Goal: Task Accomplishment & Management: Use online tool/utility

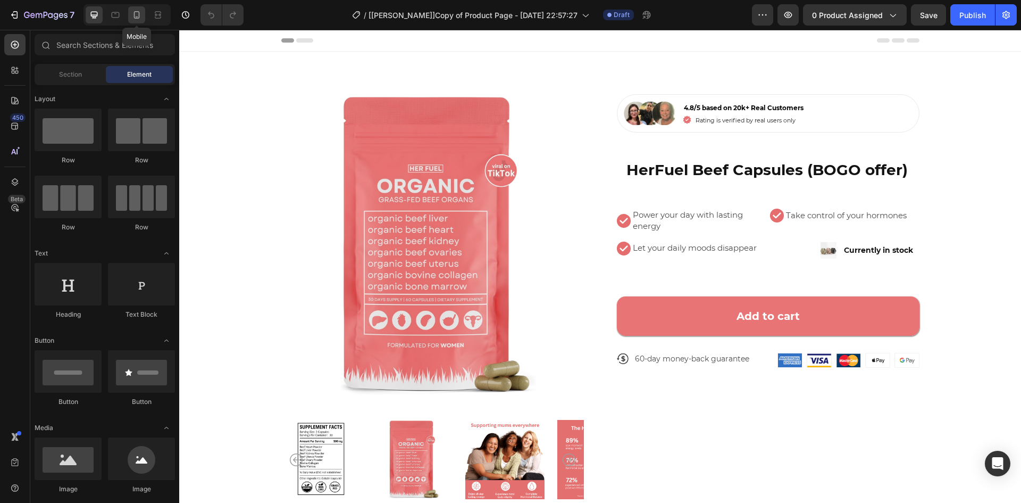
click at [137, 14] on icon at bounding box center [136, 15] width 11 height 11
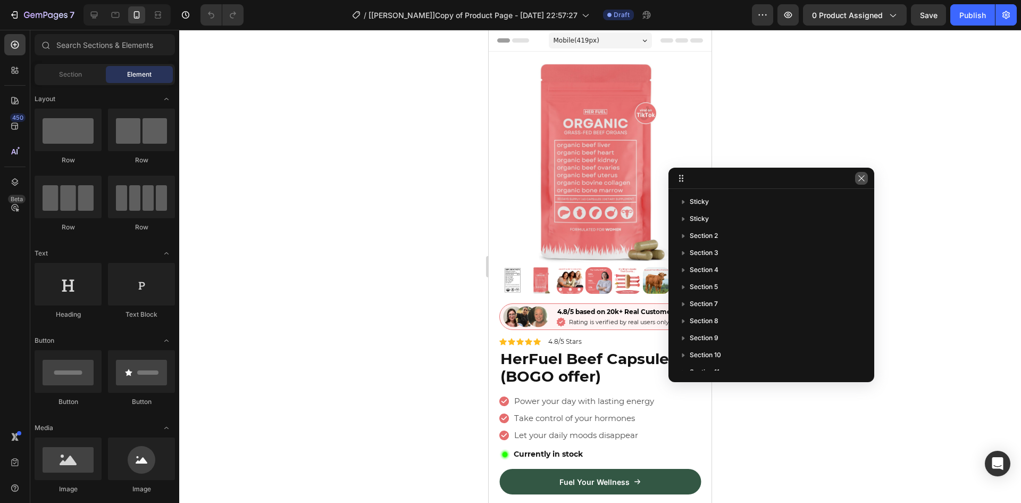
click at [861, 178] on icon "button" at bounding box center [861, 178] width 9 height 9
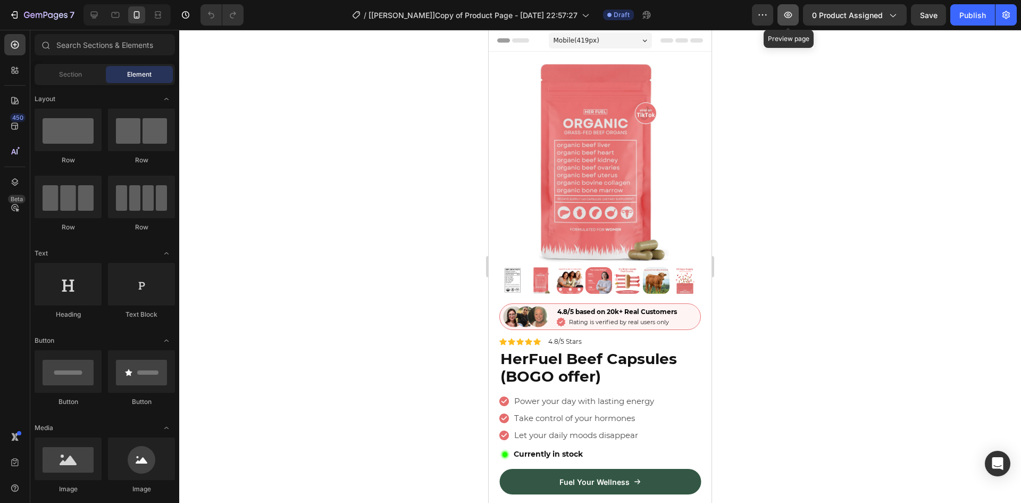
click at [796, 18] on button "button" at bounding box center [788, 14] width 21 height 21
click at [90, 19] on icon at bounding box center [94, 15] width 11 height 11
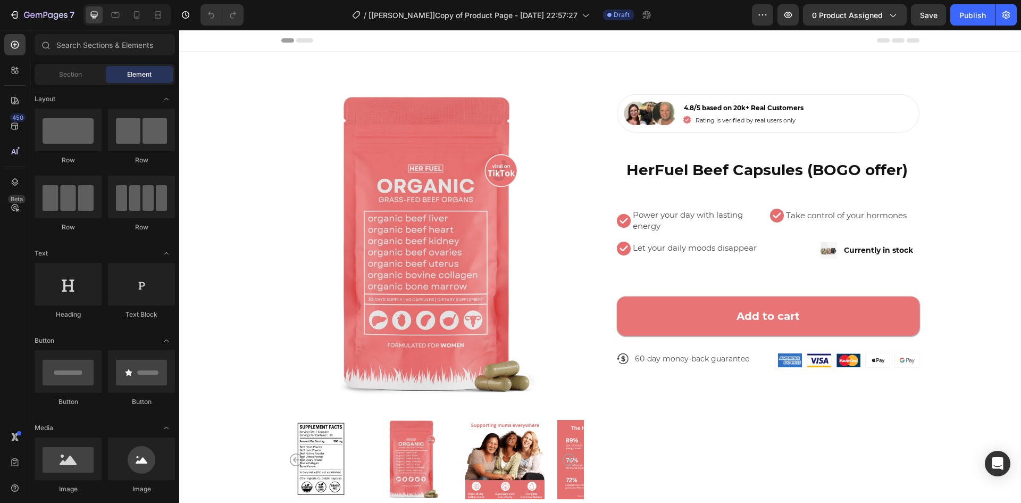
click at [136, 16] on icon at bounding box center [136, 15] width 11 height 11
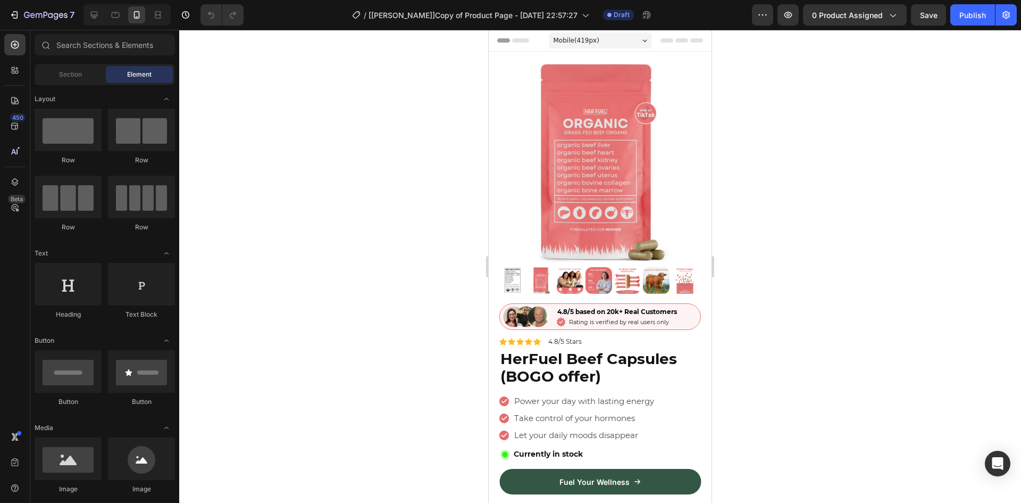
click at [573, 39] on span "Mobile ( 419 px)" at bounding box center [577, 40] width 46 height 11
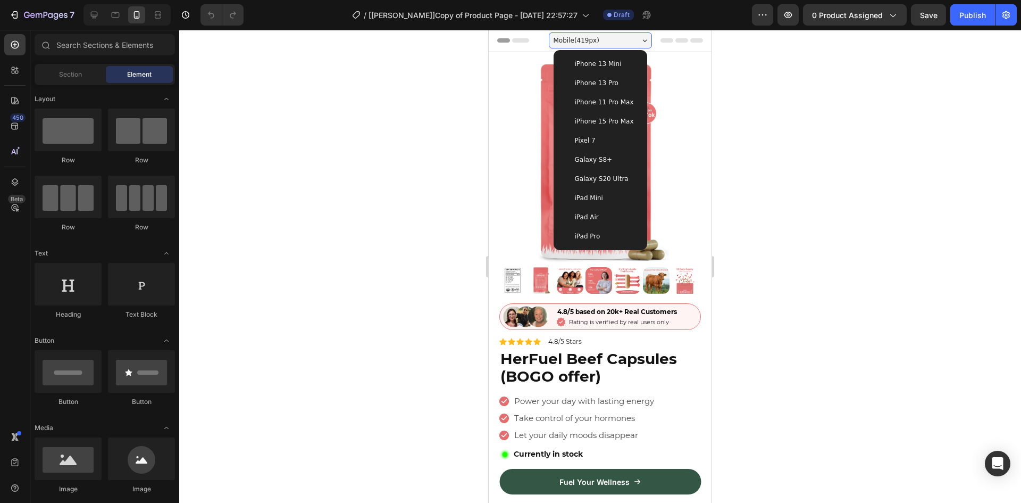
click at [578, 64] on span "iPhone 13 Mini" at bounding box center [598, 64] width 47 height 11
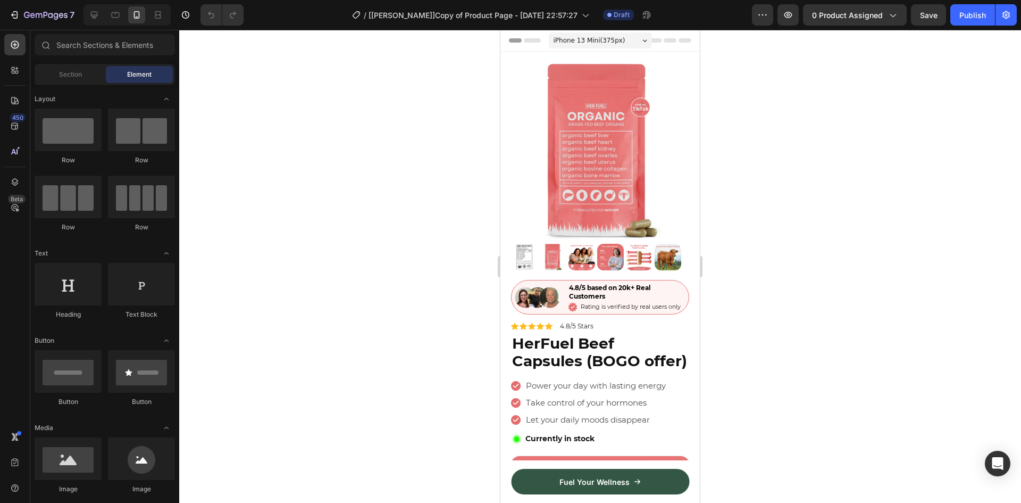
click at [582, 39] on span "iPhone 13 Mini ( 375 px)" at bounding box center [590, 40] width 72 height 11
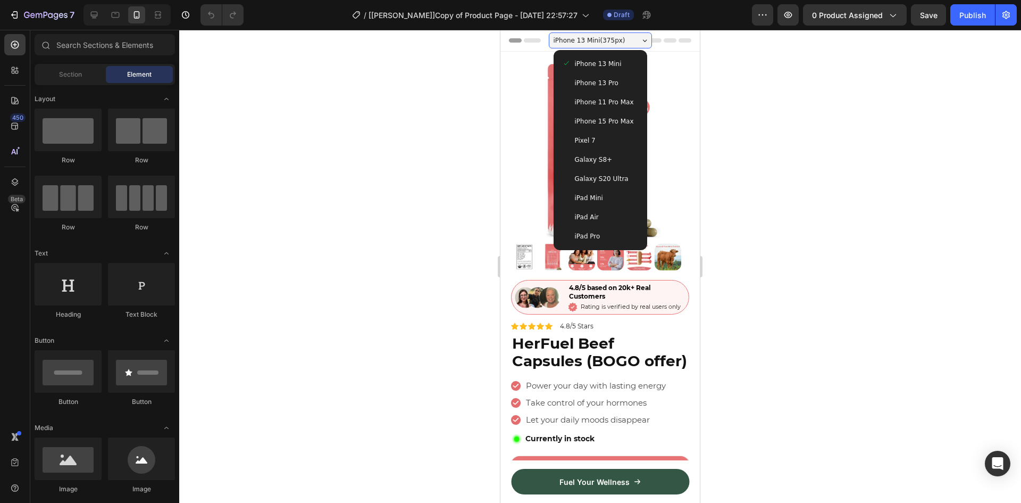
click at [606, 86] on span "iPhone 13 Pro" at bounding box center [597, 83] width 44 height 11
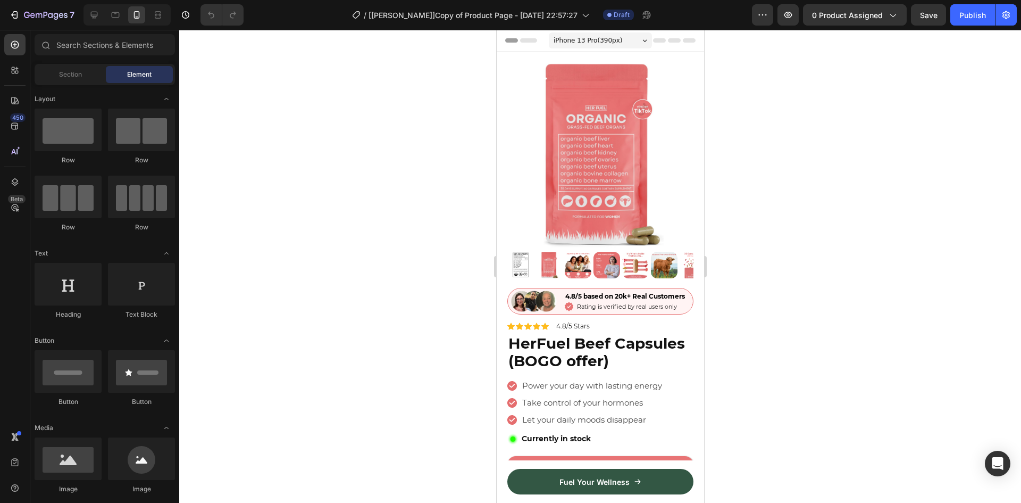
click at [606, 42] on span "iPhone 13 Pro ( 390 px)" at bounding box center [587, 40] width 69 height 11
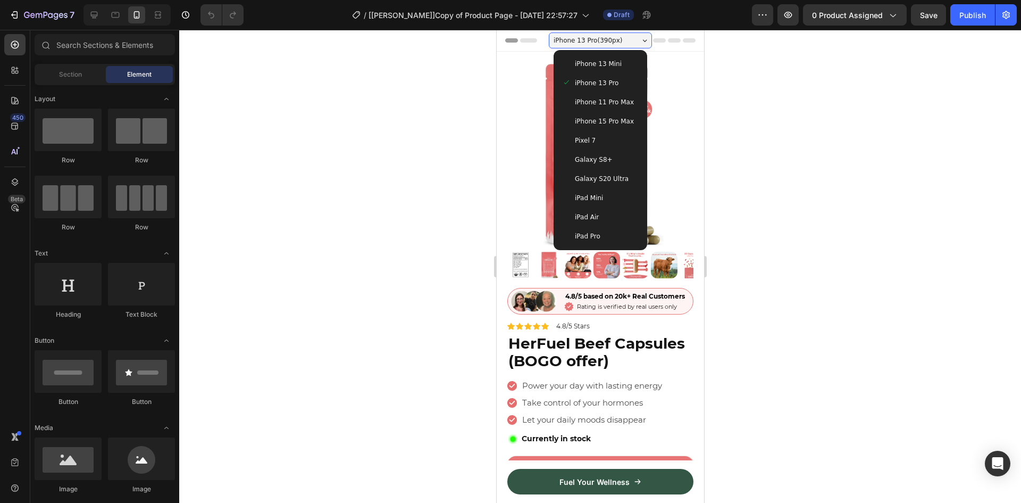
click at [602, 98] on span "iPhone 11 Pro Max" at bounding box center [603, 102] width 59 height 11
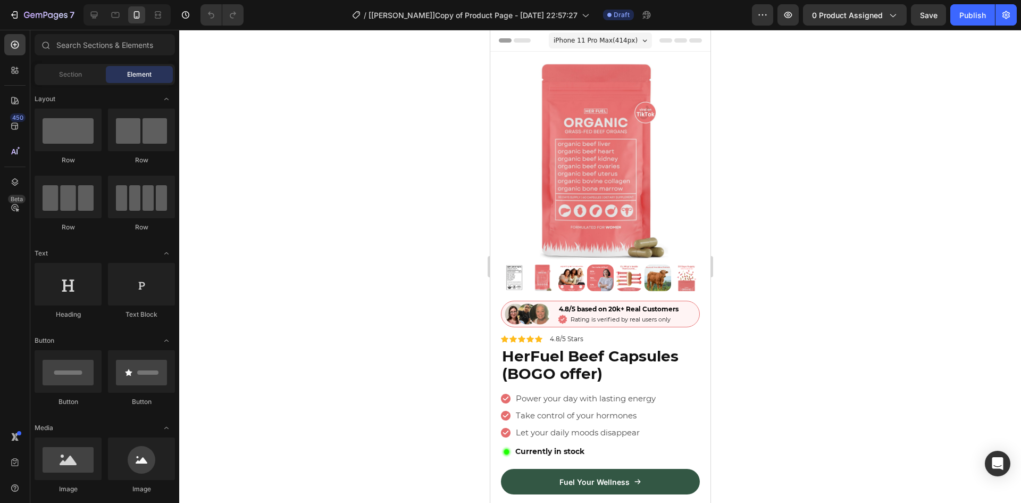
click at [577, 37] on span "iPhone 11 Pro Max ( 414 px)" at bounding box center [595, 40] width 84 height 11
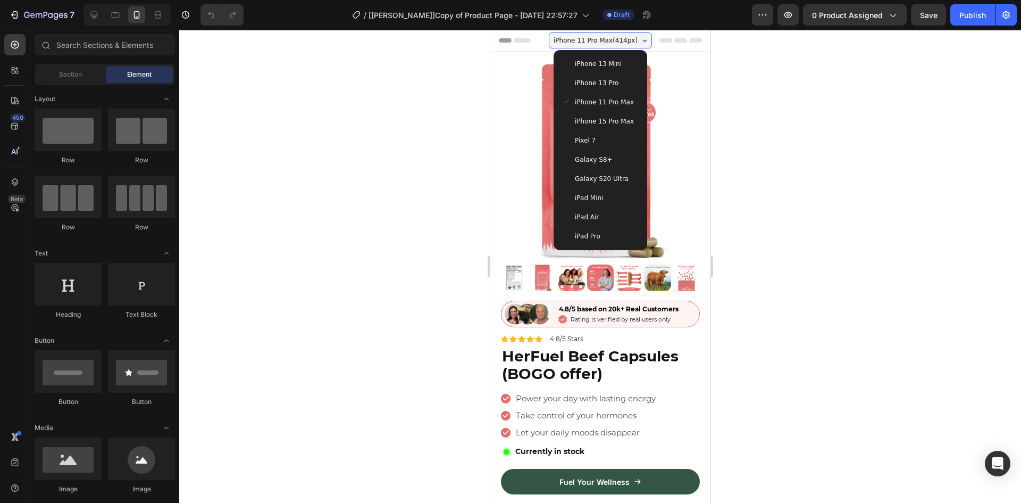
click at [610, 123] on span "iPhone 15 Pro Max" at bounding box center [603, 121] width 59 height 11
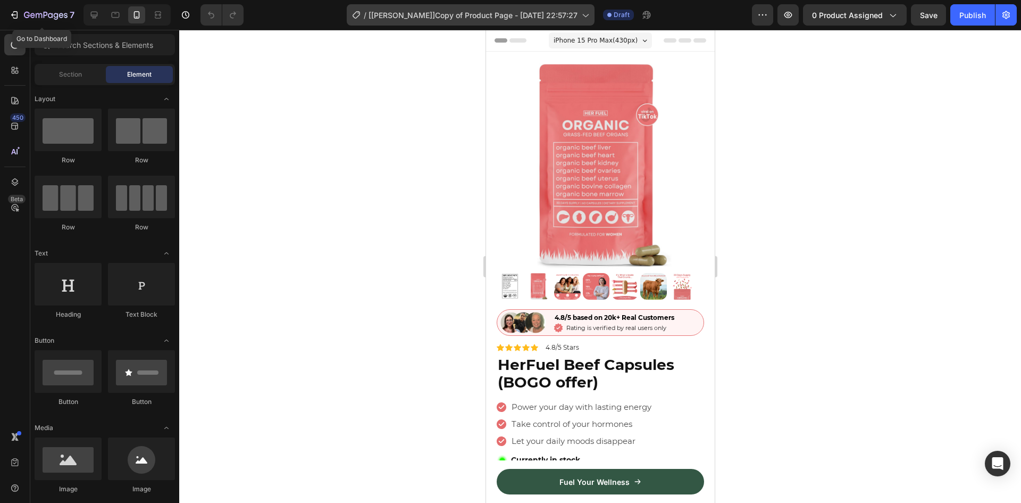
drag, startPoint x: 54, startPoint y: 13, endPoint x: 442, endPoint y: 5, distance: 388.4
click at [385, 46] on div at bounding box center [600, 266] width 842 height 473
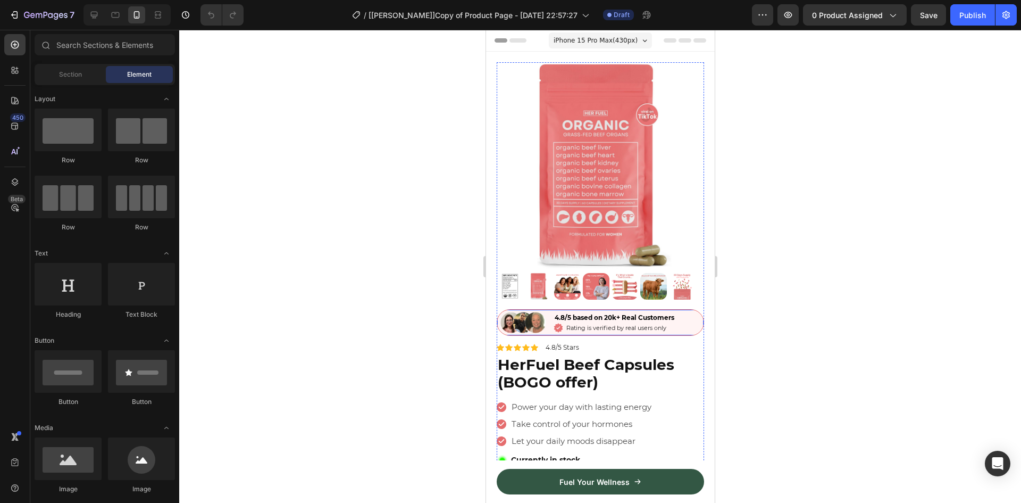
click at [548, 309] on div "Image 4.8/5 based on 20k+ Real Customers Text Block Icon Rating is verified by …" at bounding box center [599, 322] width 207 height 27
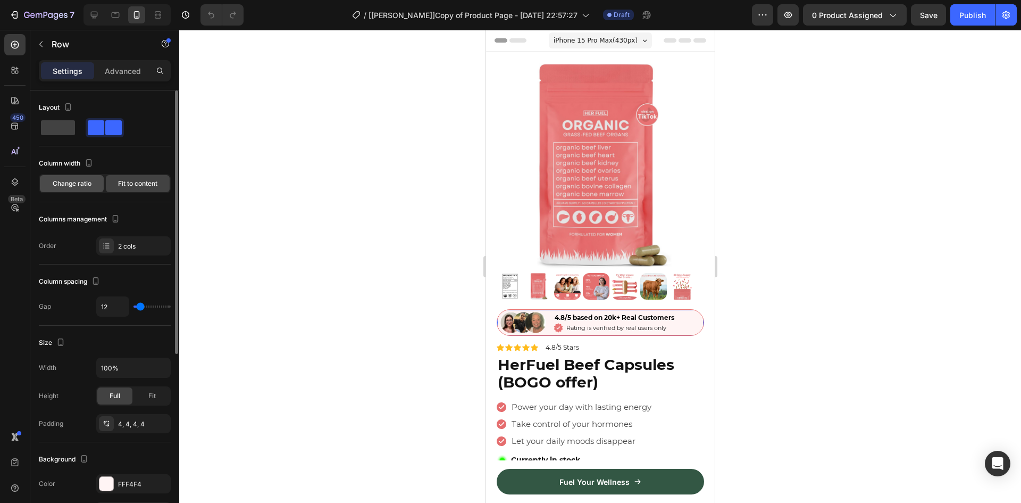
click at [75, 187] on span "Change ratio" at bounding box center [72, 184] width 39 height 10
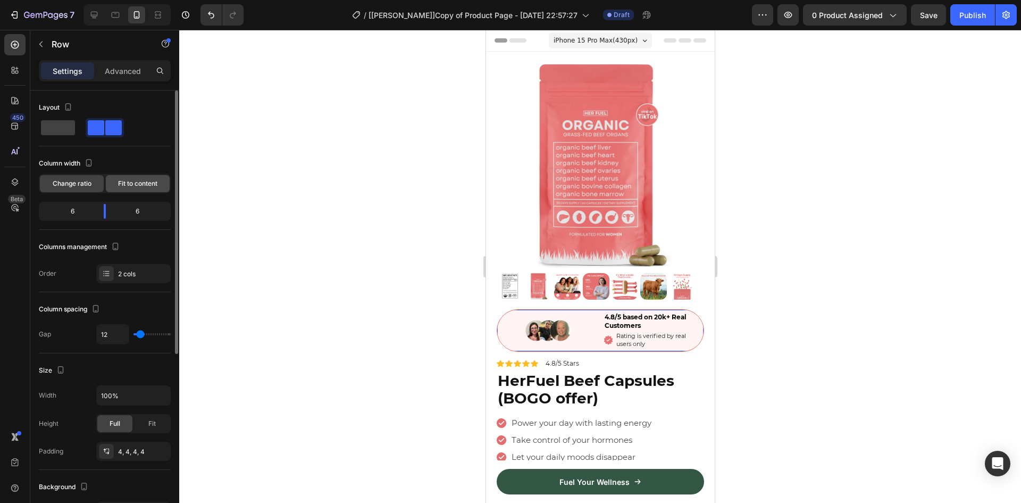
click at [130, 186] on span "Fit to content" at bounding box center [137, 184] width 39 height 10
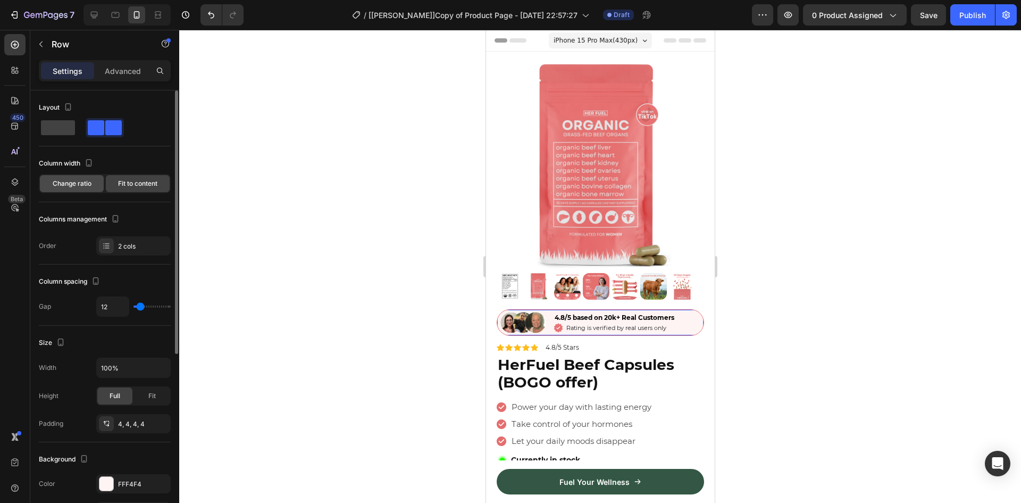
click at [77, 179] on span "Change ratio" at bounding box center [72, 184] width 39 height 10
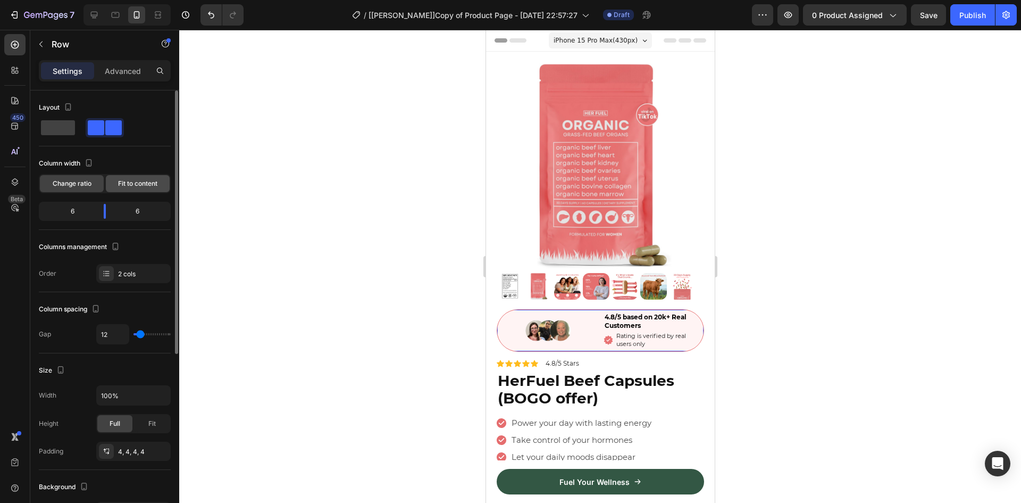
click at [131, 182] on span "Fit to content" at bounding box center [137, 184] width 39 height 10
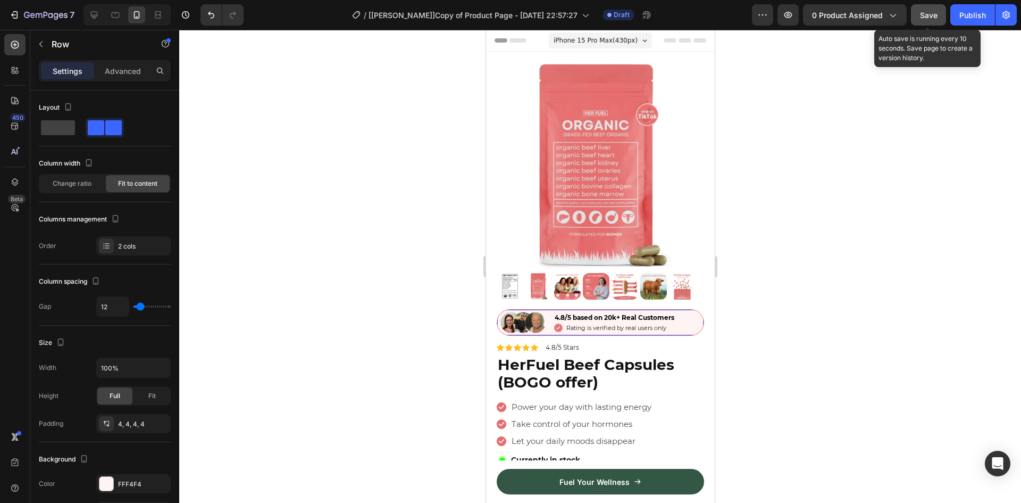
click at [925, 21] on button "Save" at bounding box center [928, 14] width 35 height 21
click at [930, 22] on button "Save" at bounding box center [928, 14] width 35 height 21
click at [549, 309] on div "Image 4.8/5 based on 20k+ Real Customers Text Block Icon Rating is verified by …" at bounding box center [599, 322] width 207 height 27
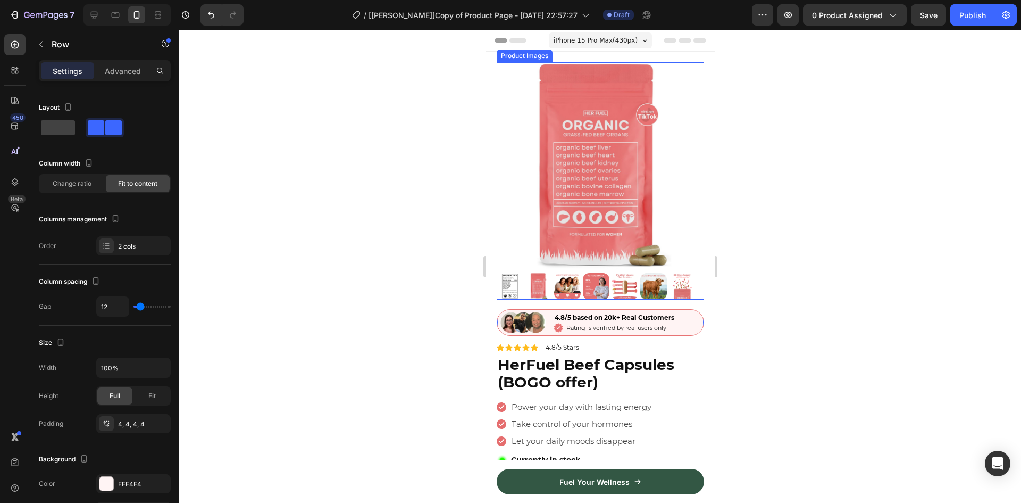
click at [526, 285] on img at bounding box center [538, 286] width 27 height 27
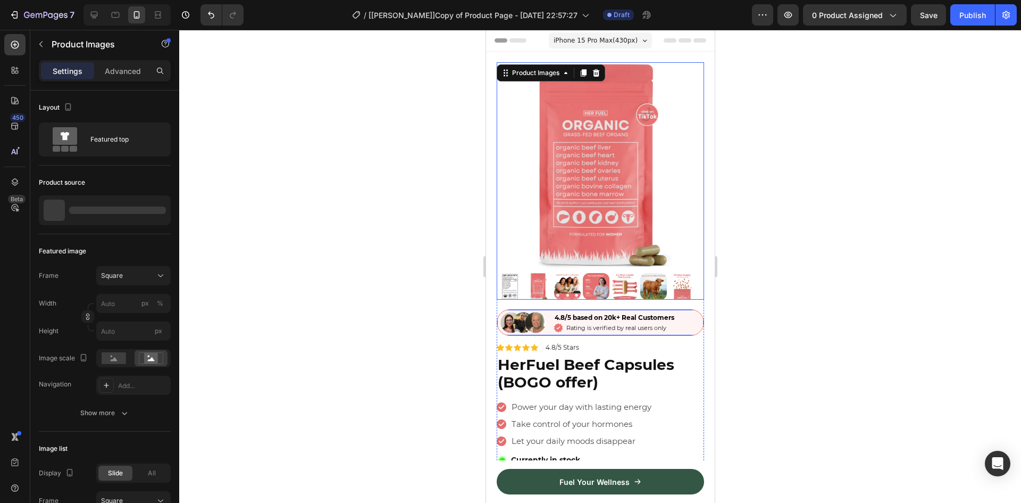
click at [548, 316] on div "Image 4.8/5 based on 20k+ Real Customers Text Block Icon Rating is verified by …" at bounding box center [599, 322] width 207 height 27
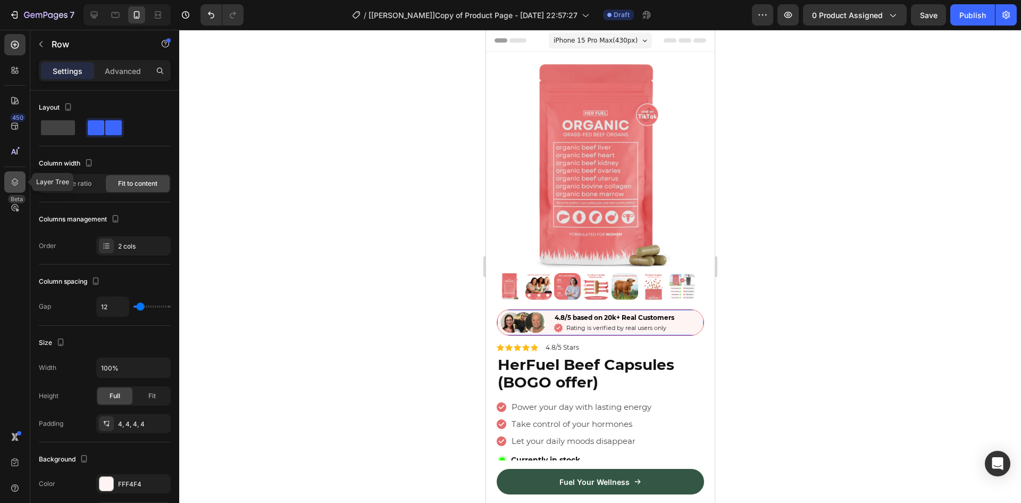
click at [21, 186] on div at bounding box center [14, 181] width 21 height 21
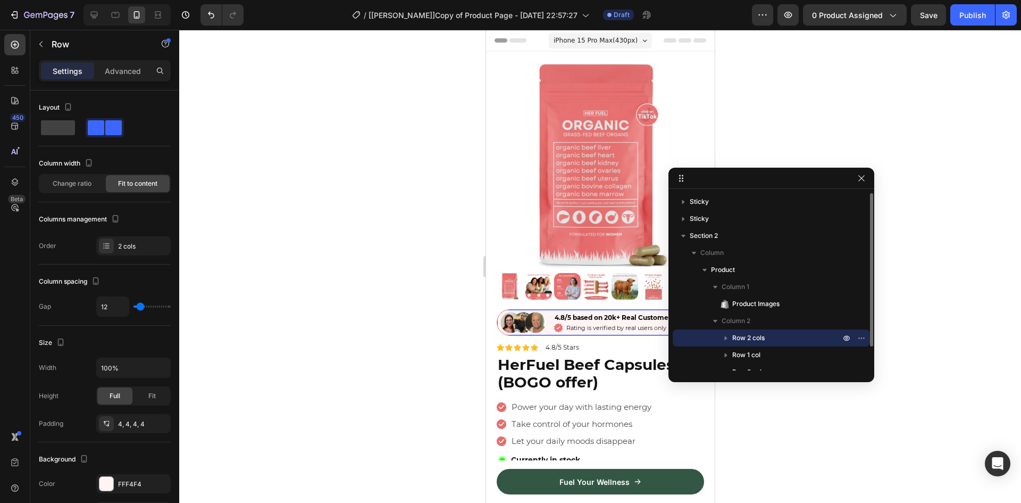
click at [747, 339] on span "Row 2 cols" at bounding box center [748, 337] width 32 height 11
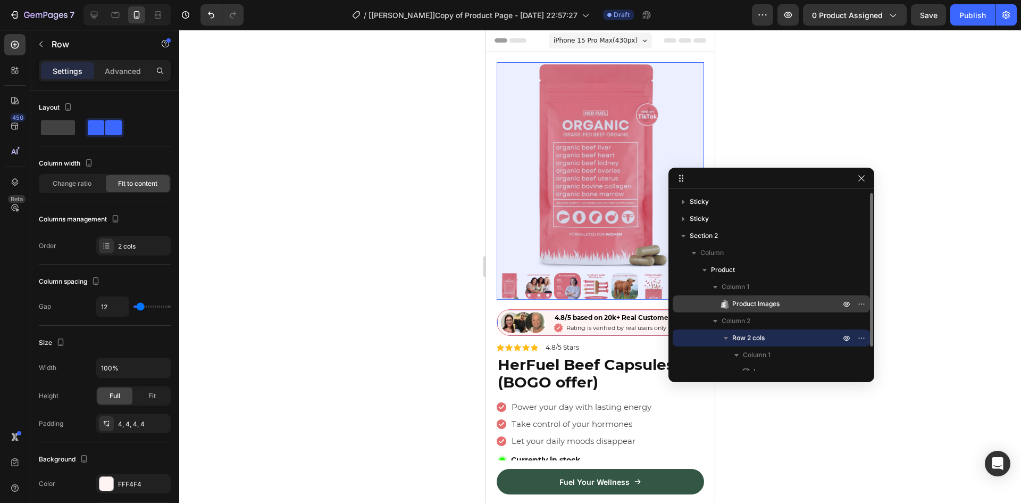
click at [748, 304] on span "Product Images" at bounding box center [755, 303] width 47 height 11
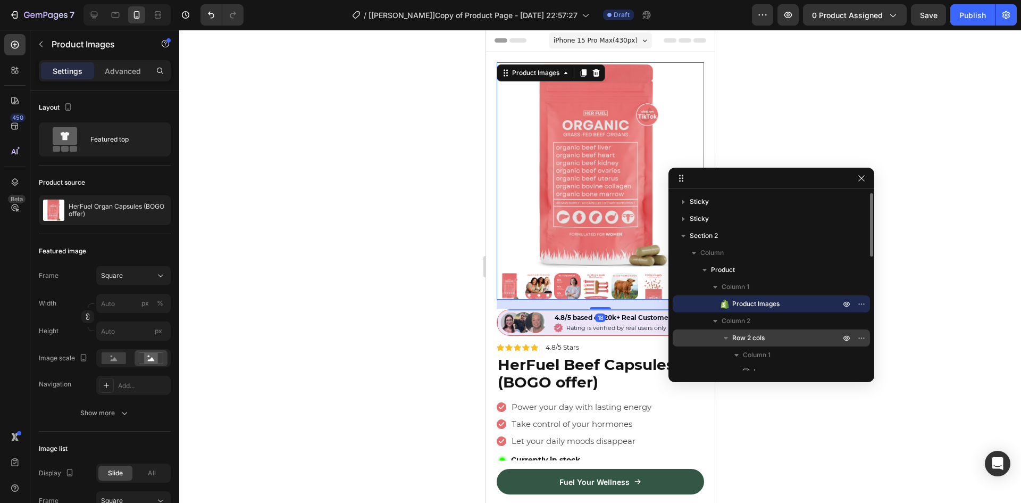
click at [747, 338] on span "Row 2 cols" at bounding box center [748, 337] width 32 height 11
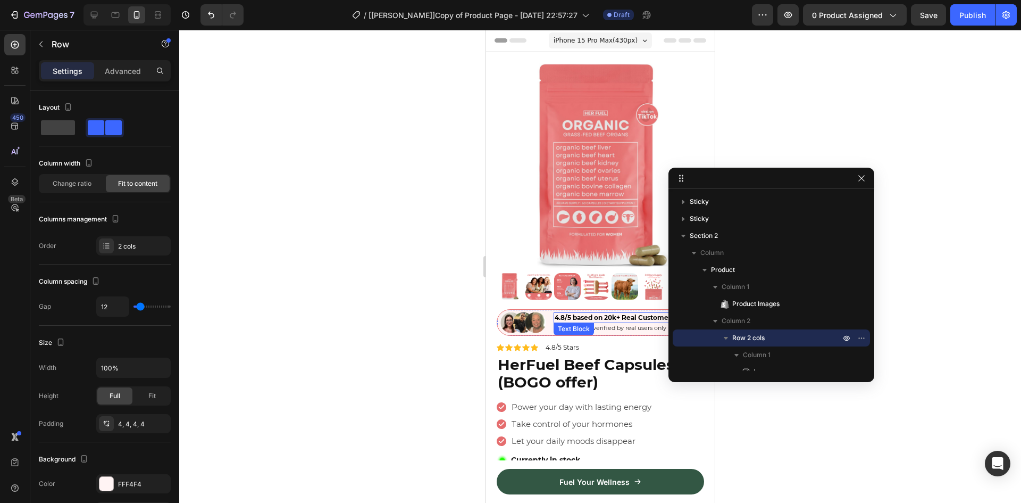
click at [567, 313] on span "4.8/5 based on 20k+ Real Customers" at bounding box center [614, 317] width 120 height 8
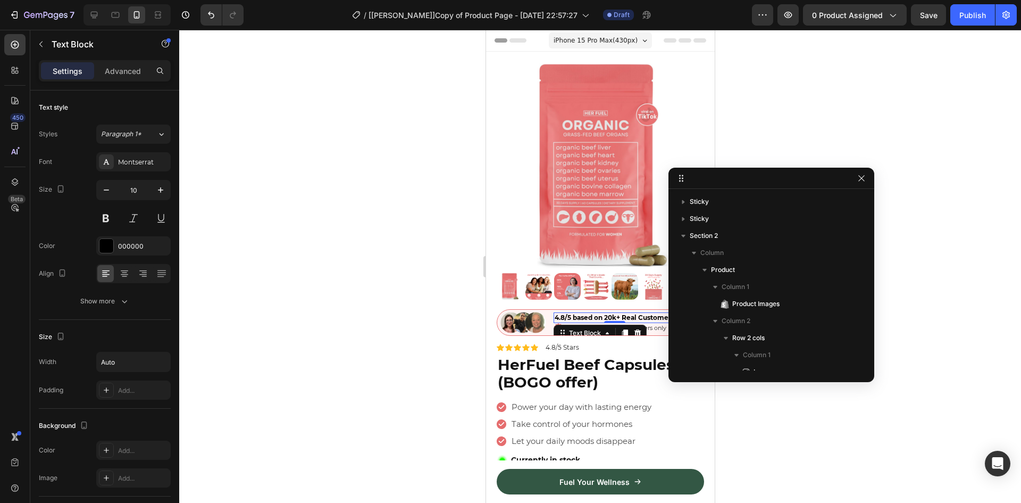
scroll to position [133, 0]
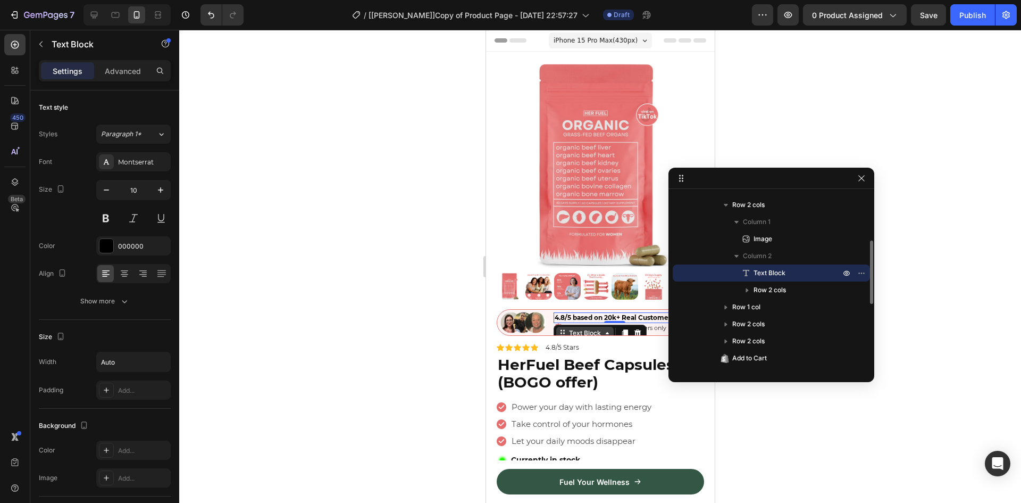
drag, startPoint x: 579, startPoint y: 325, endPoint x: 580, endPoint y: 318, distance: 7.1
click at [579, 328] on div "Text Block" at bounding box center [584, 333] width 36 height 10
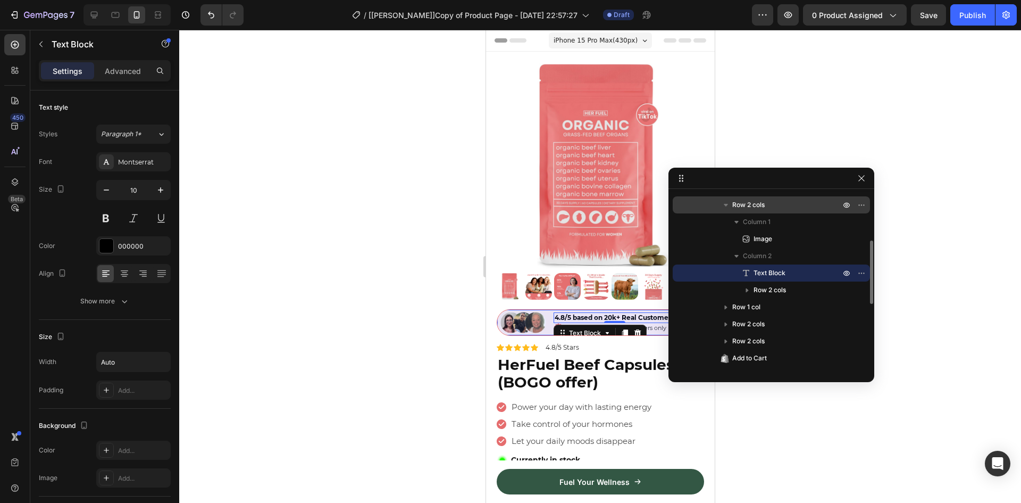
click at [753, 205] on span "Row 2 cols" at bounding box center [748, 204] width 32 height 11
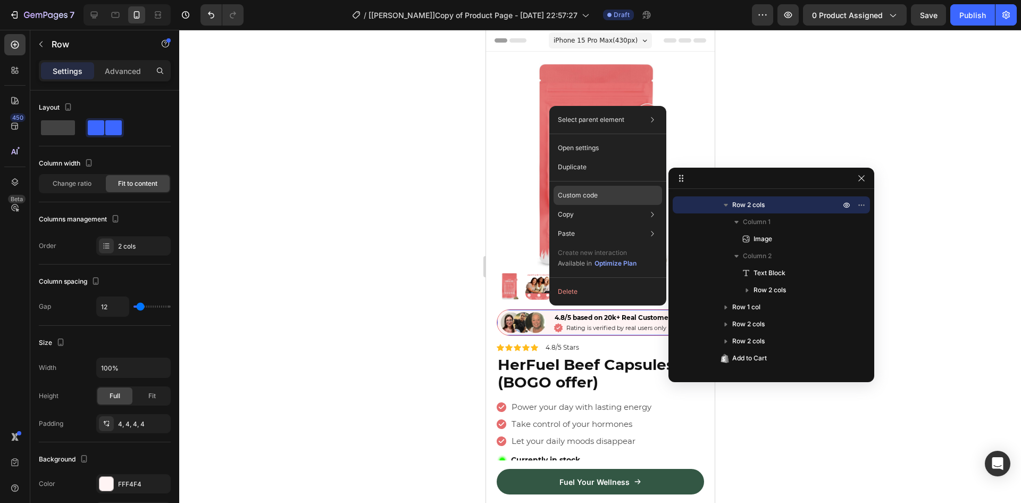
click at [594, 224] on div "Custom code" at bounding box center [608, 233] width 109 height 19
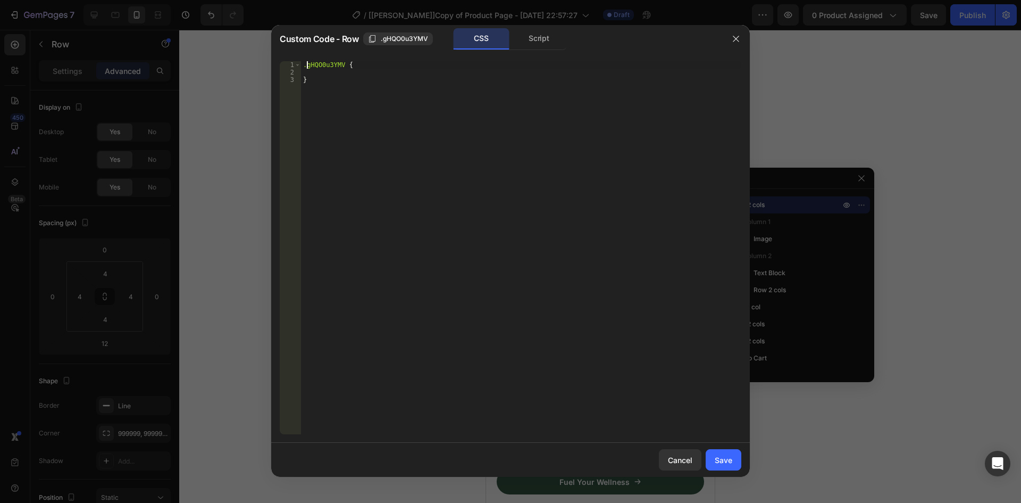
click at [305, 66] on div ".gHQO0u3YMV { }" at bounding box center [521, 255] width 440 height 388
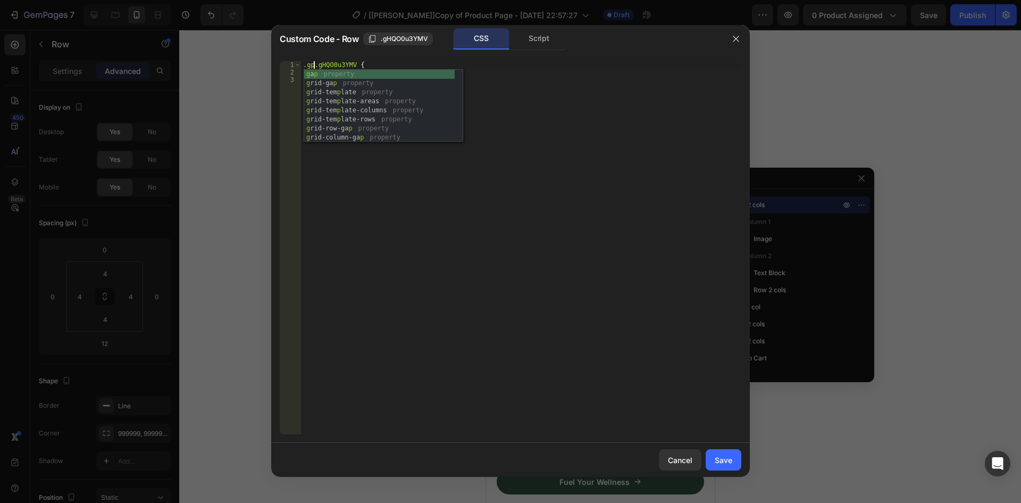
scroll to position [0, 1]
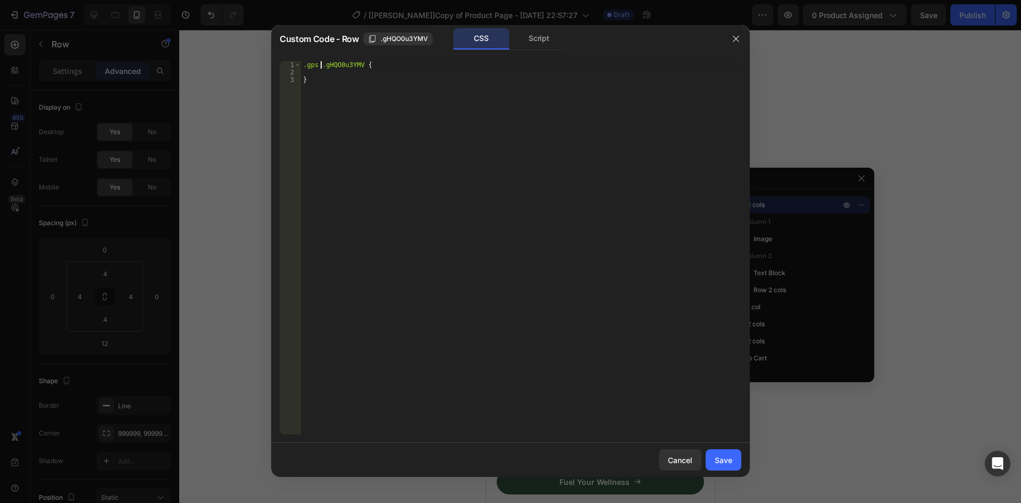
click at [305, 66] on div ".gps .gHQO0u3YMV { }" at bounding box center [521, 255] width 440 height 388
click at [372, 169] on div ".gps .gHQO0u3YMV { }" at bounding box center [521, 255] width 440 height 388
type textarea "@media(){}"
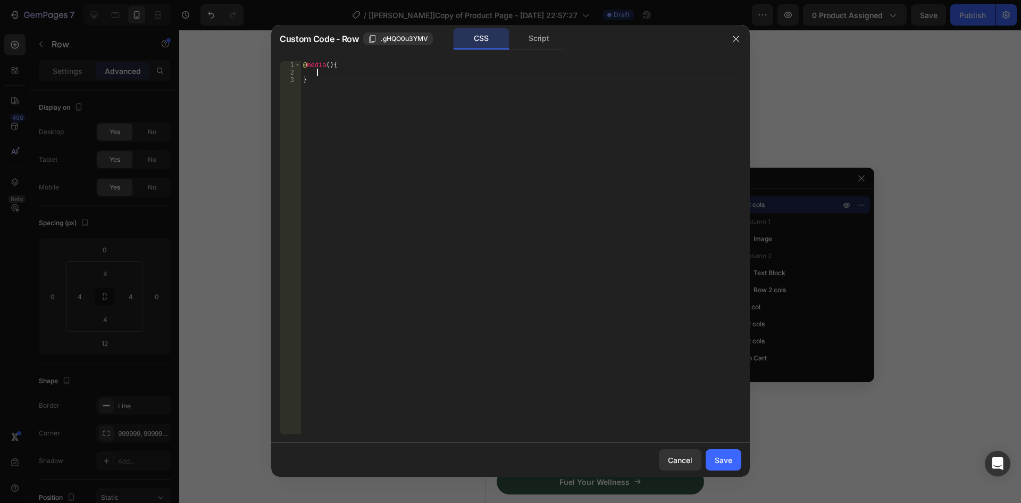
paste textarea "}"
click at [304, 88] on div "@ media () { .gps .gHQO0u3YMV { } }" at bounding box center [521, 255] width 440 height 388
click at [329, 66] on div "@ media () { .gps .gHQO0u3YMV { } }" at bounding box center [521, 255] width 440 height 388
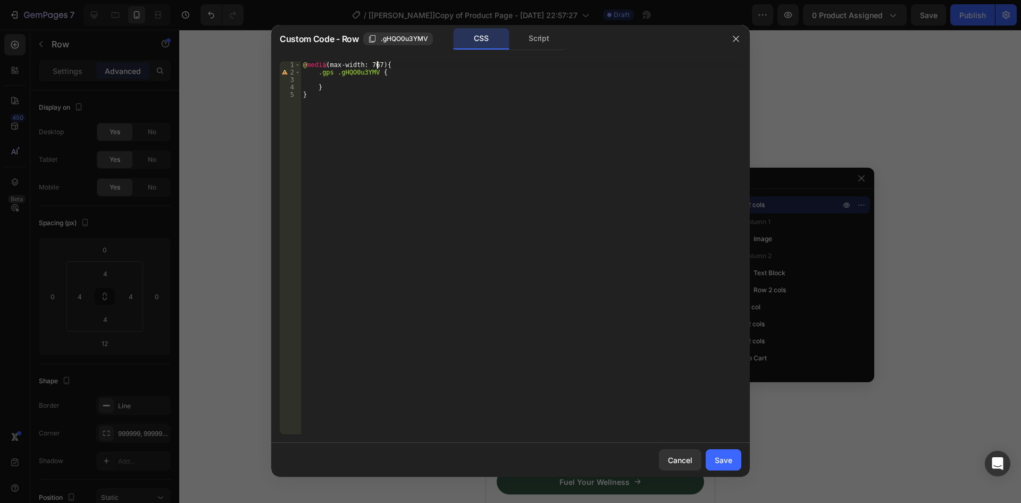
type textarea "@media(max-width: 767px){"
click at [360, 84] on div "@ media (max-width: 767px) { .gps .gHQO0u3YMV { } }" at bounding box center [521, 255] width 440 height 388
paste textarea "max-width: 100%;"
click at [317, 88] on div "@ media (max-width: 767px) { .gps .gHQO0u3YMV { width : fit-content !important …" at bounding box center [521, 255] width 440 height 388
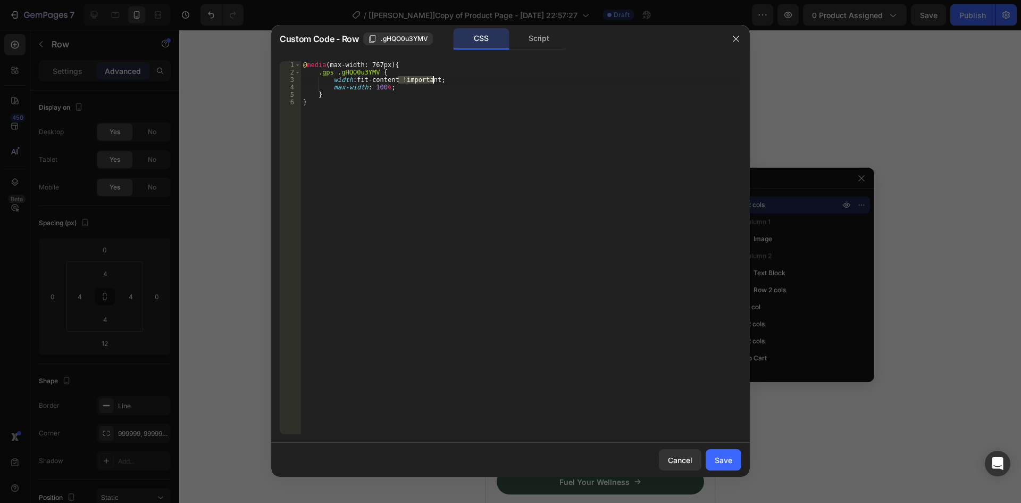
drag, startPoint x: 399, startPoint y: 79, endPoint x: 433, endPoint y: 79, distance: 34.0
click at [433, 79] on div "@ media (max-width: 767px) { .gps .gHQO0u3YMV { width : fit-content !important …" at bounding box center [521, 255] width 440 height 388
click at [384, 88] on div "@ media (max-width: 767px) { .gps .gHQO0u3YMV { width : fit-content !important …" at bounding box center [521, 255] width 440 height 388
paste textarea "!important"
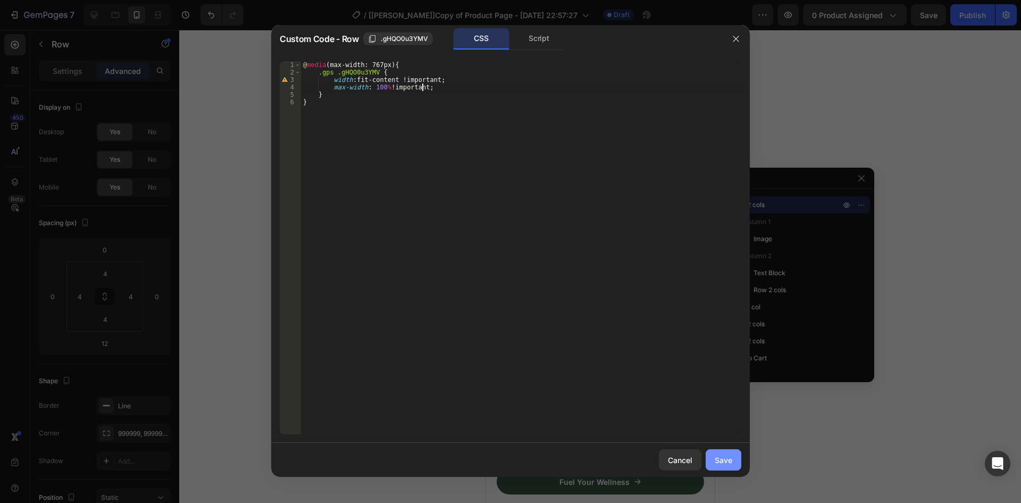
type textarea "max-width: 100% !important;"
click at [728, 460] on div "Save" at bounding box center [724, 459] width 18 height 11
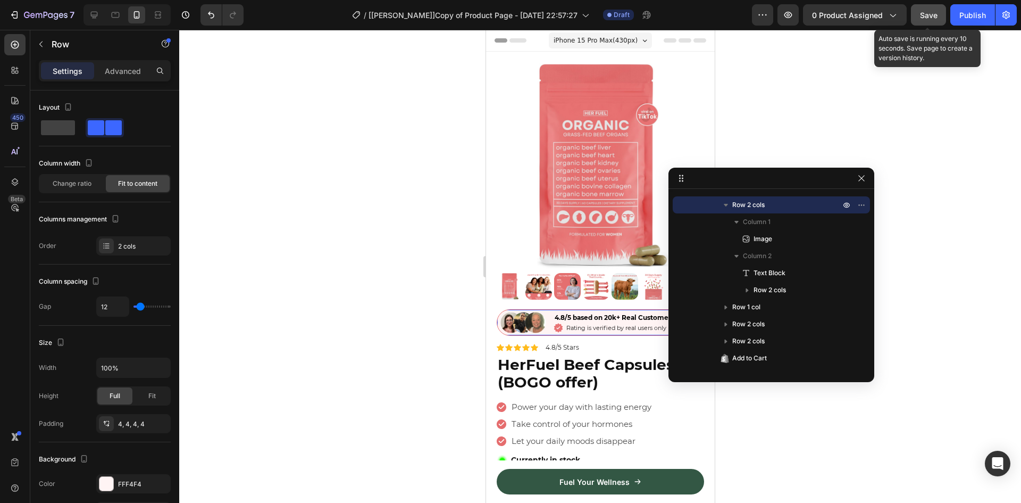
click at [920, 13] on span "Save" at bounding box center [929, 15] width 18 height 9
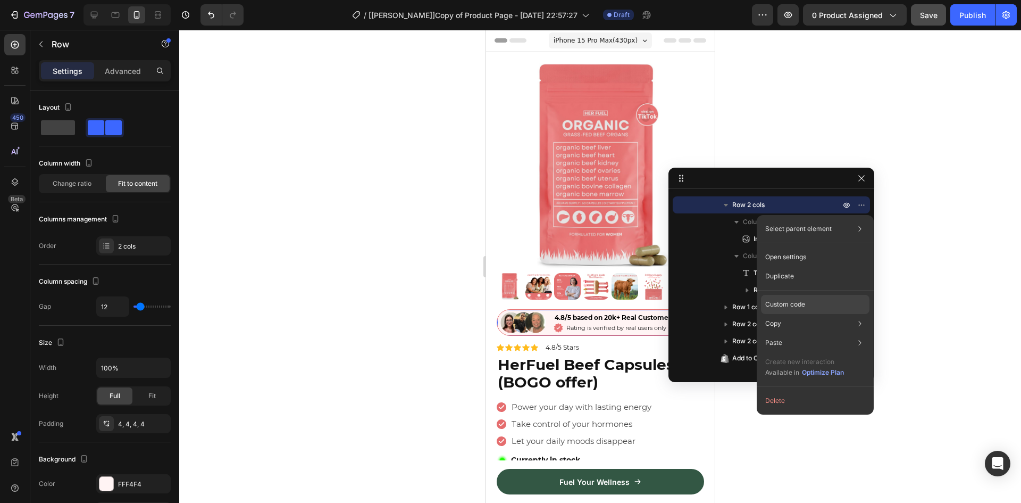
click at [794, 302] on p "Custom code" at bounding box center [785, 304] width 40 height 10
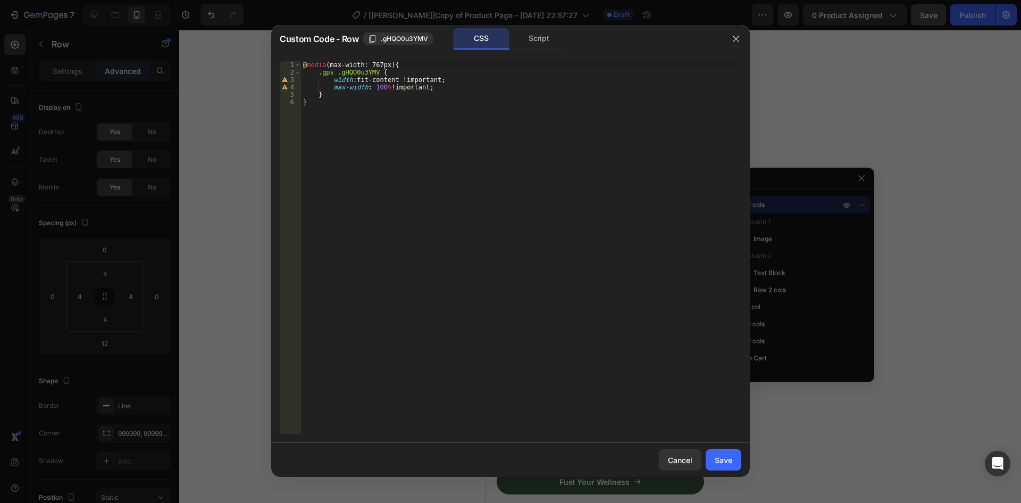
type textarea ".gps .gHQO0u3YMV {"
click at [341, 73] on div "@ media (max-width: 767px) { .gps .gHQO0u3YMV { width : fit-content !important …" at bounding box center [521, 255] width 440 height 388
click at [736, 36] on icon "button" at bounding box center [736, 39] width 9 height 9
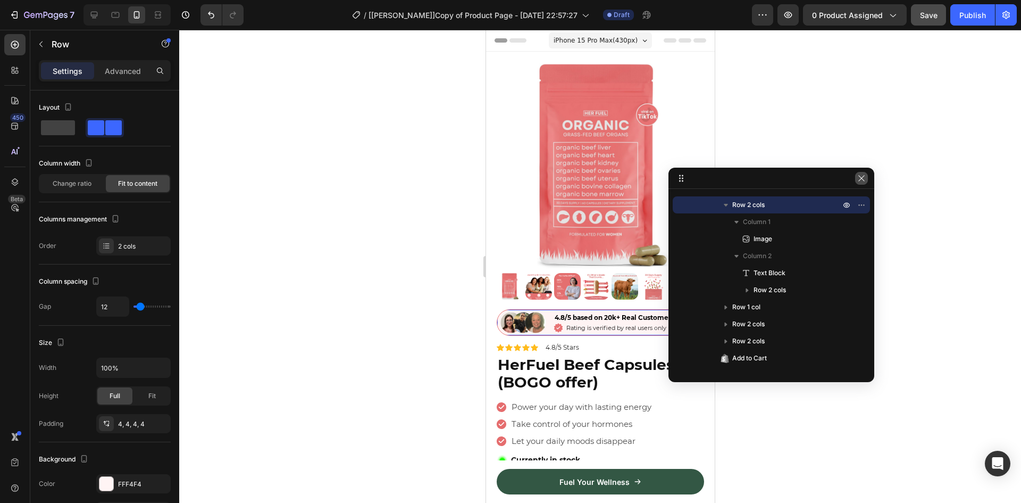
click at [862, 175] on icon "button" at bounding box center [861, 178] width 9 height 9
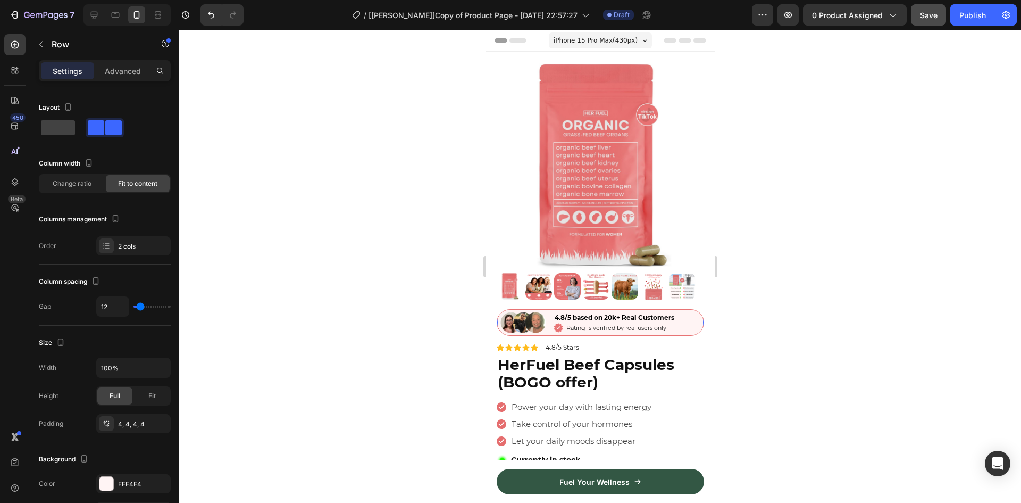
click at [566, 43] on span "iPhone 15 Pro Max ( 430 px)" at bounding box center [595, 40] width 84 height 11
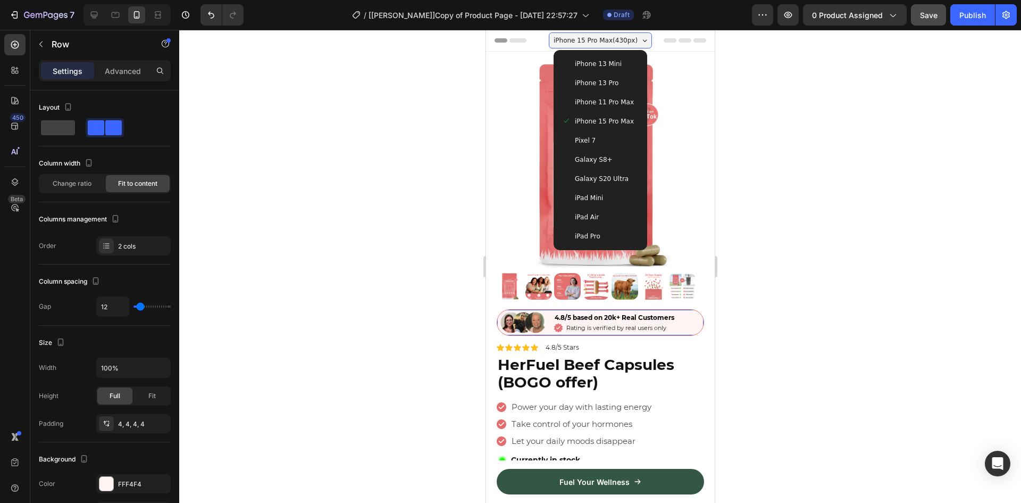
click at [588, 71] on div "iPhone 13 Mini" at bounding box center [599, 63] width 85 height 19
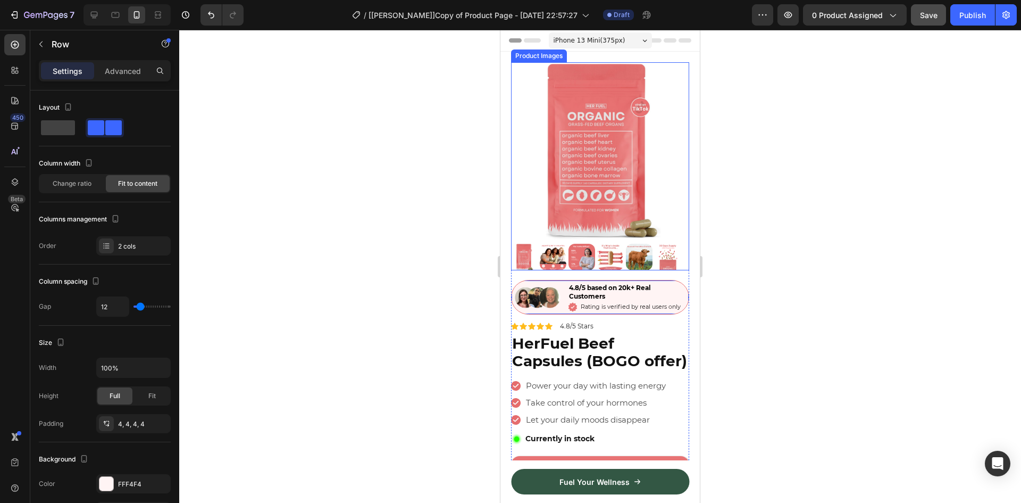
click at [540, 95] on img at bounding box center [600, 151] width 178 height 178
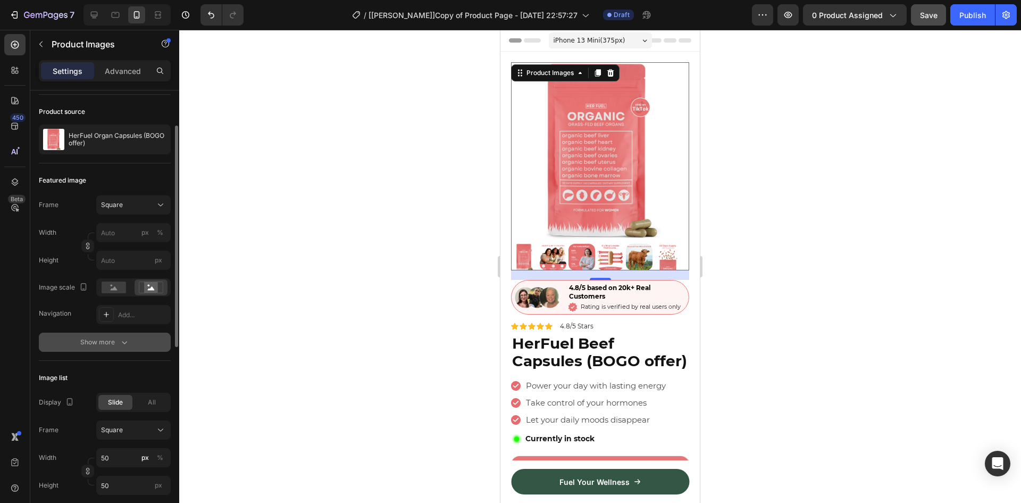
scroll to position [0, 0]
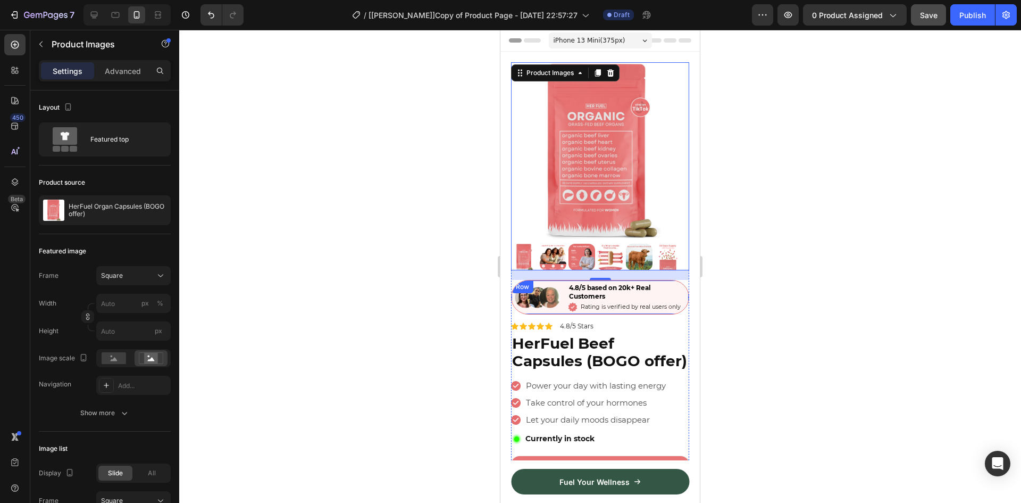
click at [551, 309] on div "Image" at bounding box center [538, 296] width 48 height 29
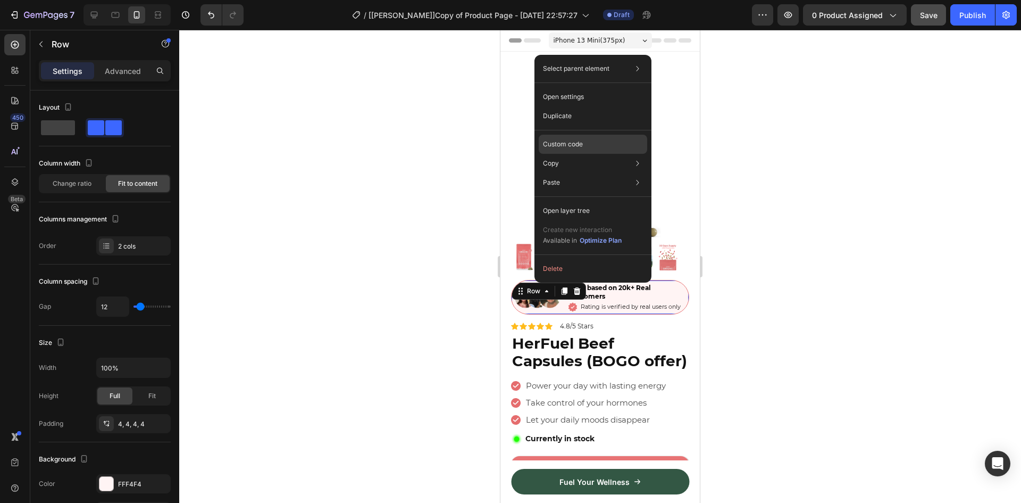
click at [593, 173] on div "Custom code" at bounding box center [593, 182] width 109 height 19
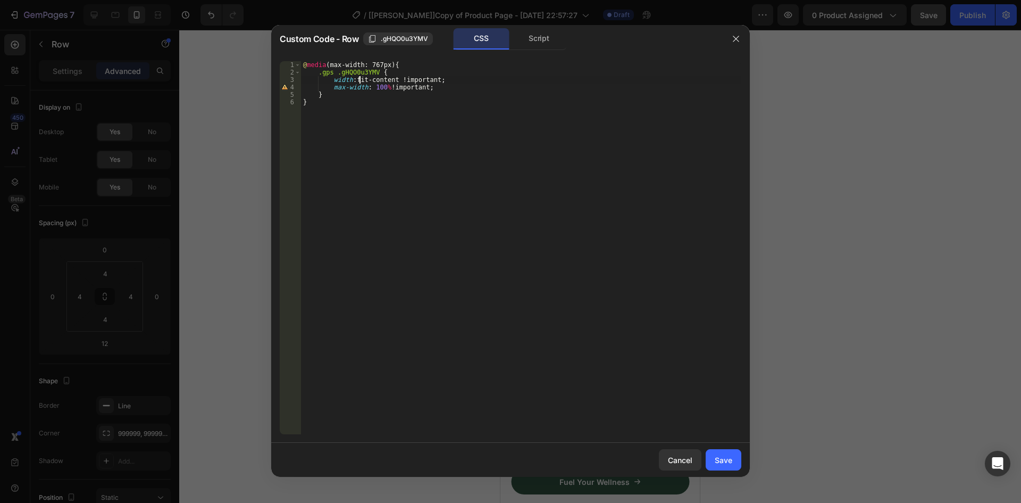
click at [360, 78] on div "@ media (max-width: 767px) { .gps .gHQO0u3YMV { width : fit-content !important …" at bounding box center [521, 255] width 440 height 388
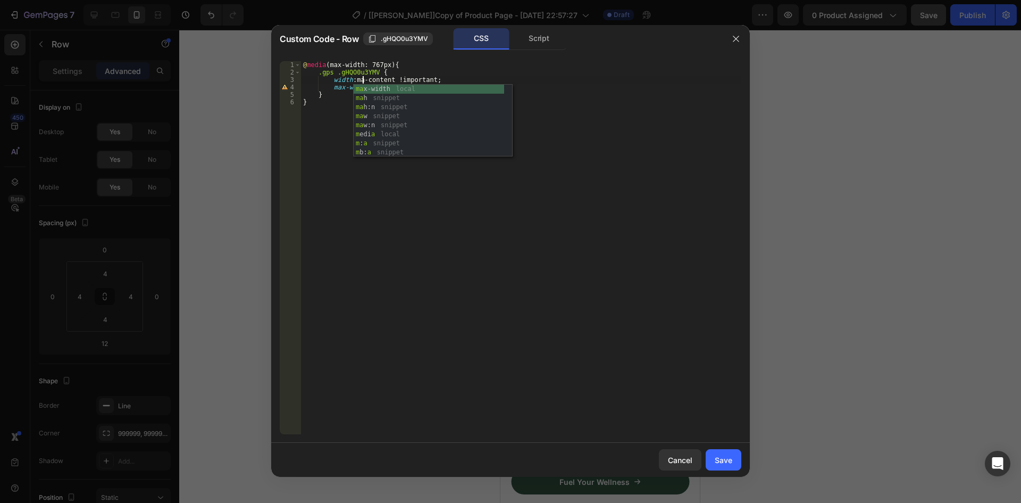
scroll to position [0, 5]
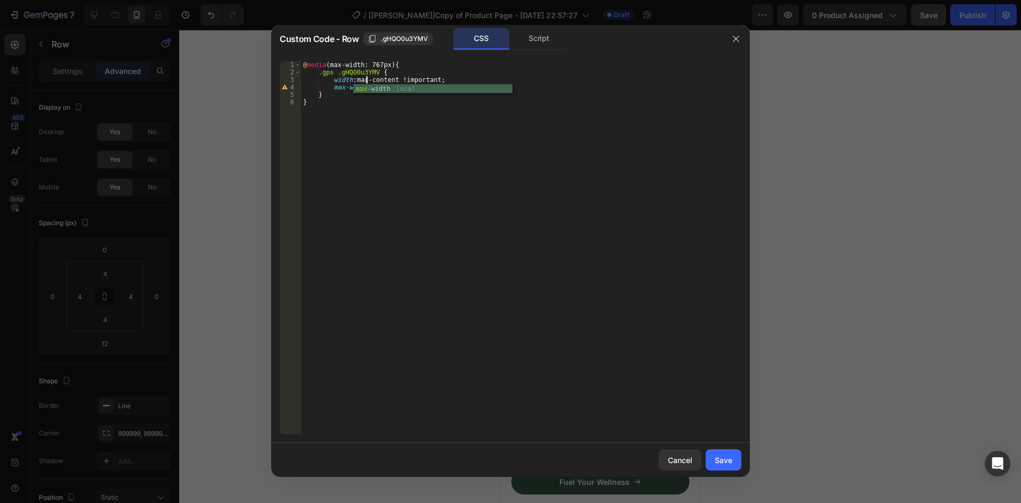
click at [439, 188] on div "@ media (max-width: 767px) { .gps .gHQO0u3YMV { width : max-content !important …" at bounding box center [521, 255] width 440 height 388
type textarea "}"
click at [727, 463] on div "Save" at bounding box center [724, 459] width 18 height 11
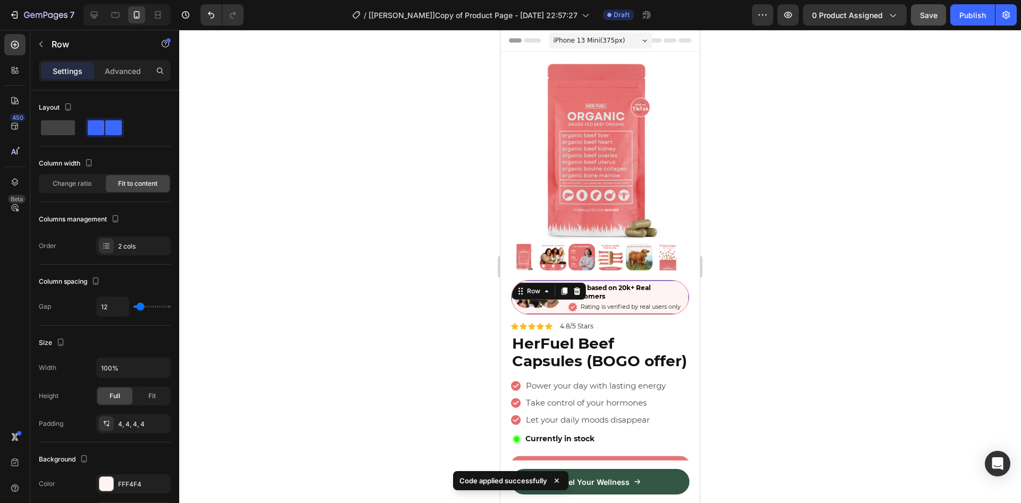
click at [926, 14] on span "Save" at bounding box center [929, 15] width 18 height 9
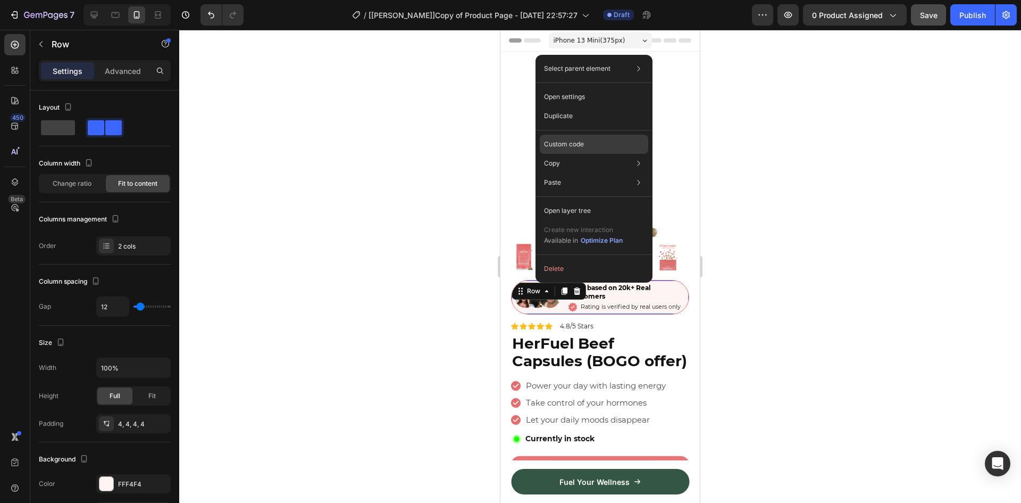
click at [582, 143] on p "Custom code" at bounding box center [564, 144] width 40 height 10
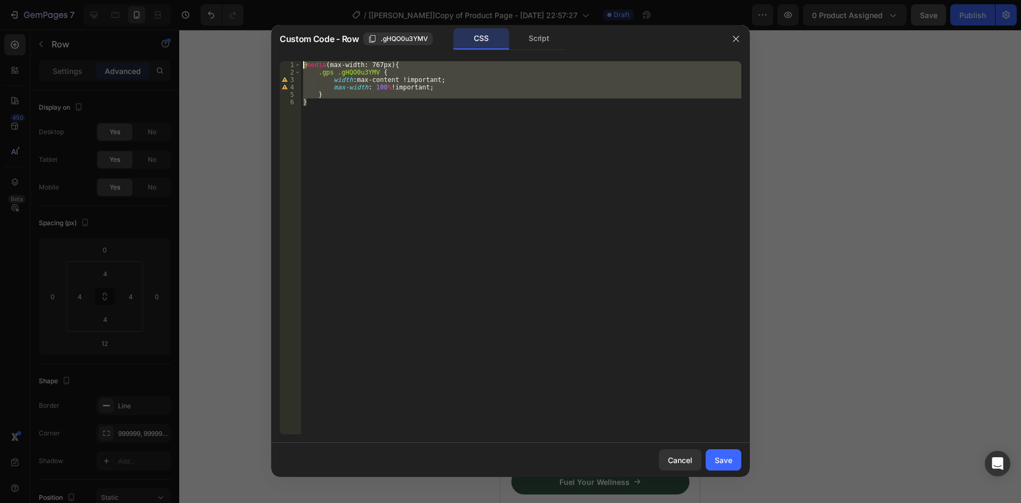
drag, startPoint x: 341, startPoint y: 109, endPoint x: 280, endPoint y: 62, distance: 76.9
click at [280, 62] on div "} 1 2 3 4 5 6 @ media (max-width: 767px) { .gps .gHQO0u3YMV { width : max-conte…" at bounding box center [511, 247] width 462 height 373
type textarea "@media(max-width: 767px){ .gps .gHQO0u3YMV {"
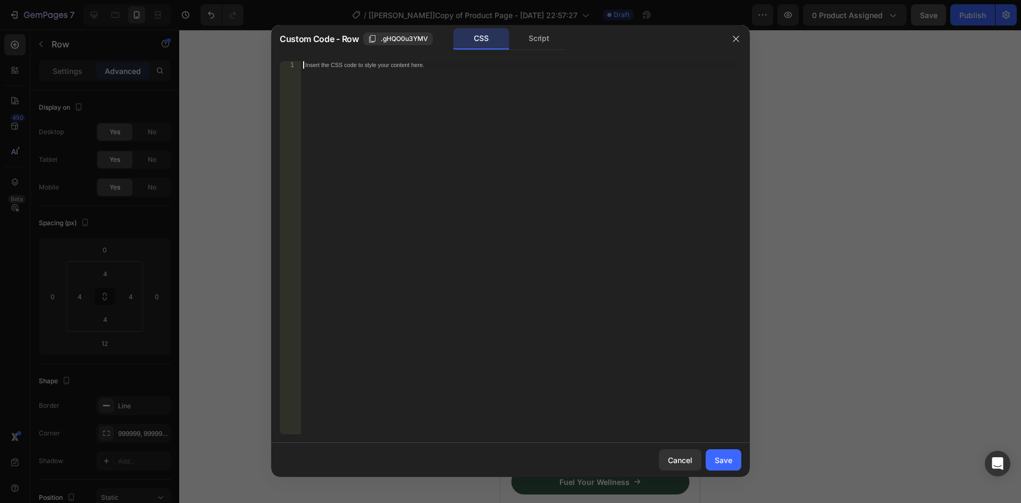
click at [724, 461] on div "Save" at bounding box center [724, 459] width 18 height 11
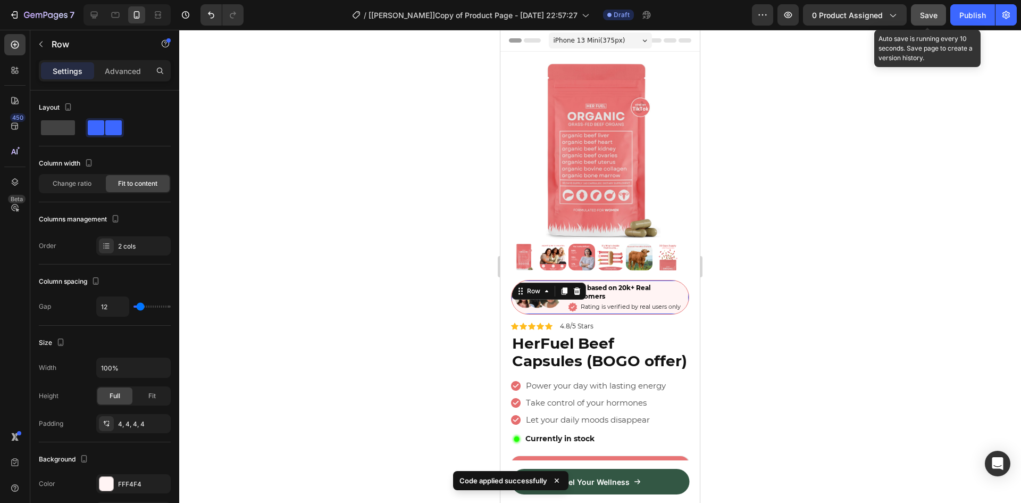
click at [920, 21] on button "Save" at bounding box center [928, 14] width 35 height 21
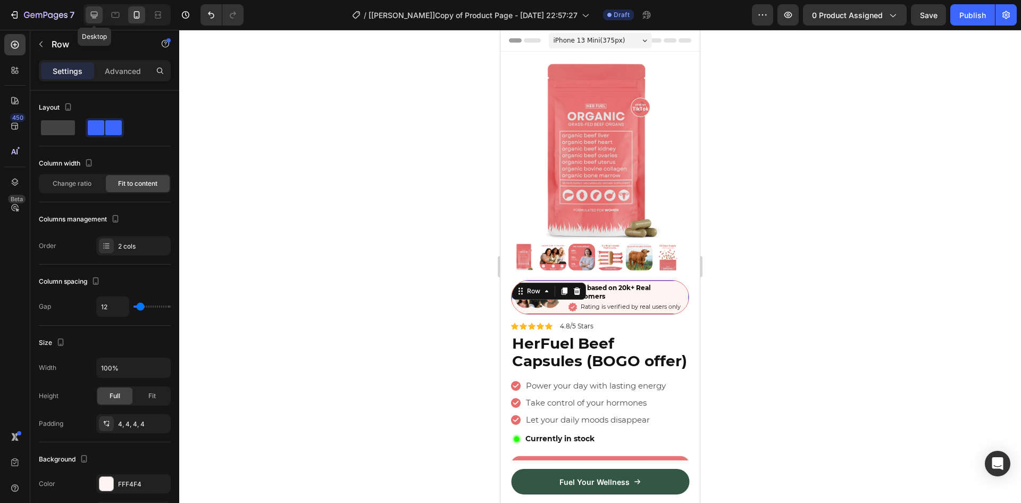
click at [95, 13] on icon at bounding box center [94, 15] width 11 height 11
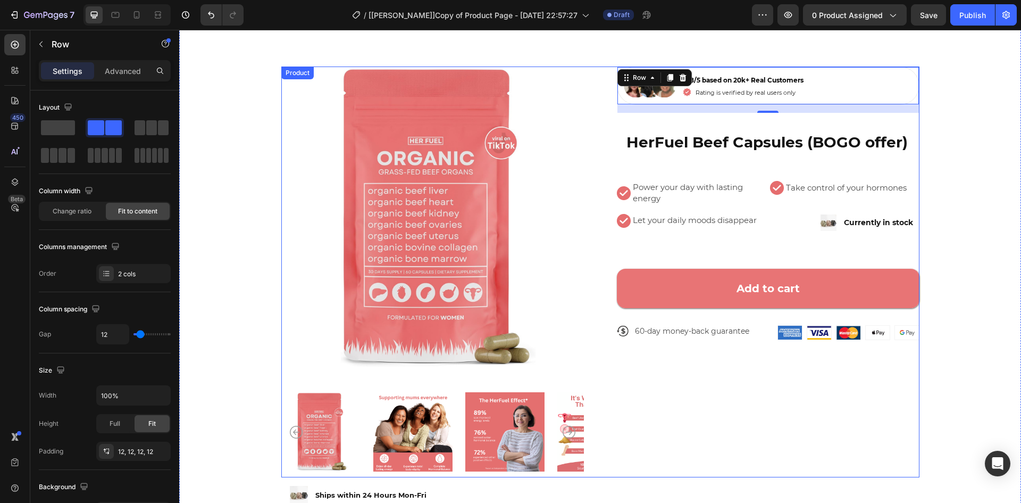
scroll to position [27, 0]
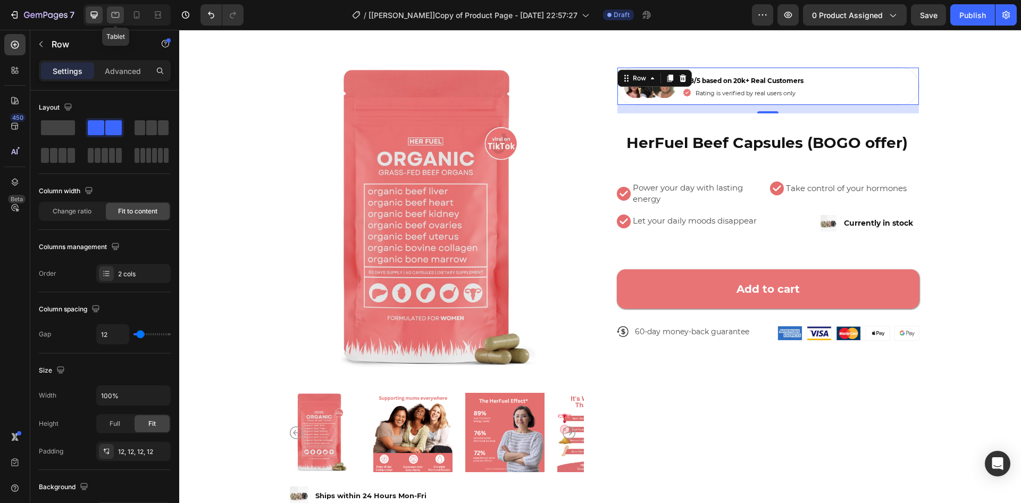
click at [112, 19] on icon at bounding box center [115, 15] width 11 height 11
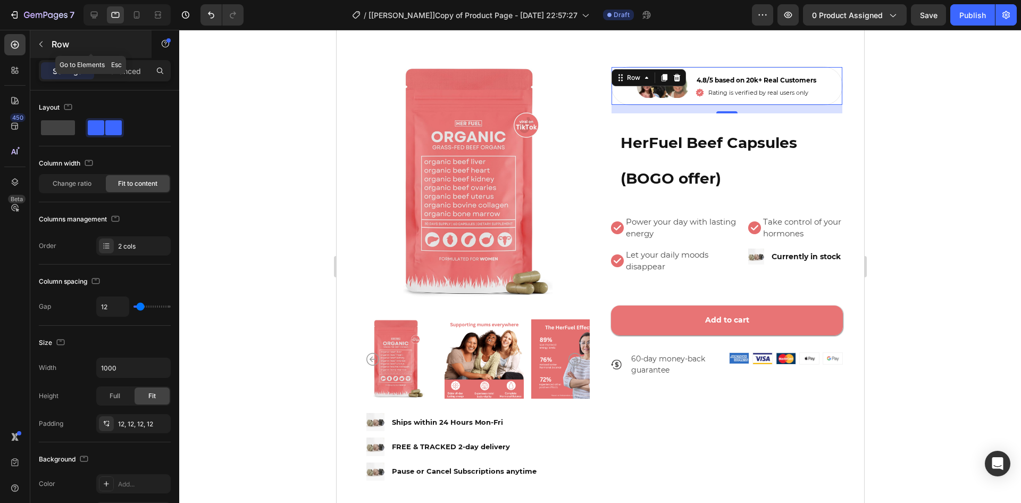
scroll to position [23, 0]
click at [138, 22] on div at bounding box center [136, 14] width 17 height 17
type input "100%"
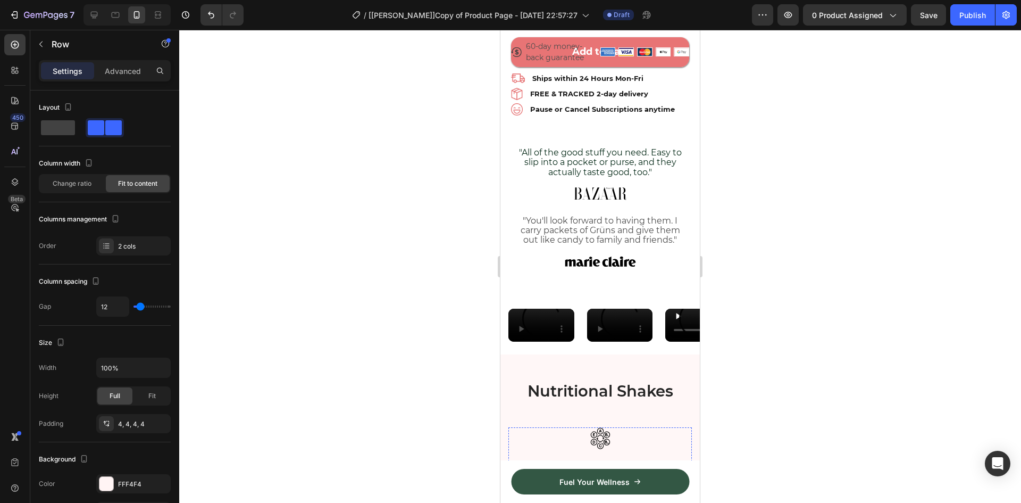
scroll to position [81, 0]
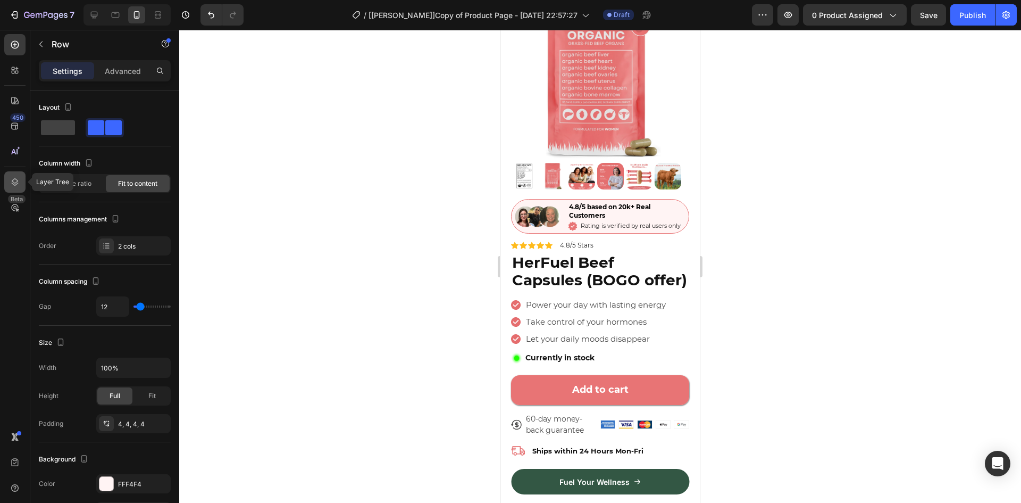
click at [10, 179] on icon at bounding box center [15, 182] width 11 height 11
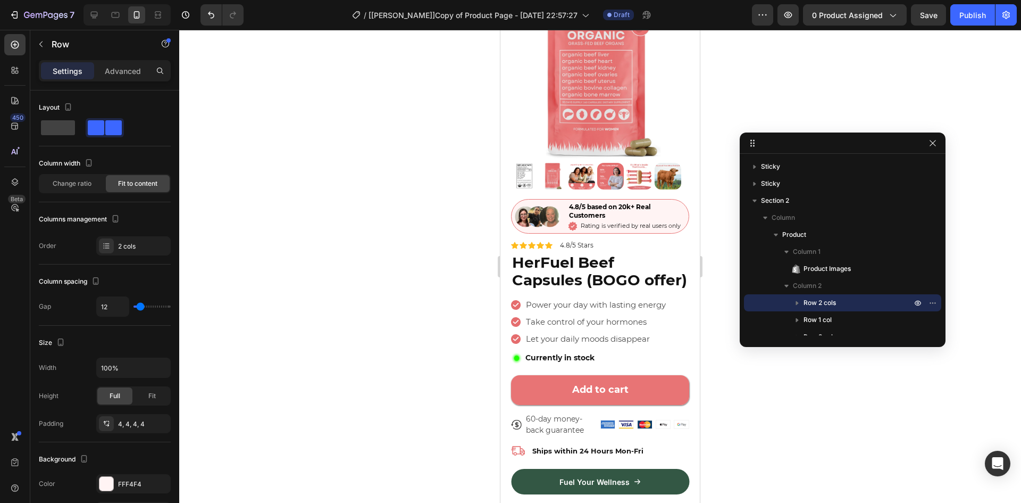
drag, startPoint x: 790, startPoint y: 180, endPoint x: 892, endPoint y: 117, distance: 119.9
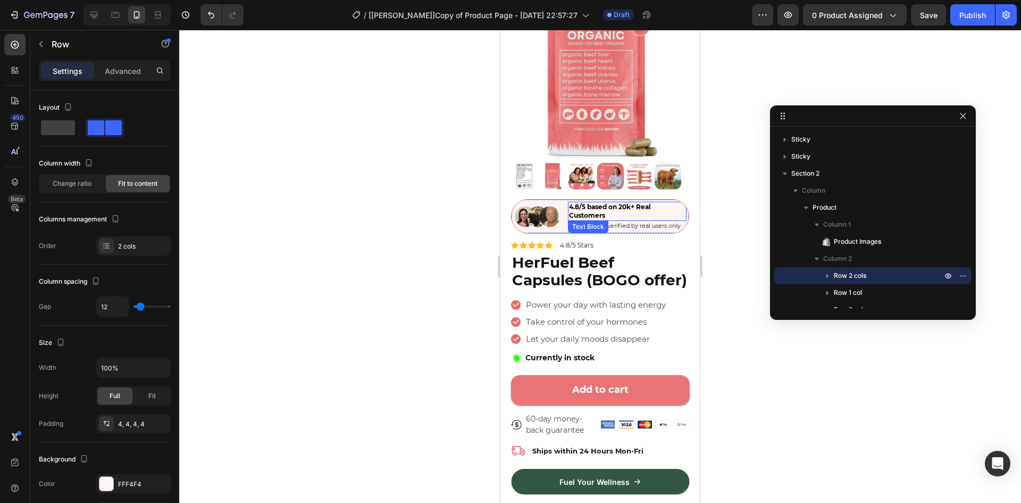
click at [670, 203] on p "4.8/5 based on 20k+ Real Customers" at bounding box center [627, 211] width 116 height 17
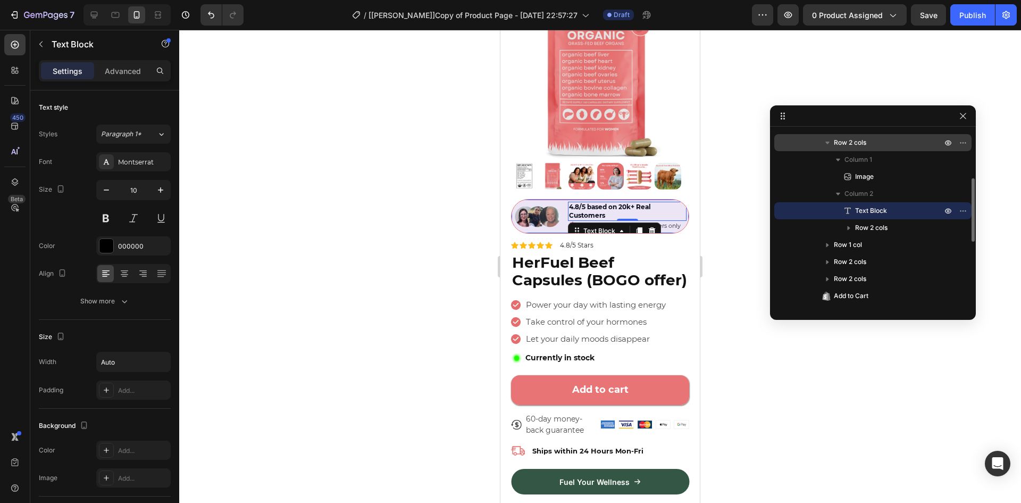
click at [858, 145] on span "Row 2 cols" at bounding box center [850, 142] width 32 height 11
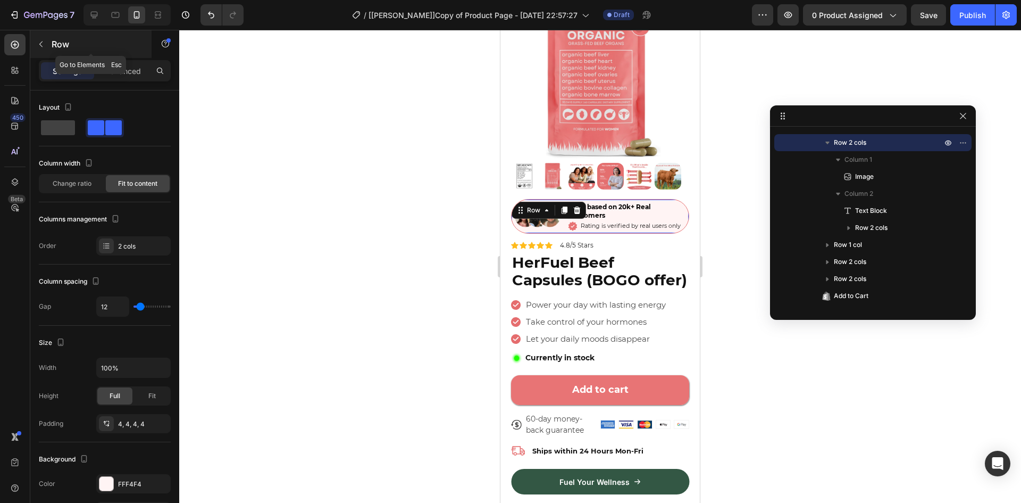
click at [40, 39] on button "button" at bounding box center [40, 44] width 17 height 17
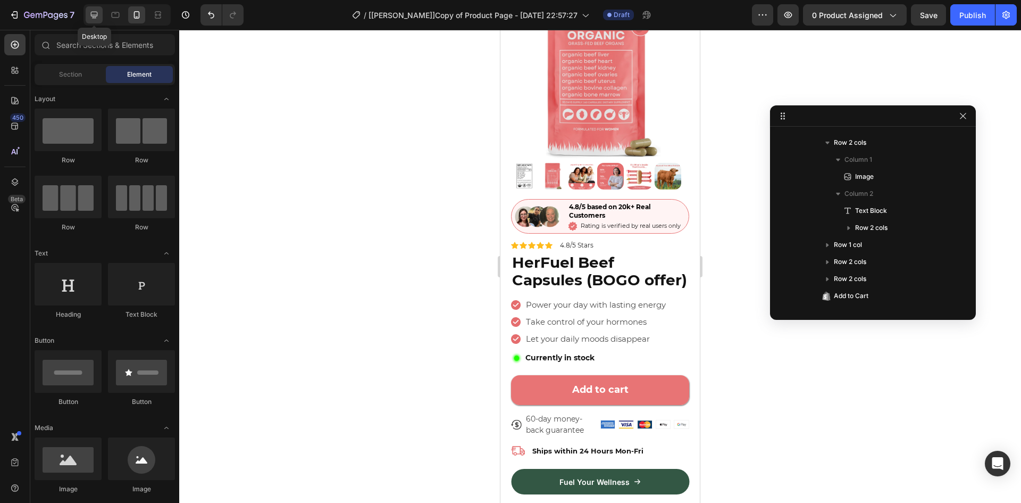
click at [96, 14] on icon at bounding box center [94, 15] width 11 height 11
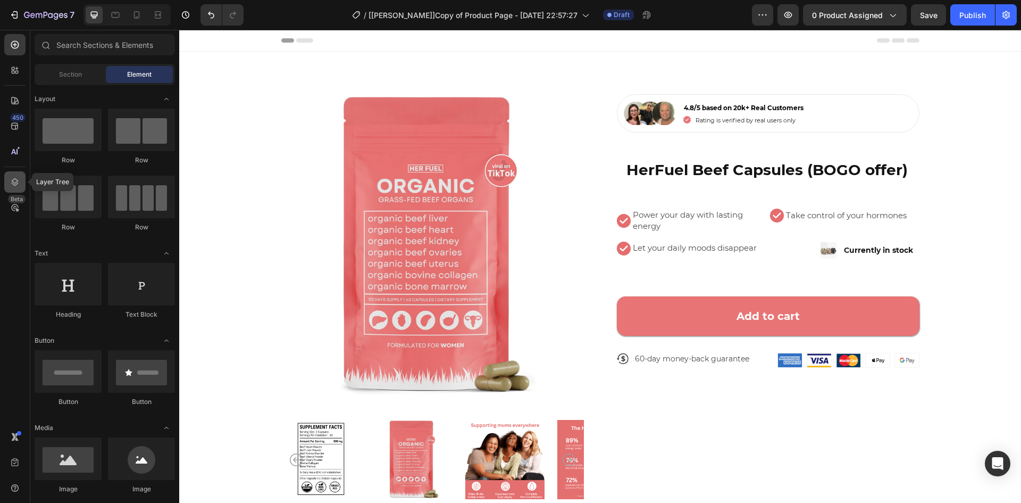
click at [18, 187] on icon at bounding box center [15, 182] width 11 height 11
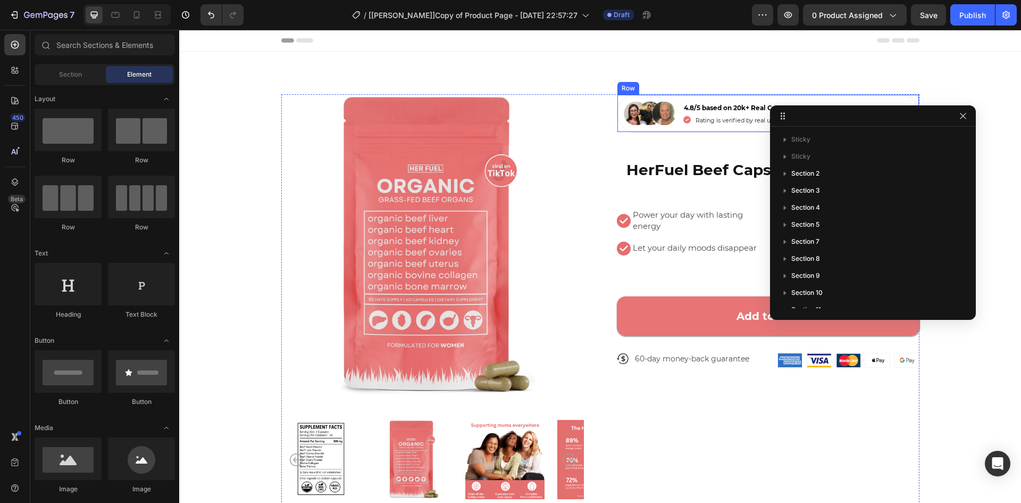
click at [674, 97] on div "Image 4.8/5 based on 20k+ Real Customers Text Block Icon Rating is verified by …" at bounding box center [768, 113] width 303 height 38
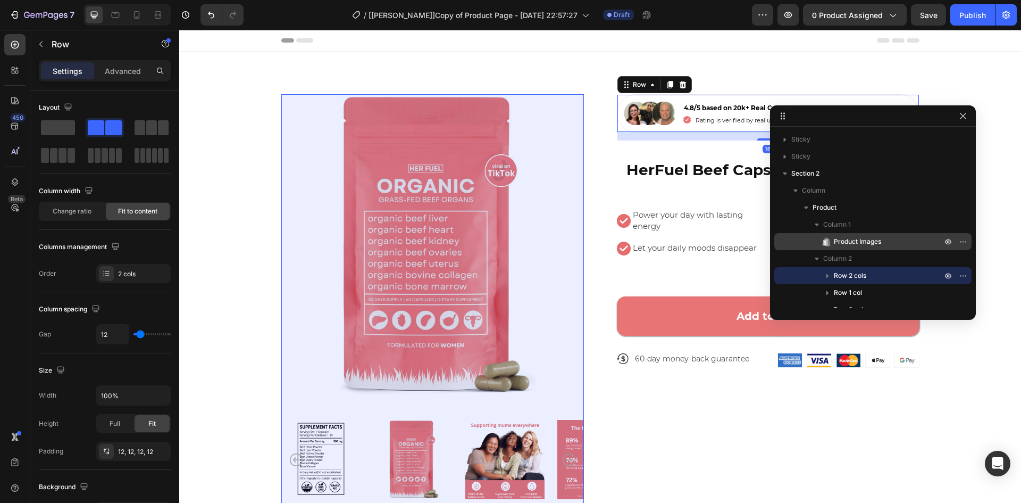
scroll to position [124, 0]
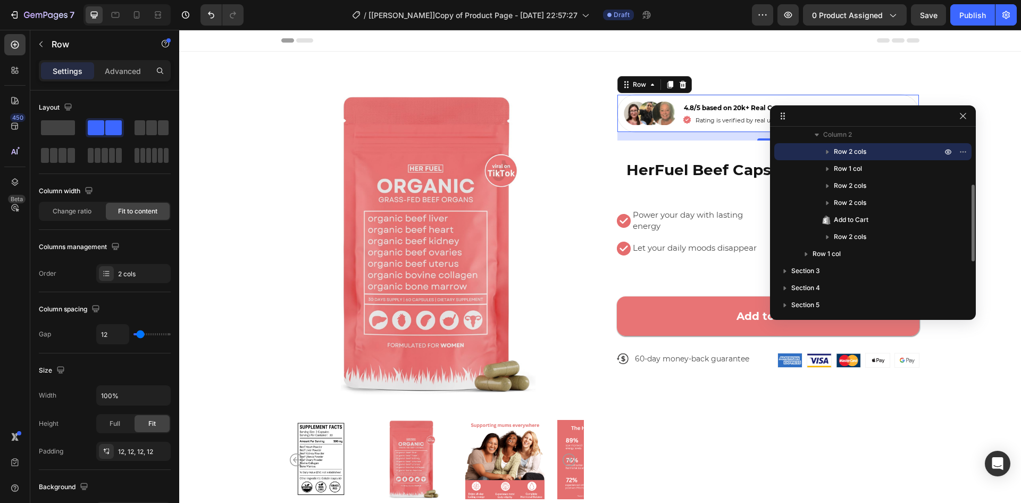
click at [828, 153] on icon "button" at bounding box center [828, 152] width 3 height 4
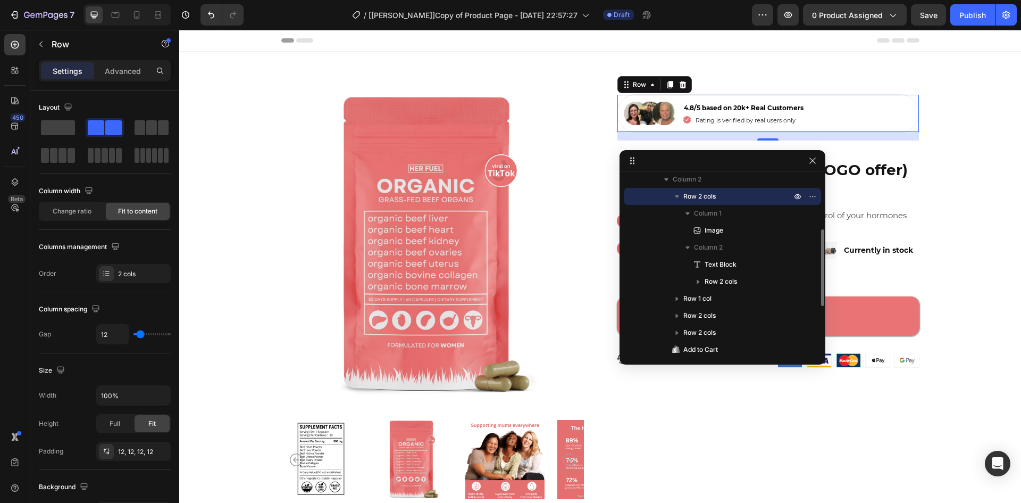
drag, startPoint x: 877, startPoint y: 116, endPoint x: 396, endPoint y: 172, distance: 483.5
click at [41, 43] on icon "button" at bounding box center [40, 44] width 3 height 6
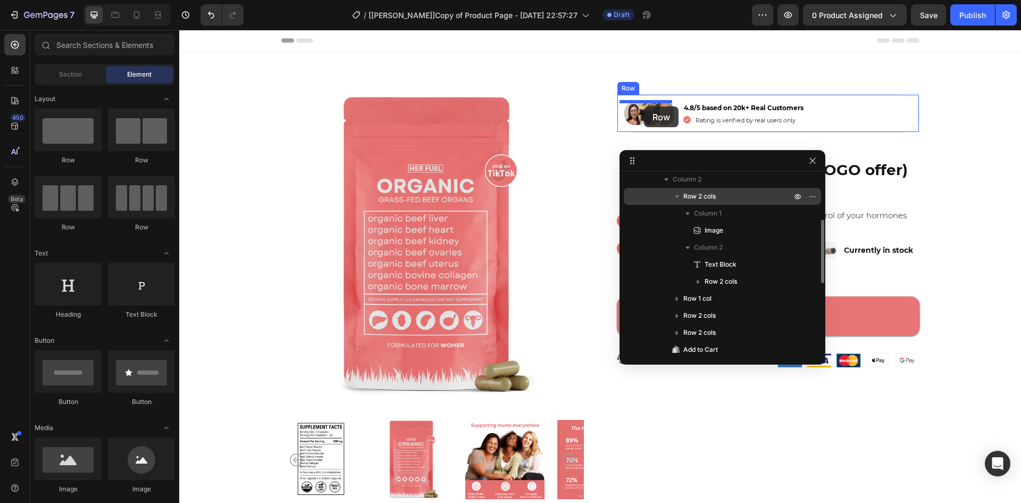
drag, startPoint x: 253, startPoint y: 165, endPoint x: 644, endPoint y: 106, distance: 395.8
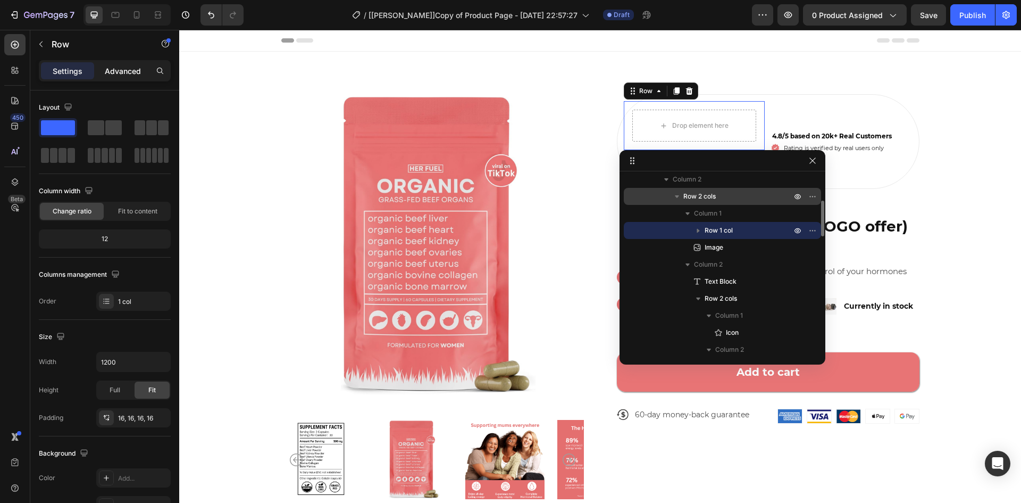
click at [113, 73] on p "Advanced" at bounding box center [123, 70] width 36 height 11
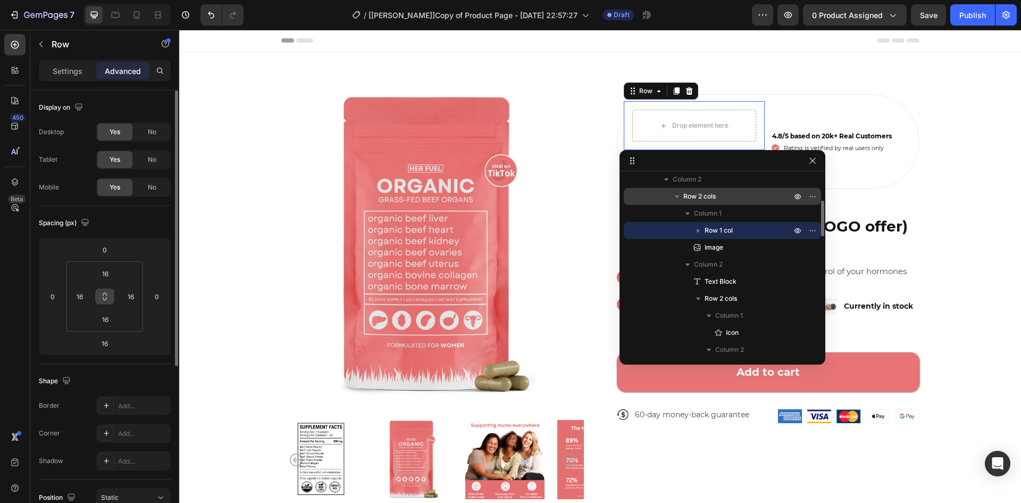
click at [99, 301] on button at bounding box center [105, 296] width 20 height 17
click at [105, 270] on input "16" at bounding box center [105, 273] width 21 height 16
type input "0"
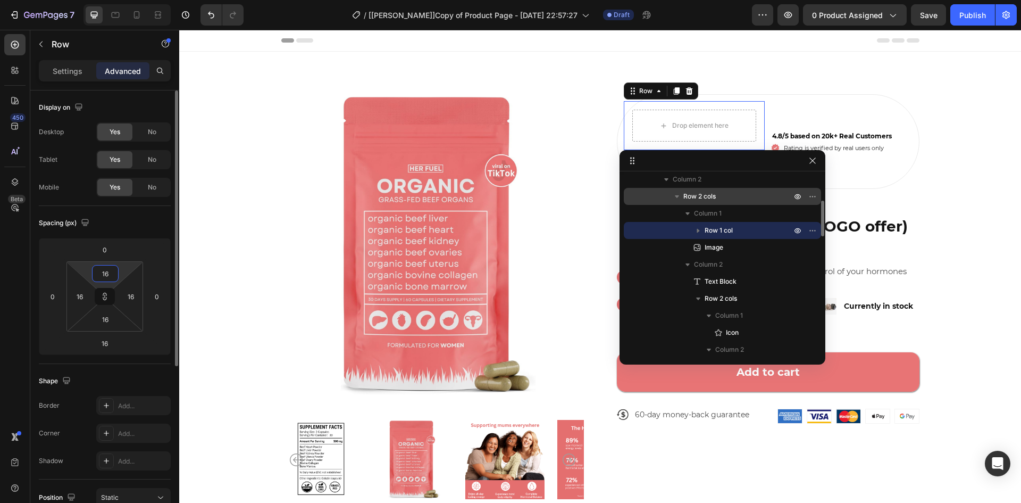
type input "0"
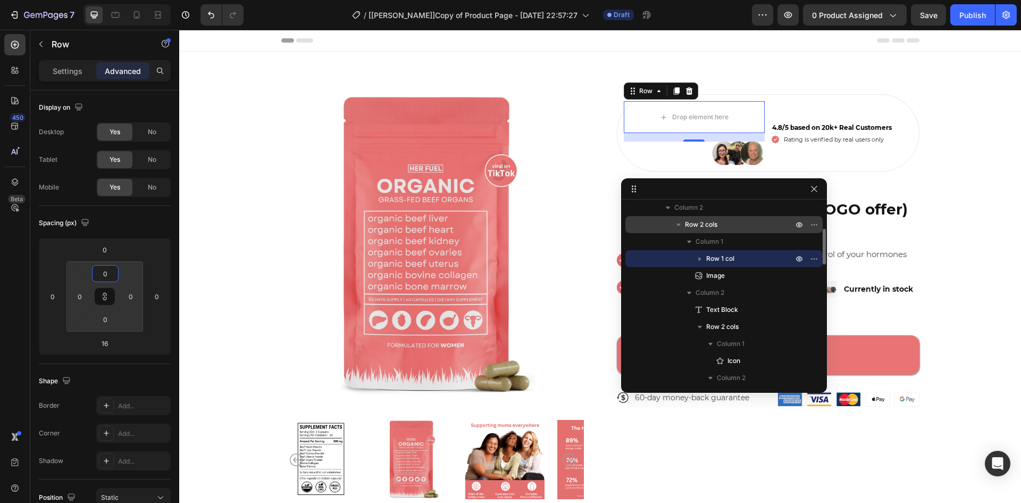
drag, startPoint x: 729, startPoint y: 157, endPoint x: 730, endPoint y: 182, distance: 25.0
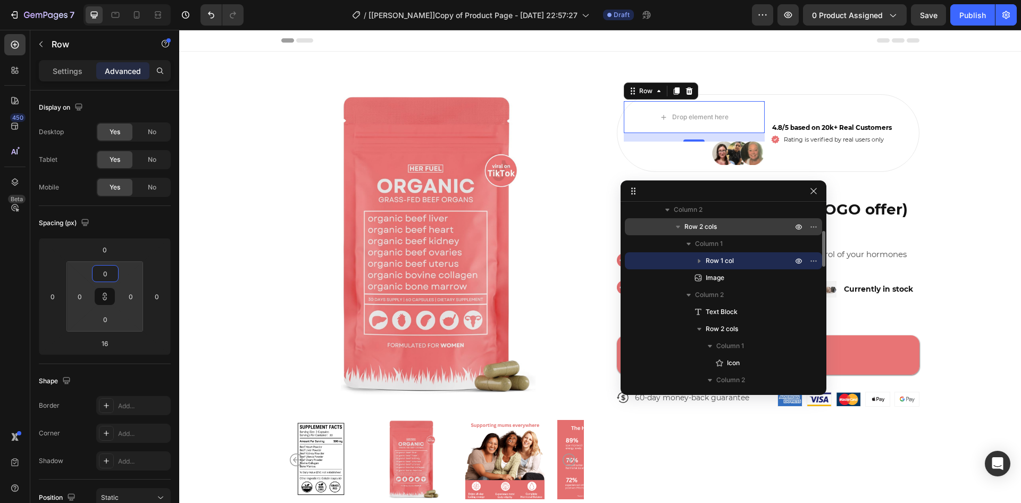
click at [732, 156] on img at bounding box center [738, 152] width 53 height 23
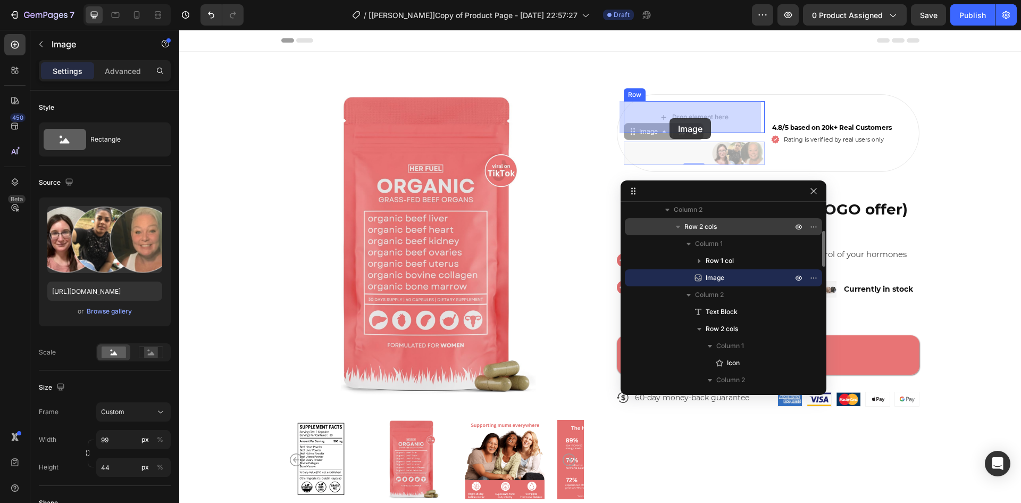
drag, startPoint x: 643, startPoint y: 134, endPoint x: 670, endPoint y: 118, distance: 31.2
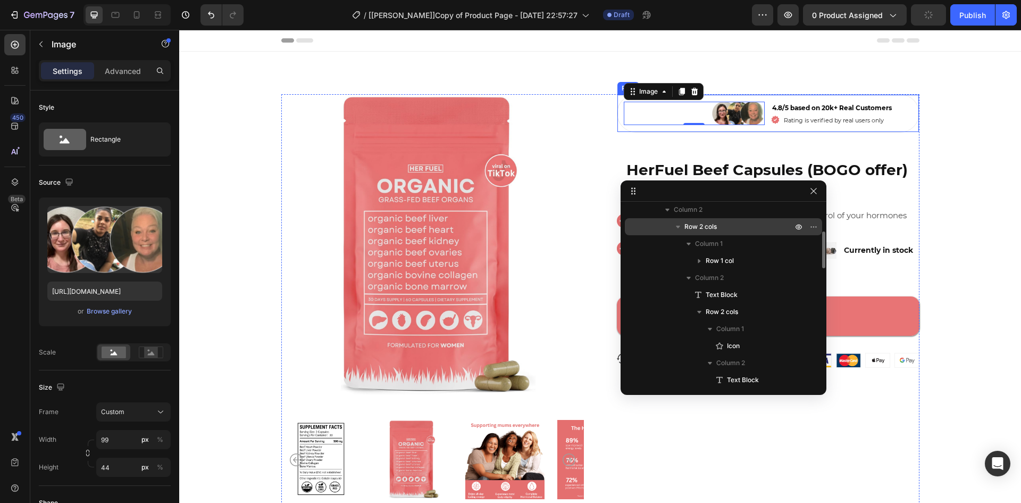
click at [765, 99] on div "Image 0 Row 4.8/5 based on 20k+ Real Customers Text Block Icon Rating is verifi…" at bounding box center [768, 113] width 303 height 38
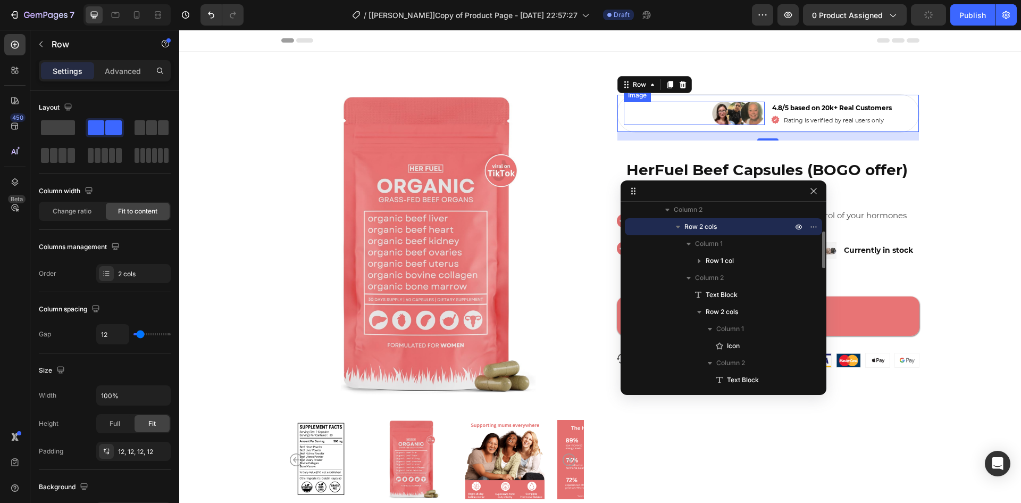
click at [667, 118] on div at bounding box center [694, 113] width 141 height 23
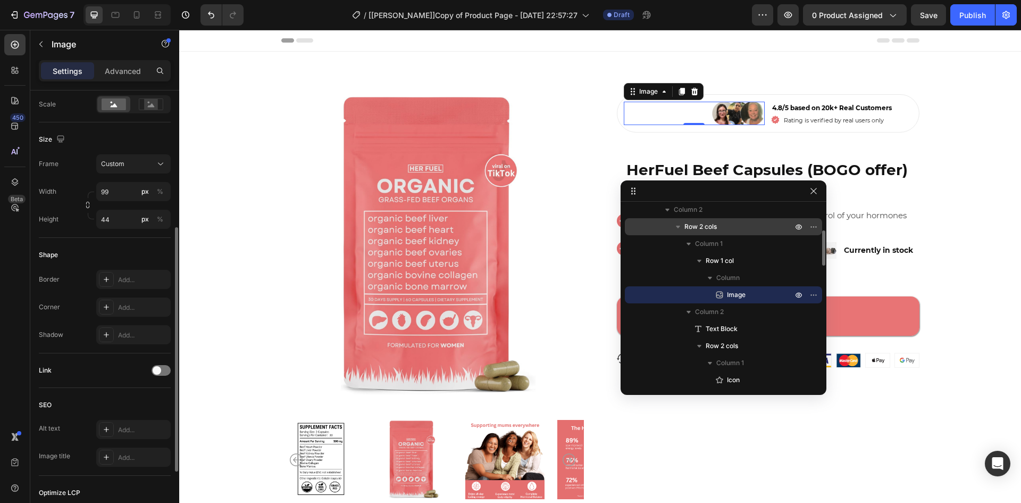
scroll to position [360, 0]
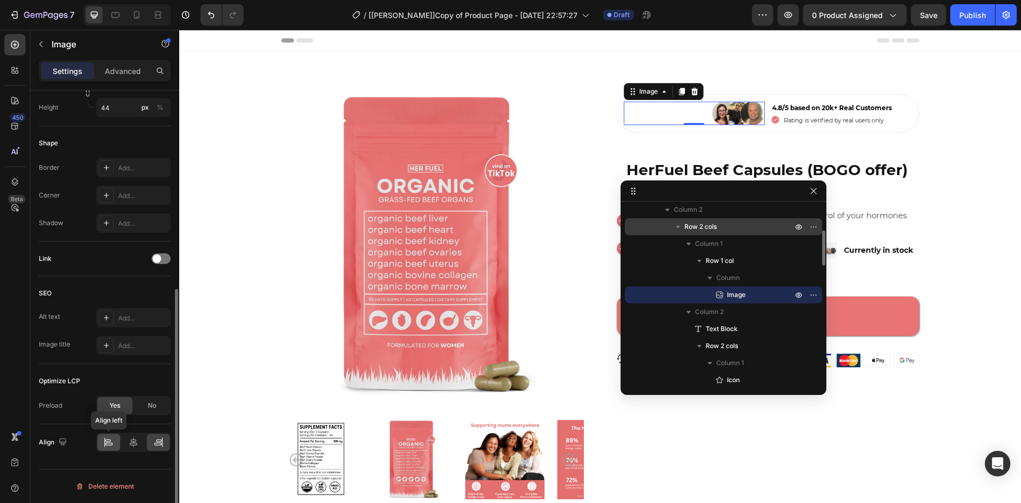
click at [111, 443] on icon at bounding box center [108, 444] width 7 height 3
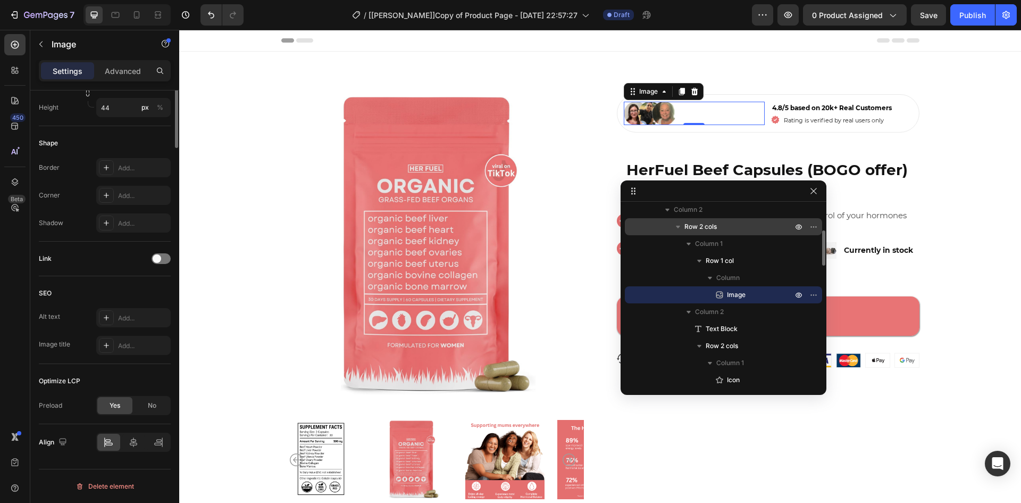
scroll to position [112, 0]
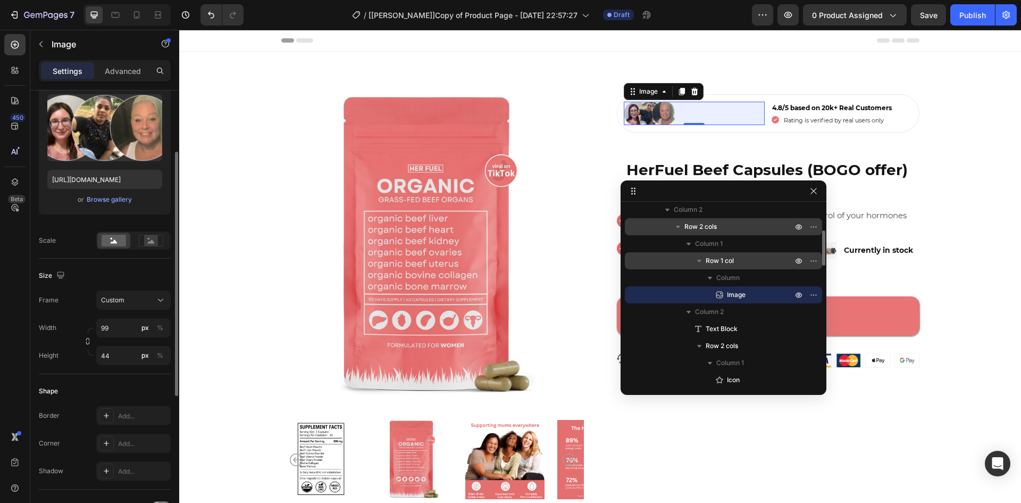
click at [730, 257] on span "Row 1 col" at bounding box center [720, 260] width 28 height 11
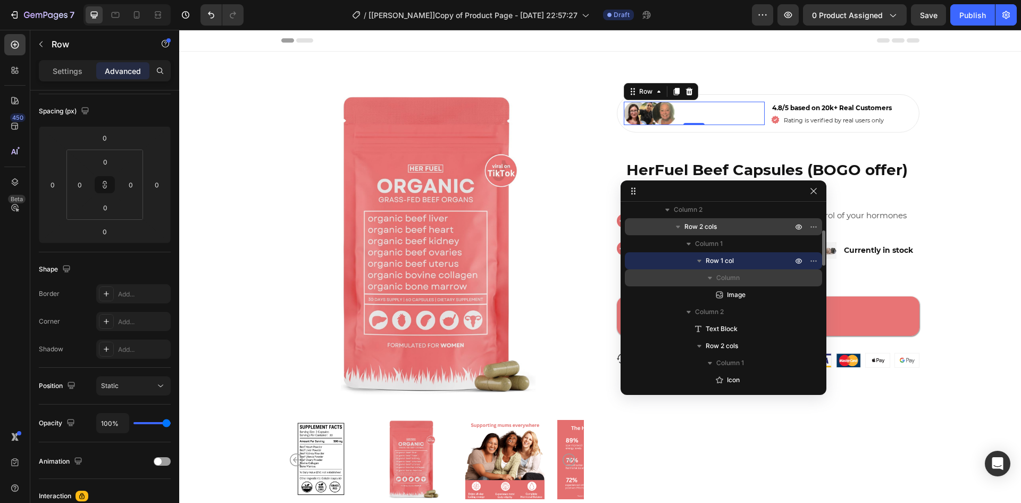
scroll to position [0, 0]
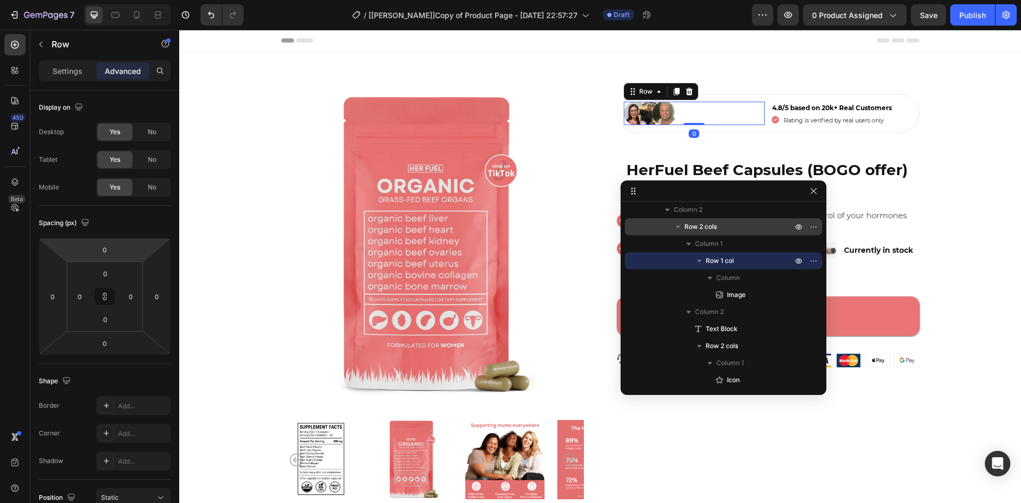
click at [53, 62] on div "Settings Advanced" at bounding box center [105, 70] width 132 height 21
click at [66, 68] on p "Settings" at bounding box center [68, 70] width 30 height 11
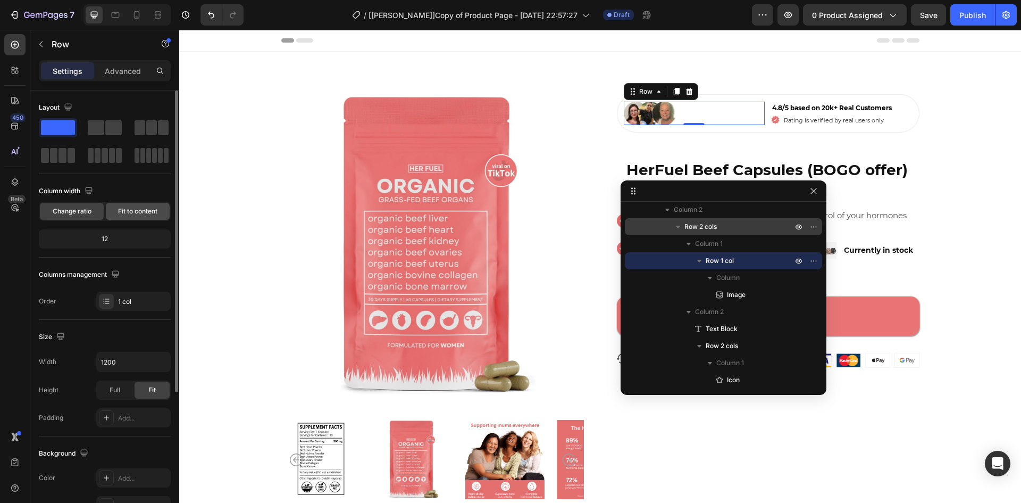
click at [134, 215] on span "Fit to content" at bounding box center [137, 211] width 39 height 10
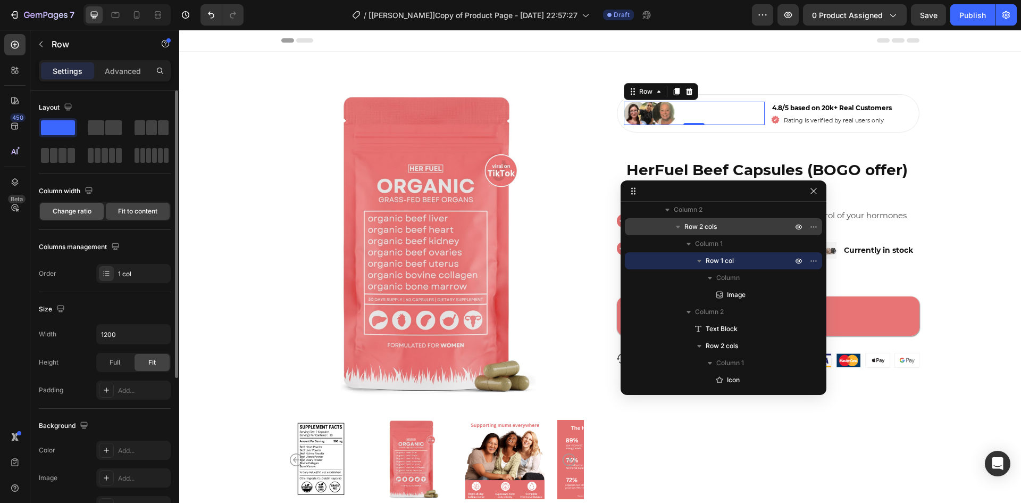
click at [77, 213] on span "Change ratio" at bounding box center [72, 211] width 39 height 10
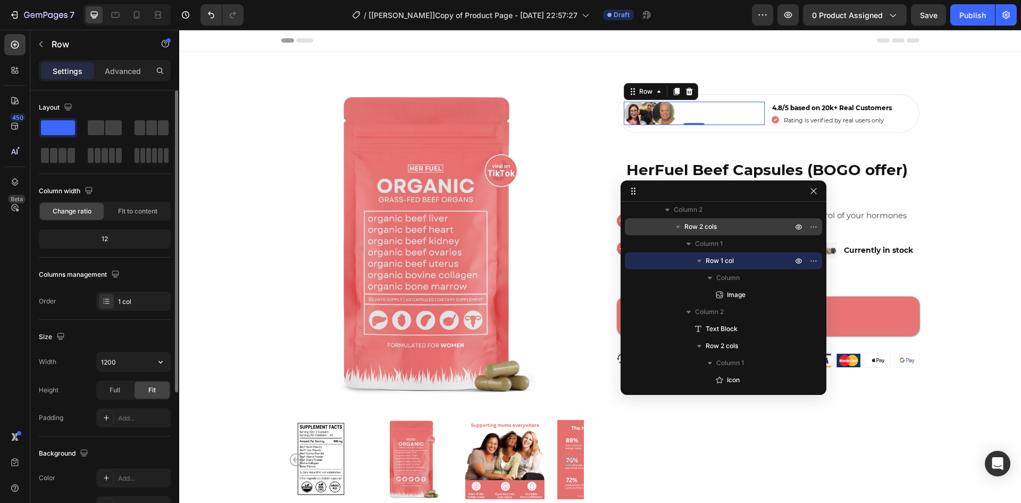
drag, startPoint x: 165, startPoint y: 362, endPoint x: 153, endPoint y: 374, distance: 16.9
click at [164, 362] on icon "button" at bounding box center [160, 361] width 11 height 11
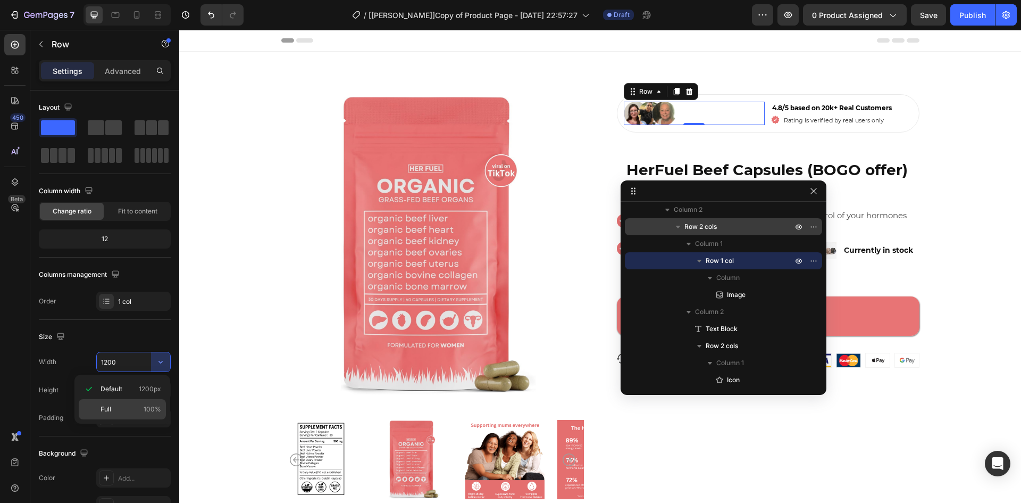
click at [120, 409] on p "Full 100%" at bounding box center [131, 409] width 61 height 10
type input "100%"
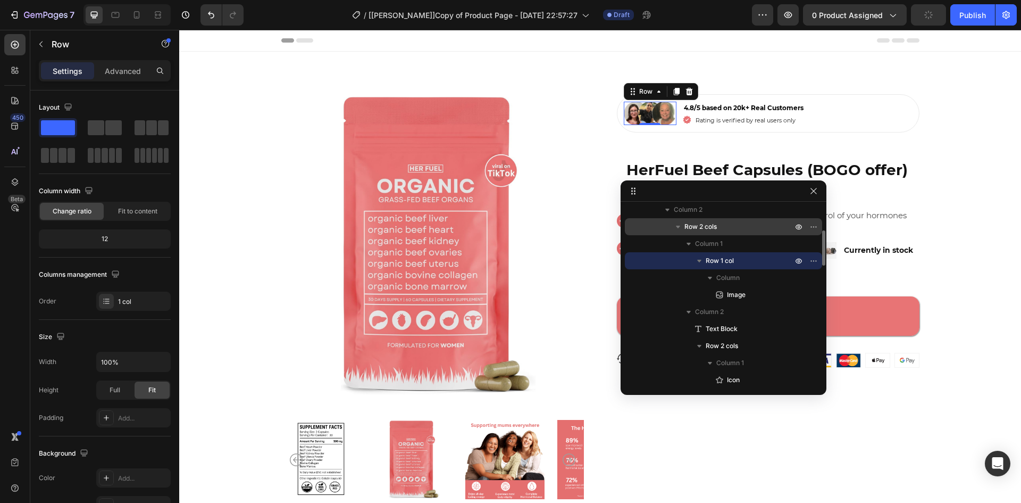
click at [698, 259] on icon "button" at bounding box center [699, 260] width 11 height 11
click at [40, 40] on icon "button" at bounding box center [41, 44] width 9 height 9
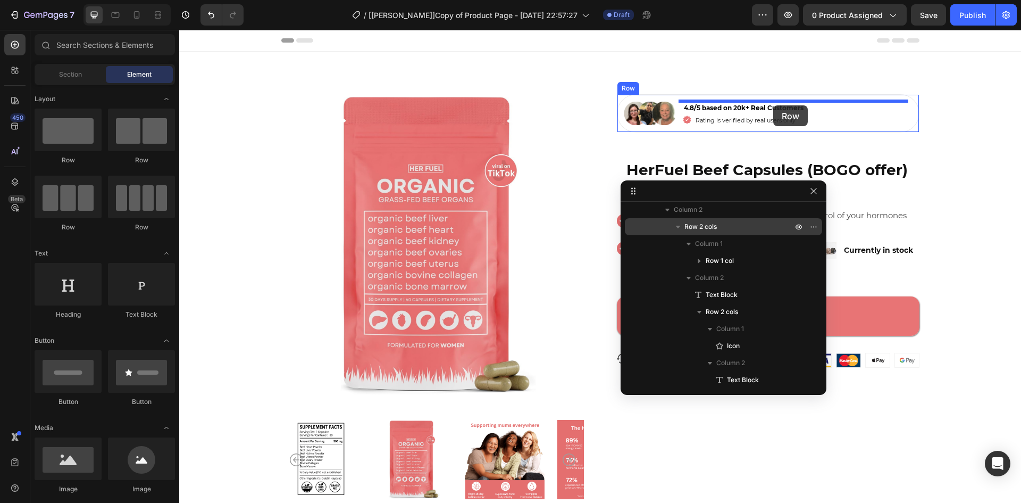
drag, startPoint x: 283, startPoint y: 161, endPoint x: 773, endPoint y: 105, distance: 493.5
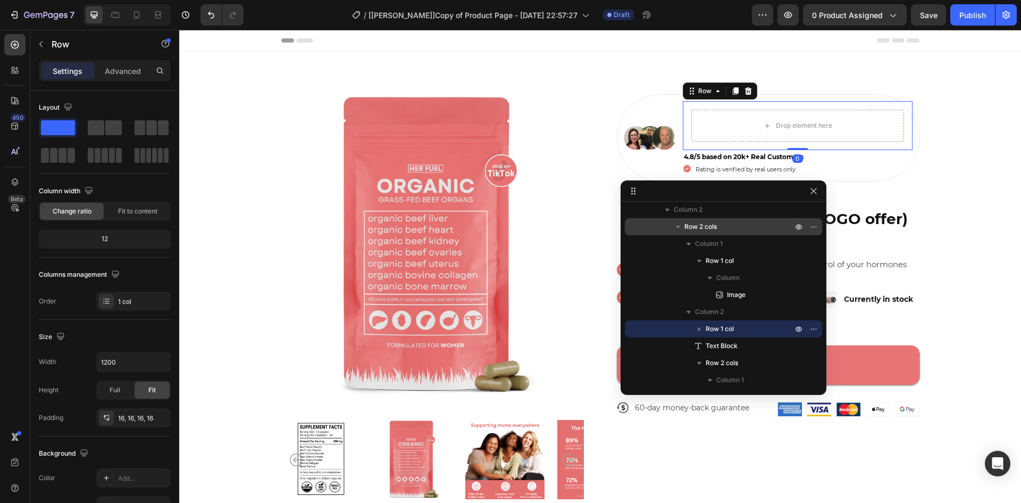
click at [130, 79] on div "Settings Advanced" at bounding box center [105, 70] width 132 height 21
click at [126, 73] on p "Advanced" at bounding box center [123, 70] width 36 height 11
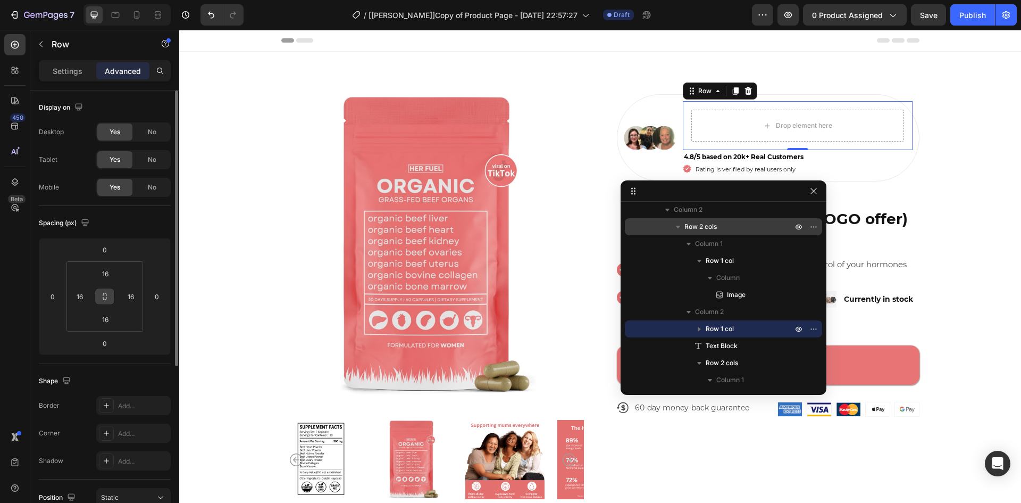
click at [112, 298] on button at bounding box center [105, 296] width 20 height 17
click at [105, 272] on input "16" at bounding box center [105, 273] width 21 height 16
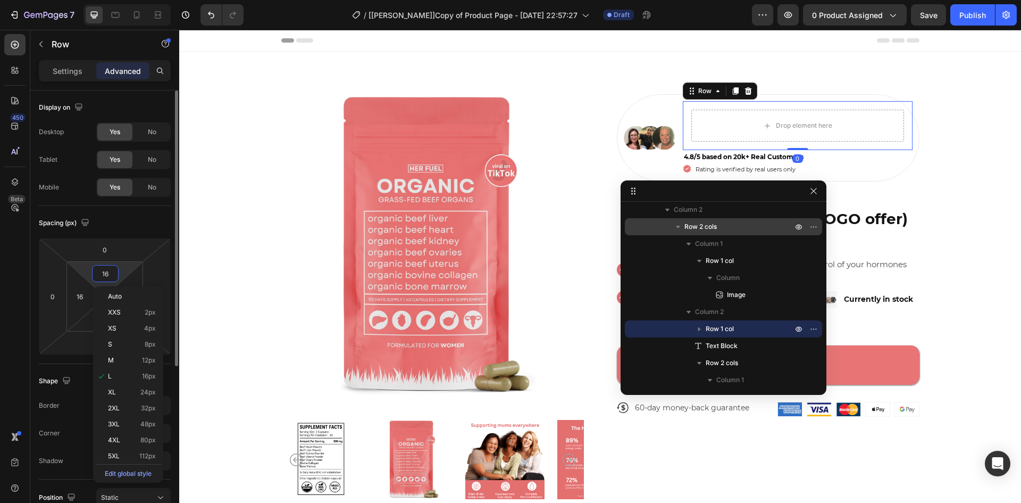
type input "0"
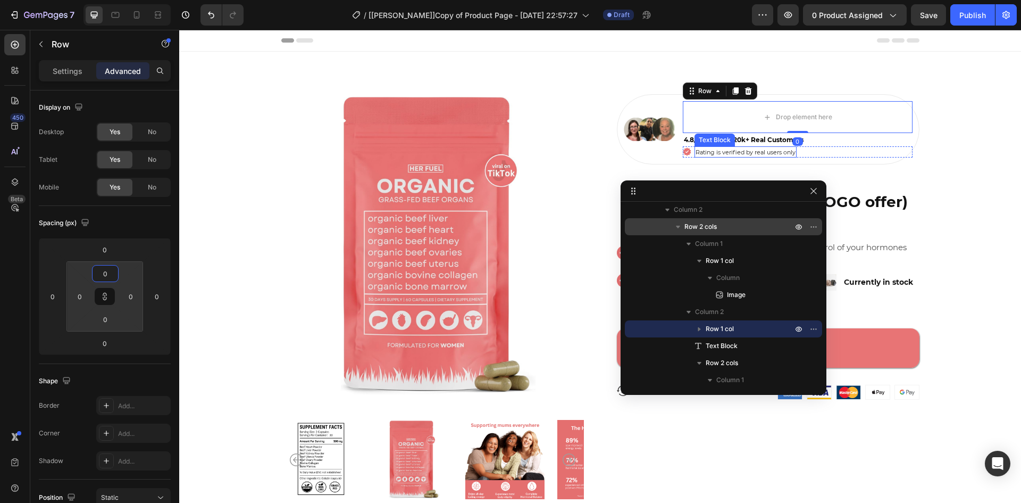
click at [728, 142] on div "Text Block" at bounding box center [715, 140] width 36 height 10
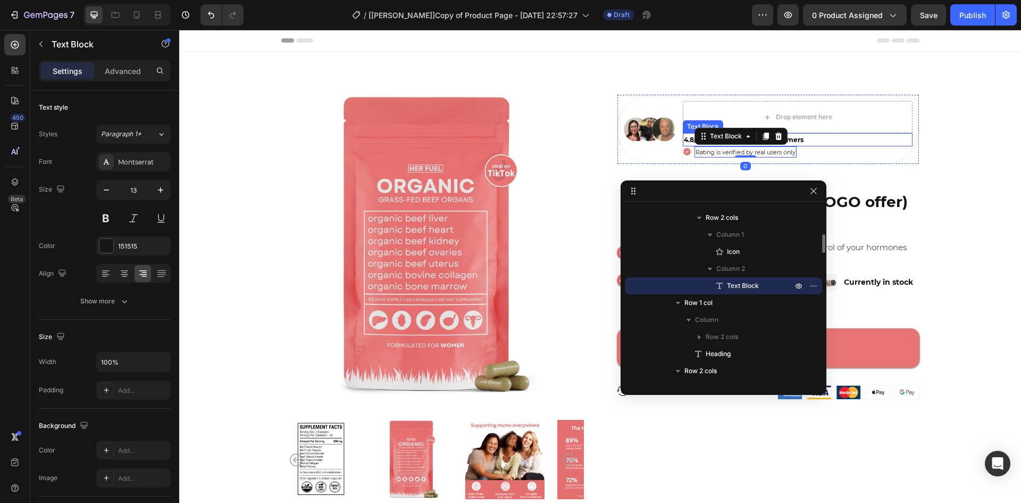
click at [847, 143] on div "4.8/5 based on 20k+ Real Customers" at bounding box center [798, 139] width 230 height 13
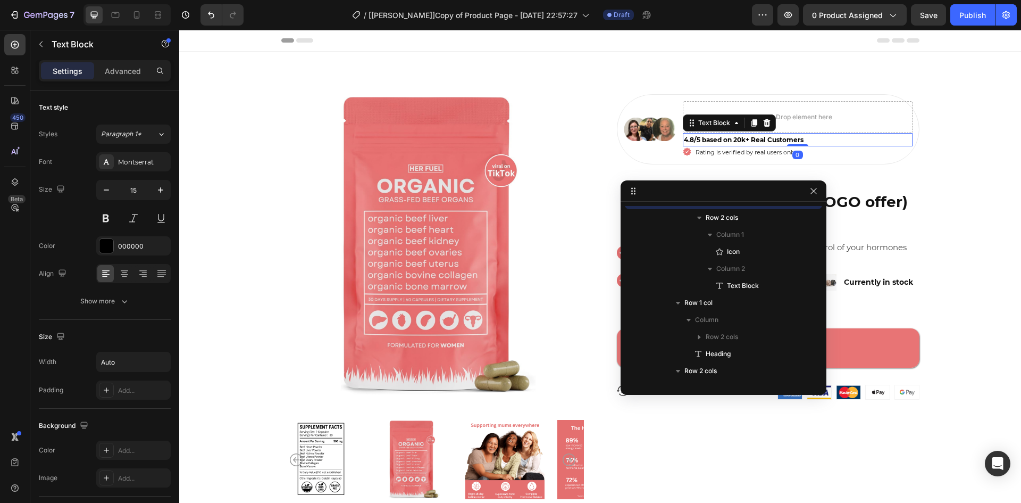
scroll to position [184, 0]
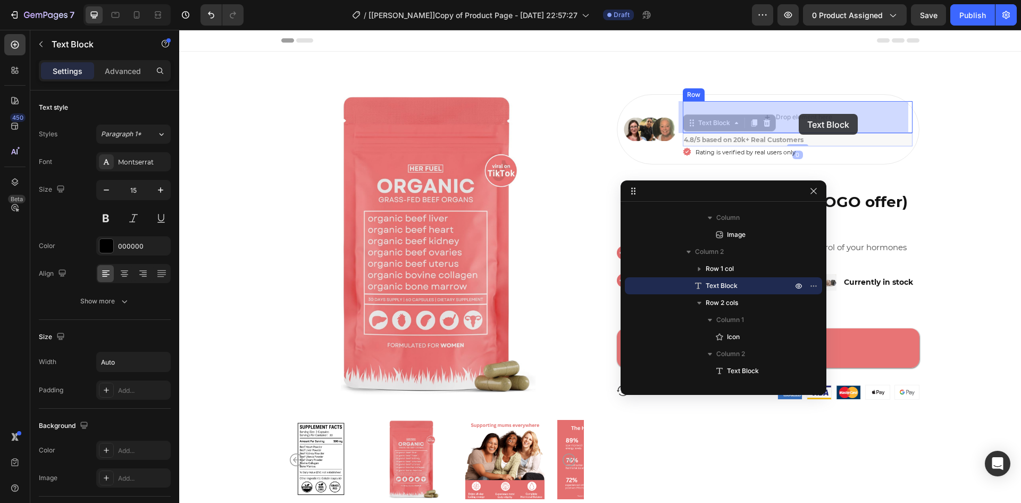
drag, startPoint x: 703, startPoint y: 123, endPoint x: 799, endPoint y: 114, distance: 96.7
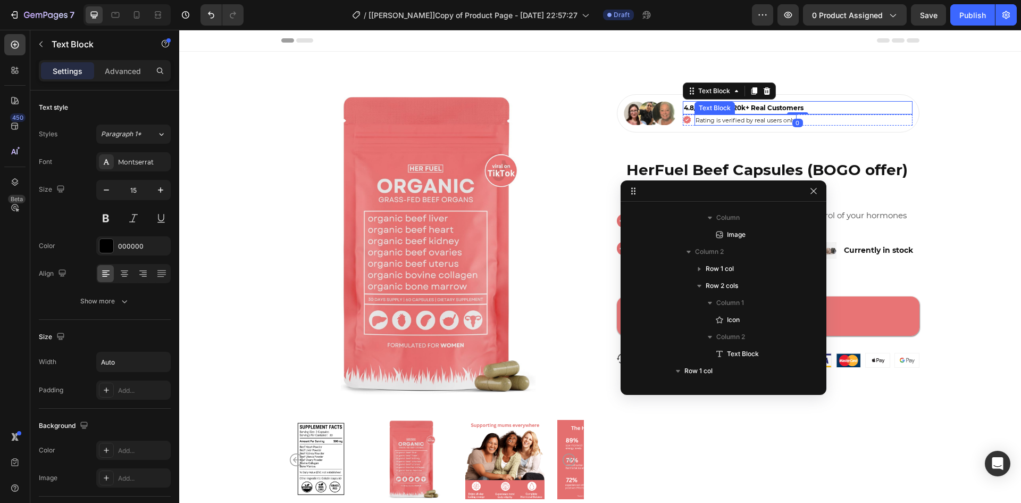
click at [765, 117] on span "Rating is verified by real users only" at bounding box center [746, 119] width 100 height 7
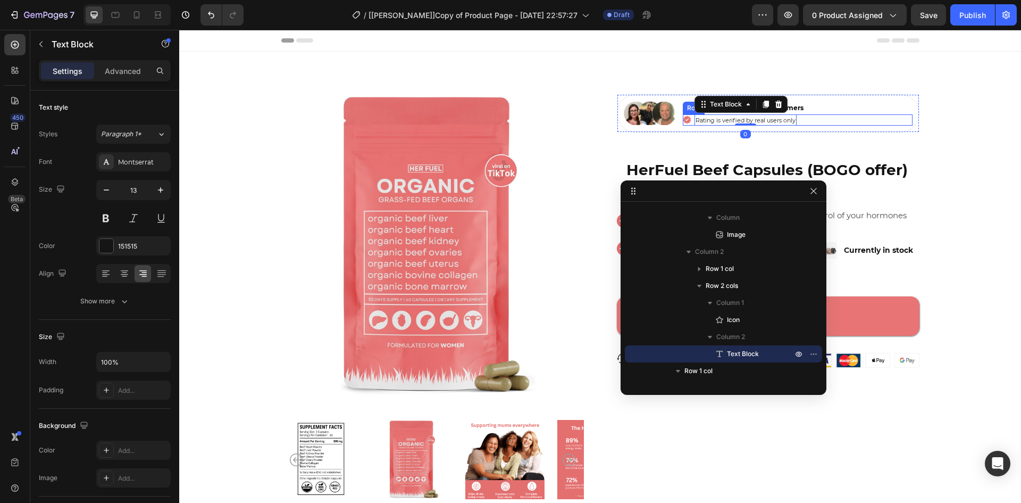
click at [808, 119] on div "Icon Rating is verified by real users only Text Block 0 Row" at bounding box center [798, 120] width 230 height 12
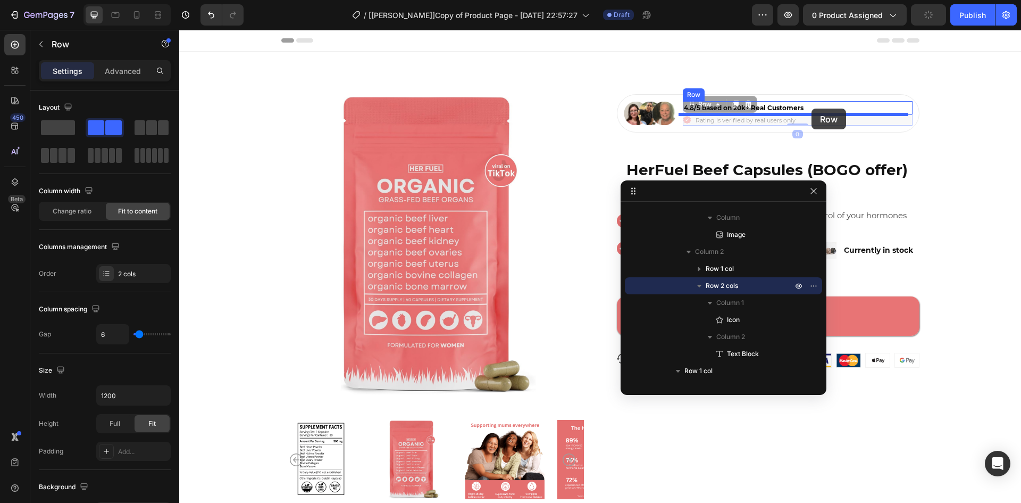
drag, startPoint x: 796, startPoint y: 104, endPoint x: 812, endPoint y: 109, distance: 16.5
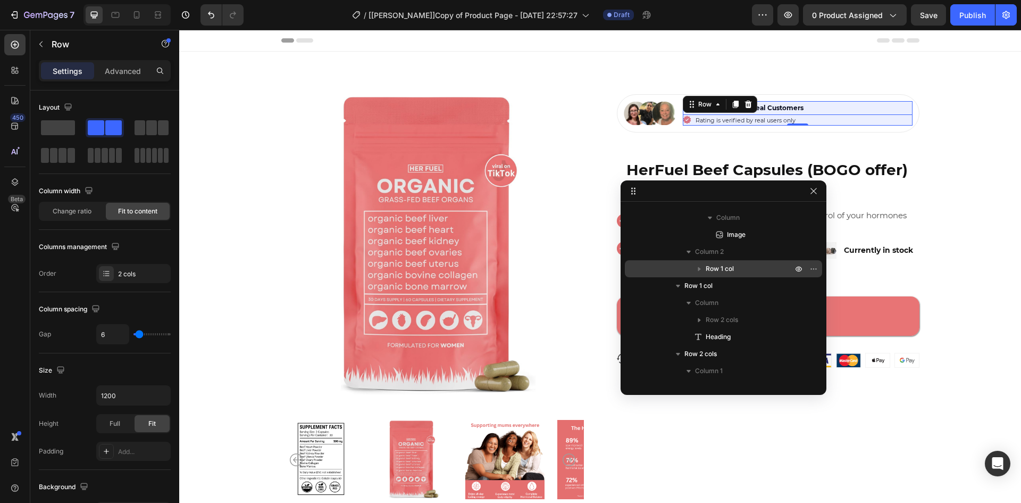
scroll to position [60, 0]
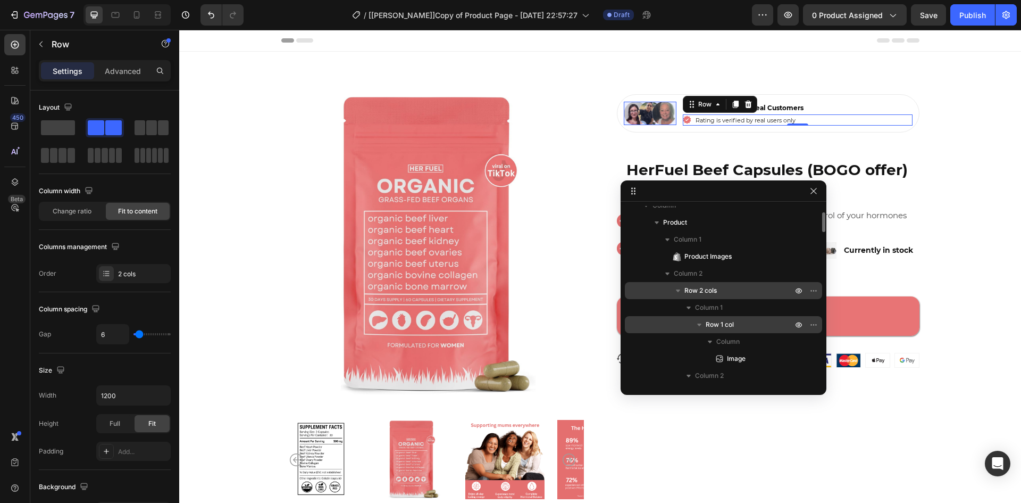
click at [703, 326] on icon "button" at bounding box center [699, 324] width 11 height 11
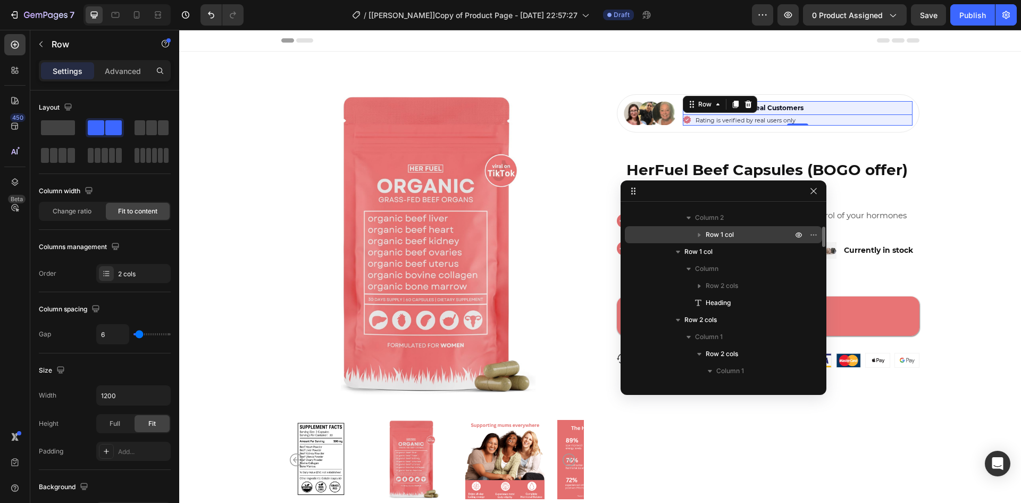
click at [716, 232] on span "Row 1 col" at bounding box center [720, 234] width 28 height 11
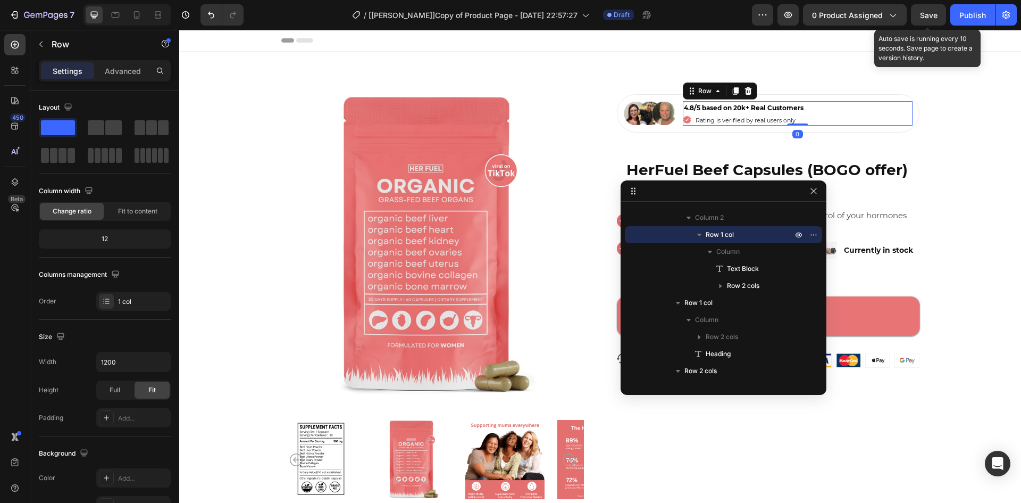
click at [929, 11] on span "Save" at bounding box center [929, 15] width 18 height 9
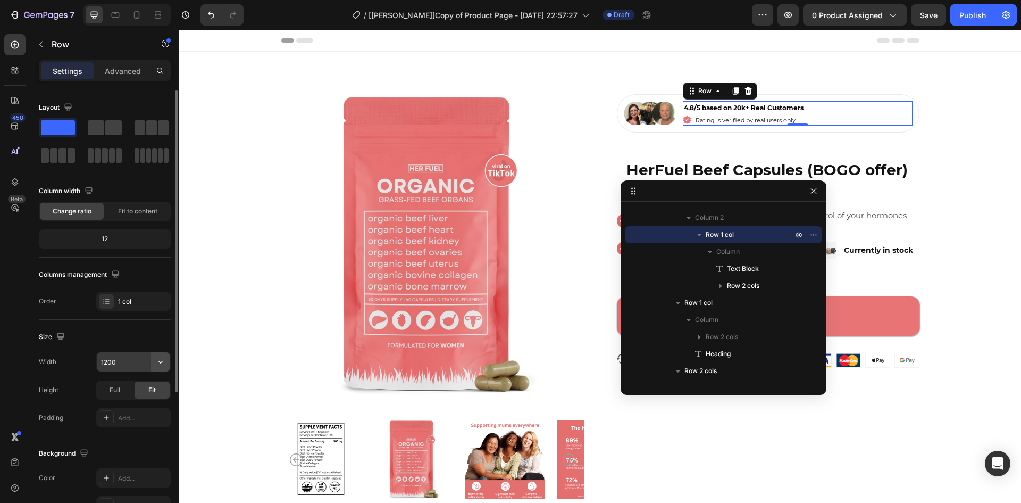
click at [156, 364] on icon "button" at bounding box center [160, 361] width 11 height 11
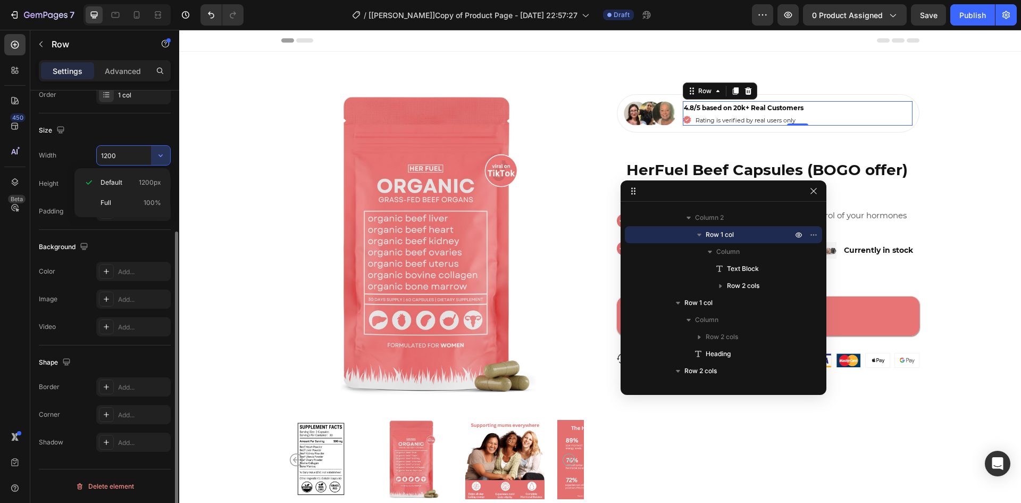
scroll to position [0, 0]
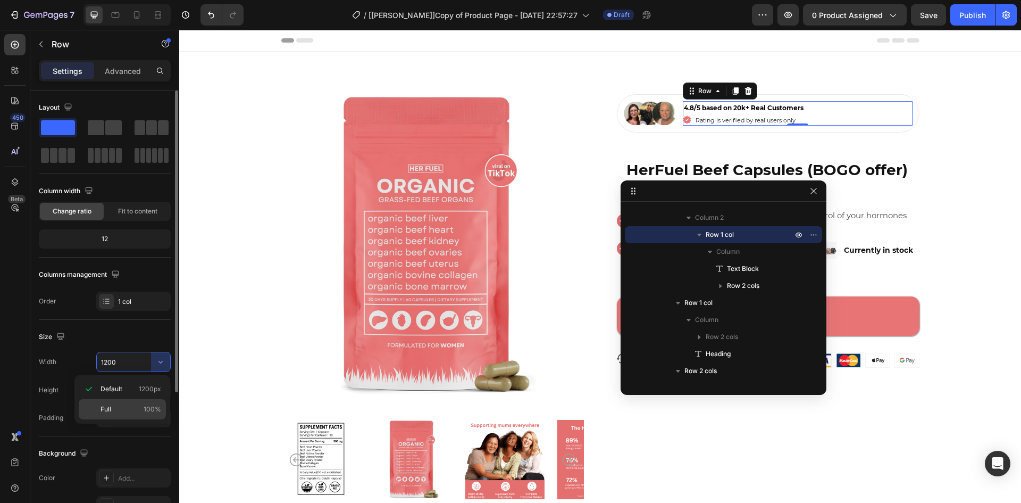
click at [120, 407] on p "Full 100%" at bounding box center [131, 409] width 61 height 10
type input "100%"
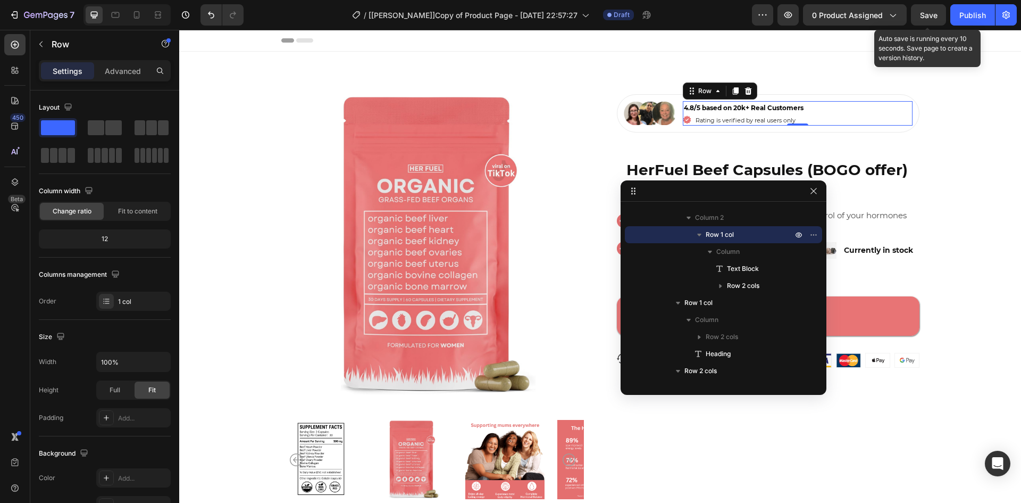
click at [923, 18] on span "Save" at bounding box center [929, 15] width 18 height 9
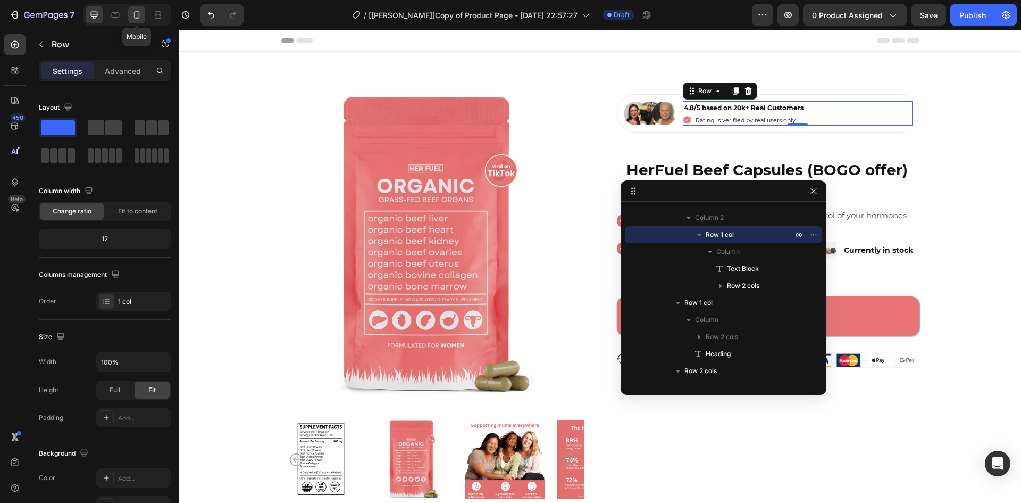
click at [131, 16] on div at bounding box center [136, 14] width 17 height 17
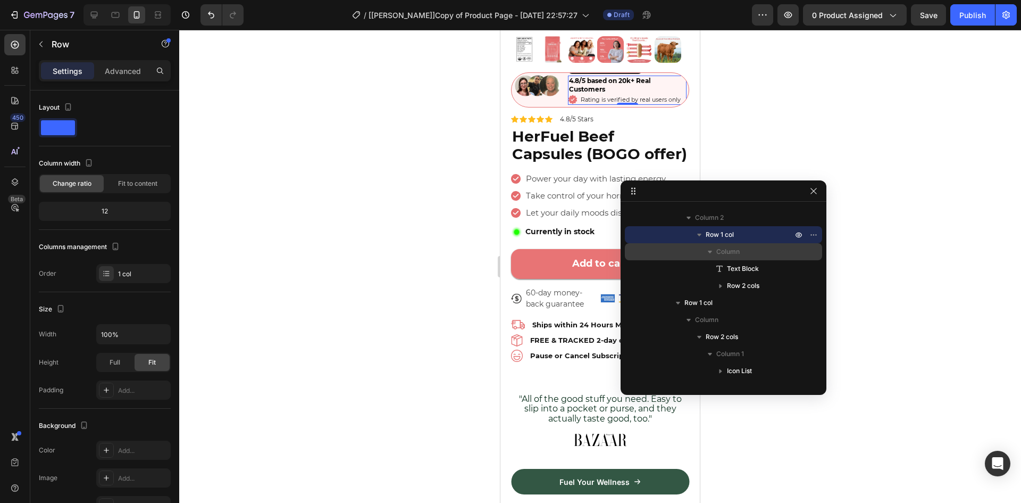
scroll to position [60, 0]
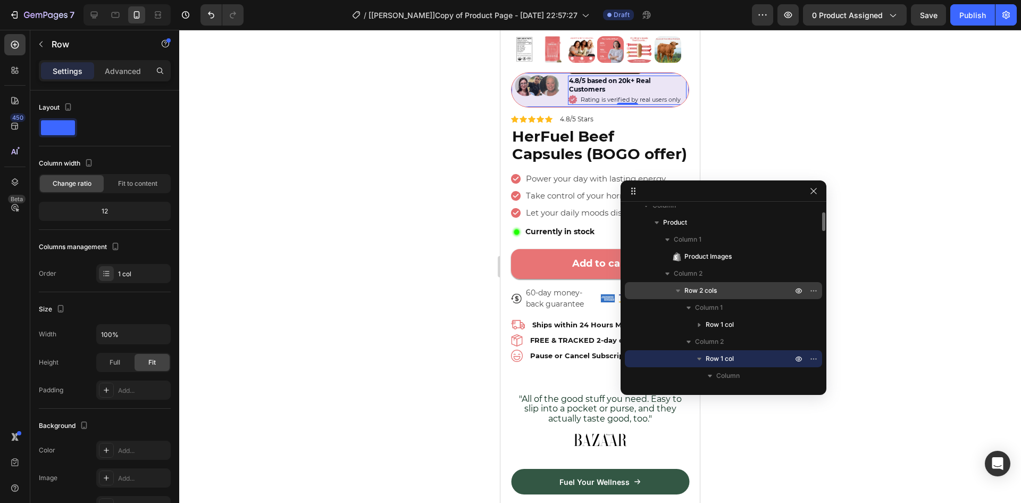
click at [706, 289] on span "Row 2 cols" at bounding box center [701, 290] width 32 height 11
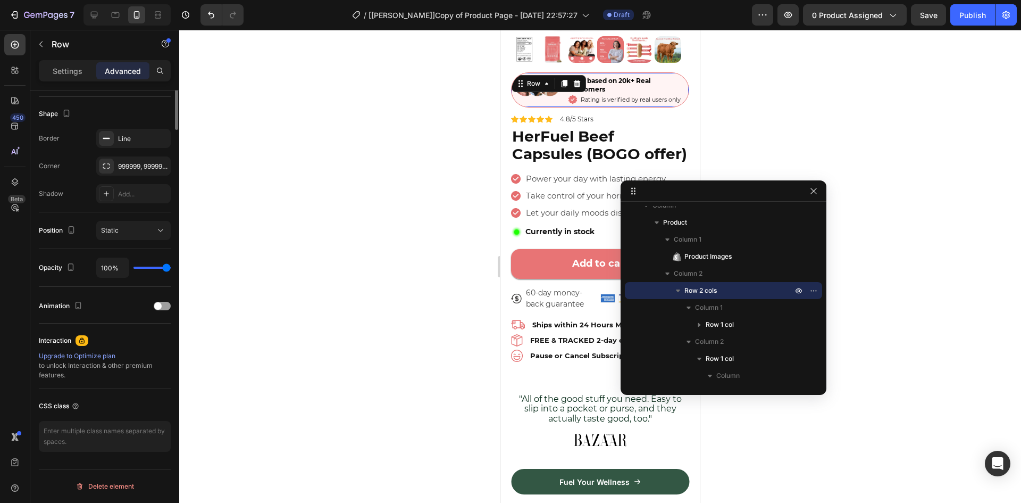
scroll to position [19, 0]
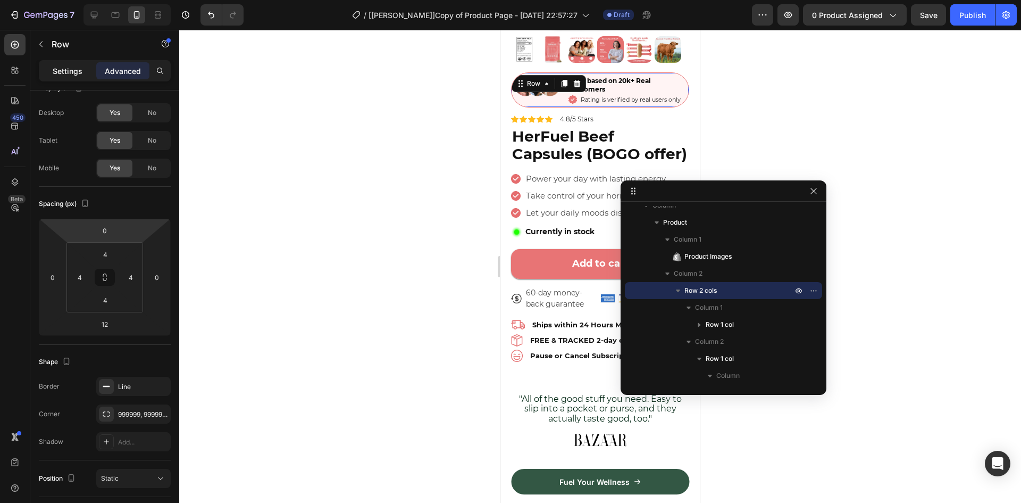
click at [77, 72] on p "Settings" at bounding box center [68, 70] width 30 height 11
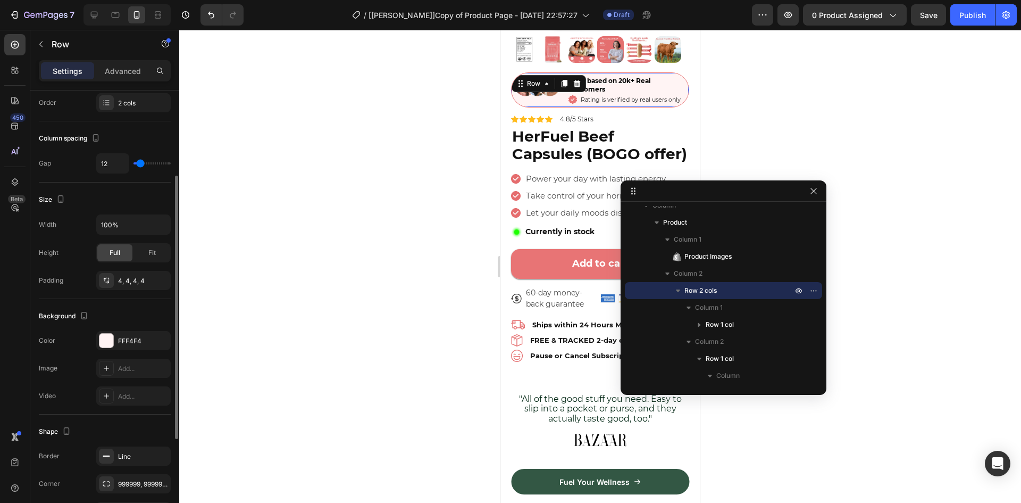
scroll to position [300, 0]
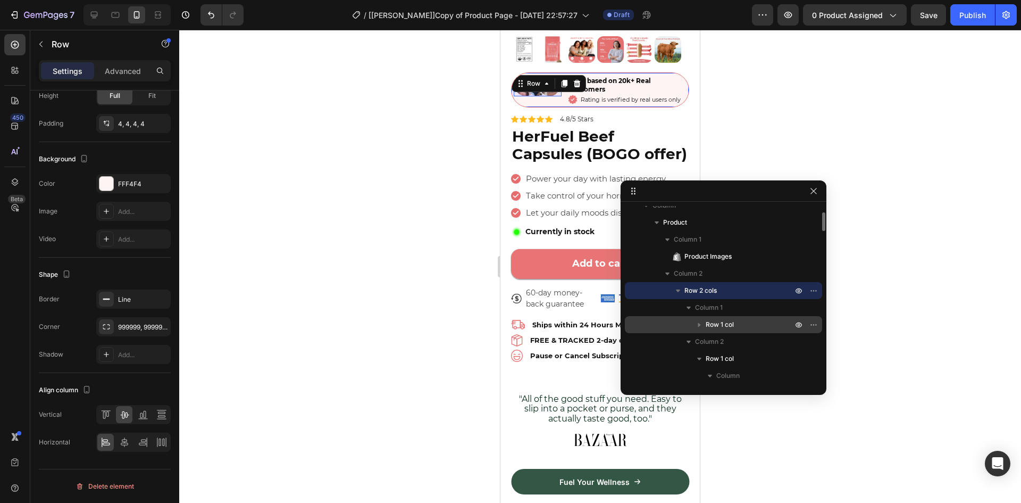
click at [730, 322] on span "Row 1 col" at bounding box center [720, 324] width 28 height 11
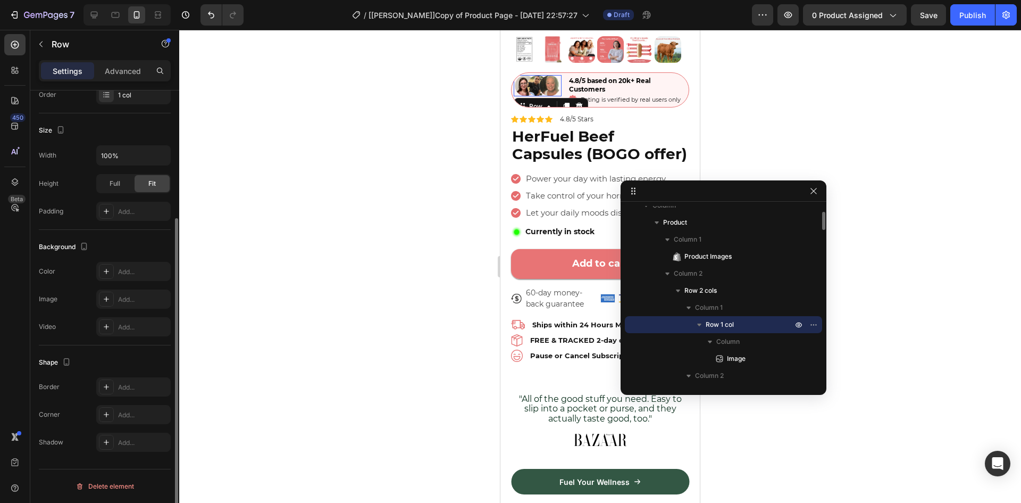
scroll to position [179, 0]
click at [116, 181] on span "Full" at bounding box center [115, 184] width 11 height 10
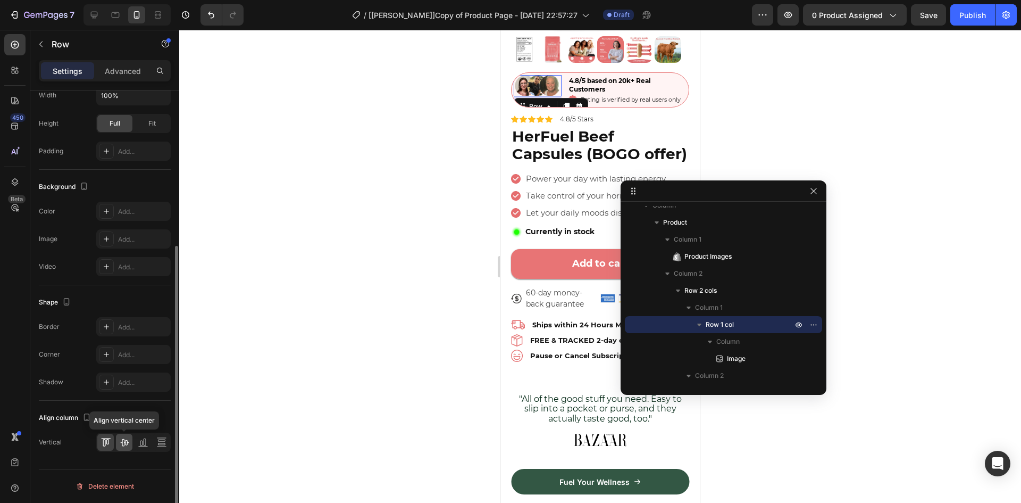
click at [122, 444] on icon at bounding box center [124, 442] width 11 height 11
click at [124, 60] on div "Row" at bounding box center [90, 45] width 121 height 30
click at [128, 72] on p "Advanced" at bounding box center [123, 70] width 36 height 11
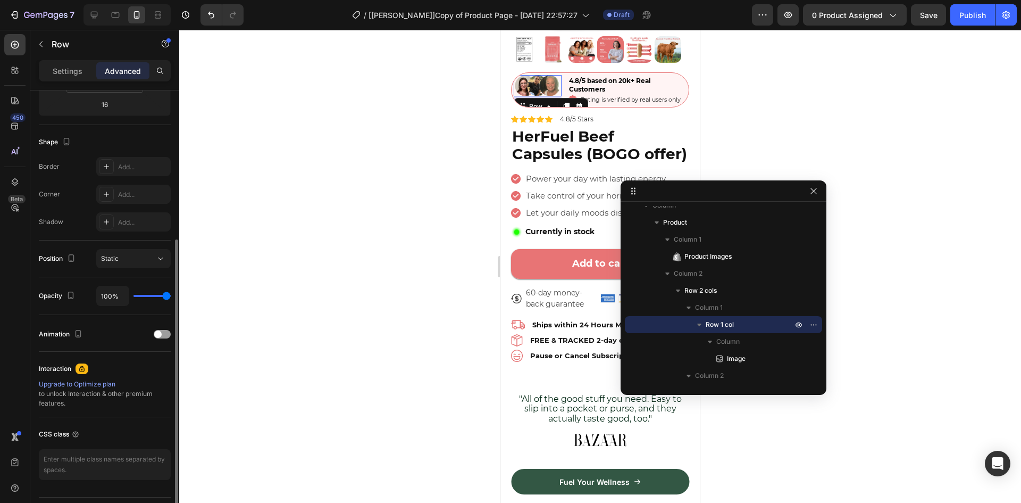
scroll to position [0, 0]
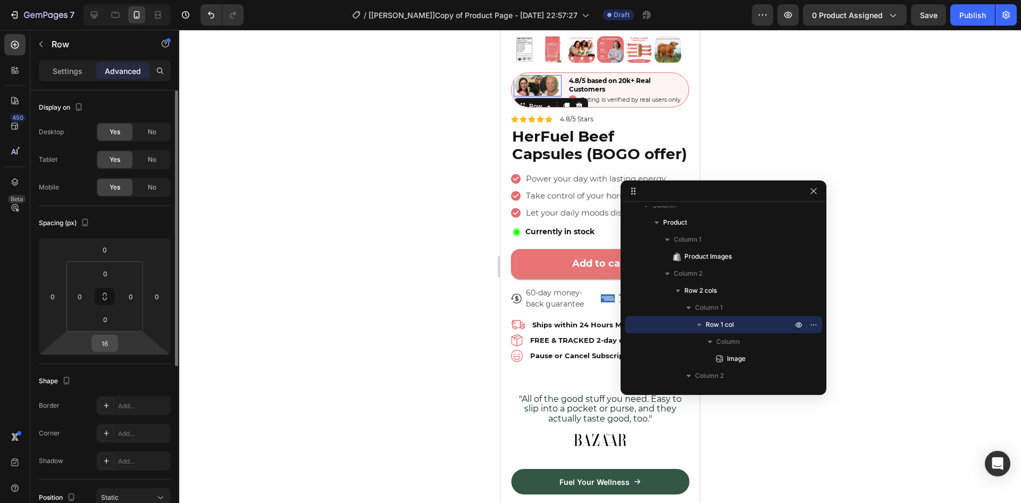
click at [102, 344] on input "16" at bounding box center [104, 343] width 21 height 16
type input "0"
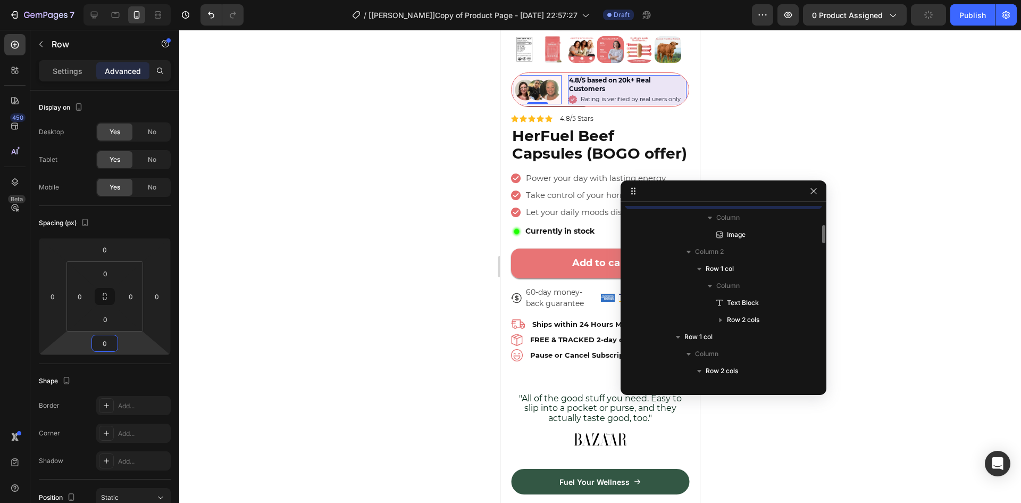
click at [724, 270] on span "Row 1 col" at bounding box center [720, 268] width 28 height 11
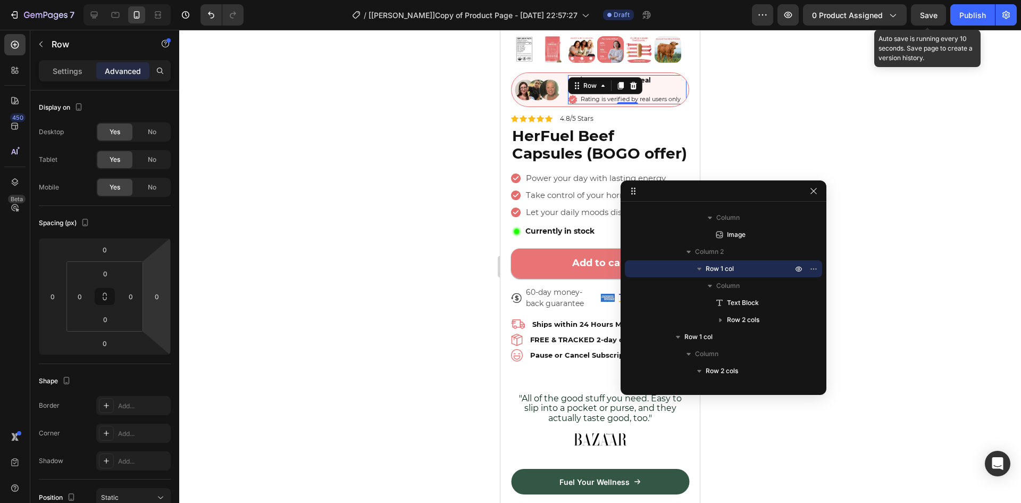
click at [928, 18] on span "Save" at bounding box center [929, 15] width 18 height 9
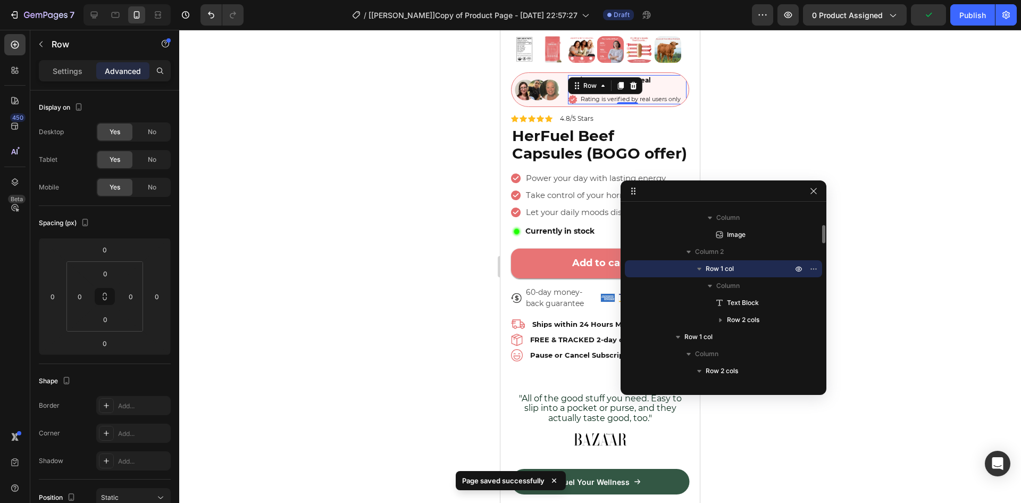
scroll to position [0, 0]
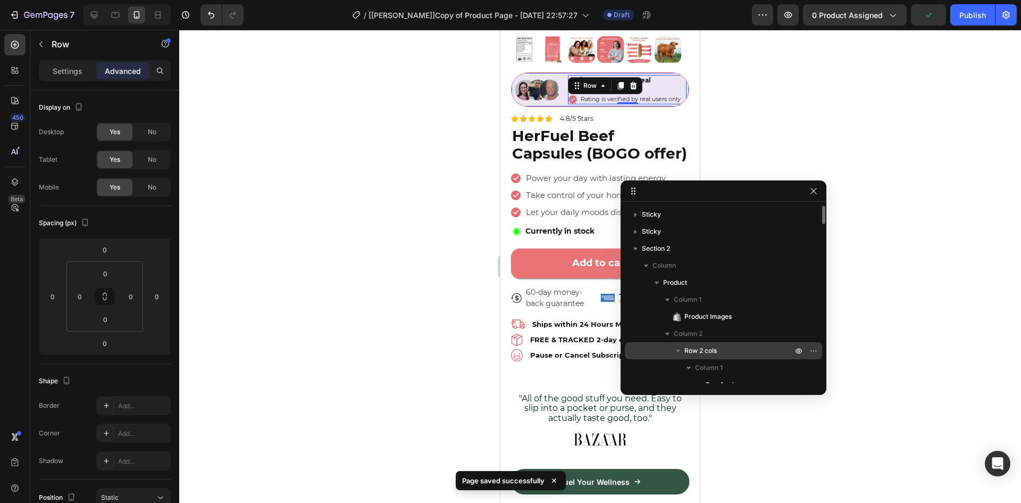
click at [704, 347] on span "Row 2 cols" at bounding box center [701, 350] width 32 height 11
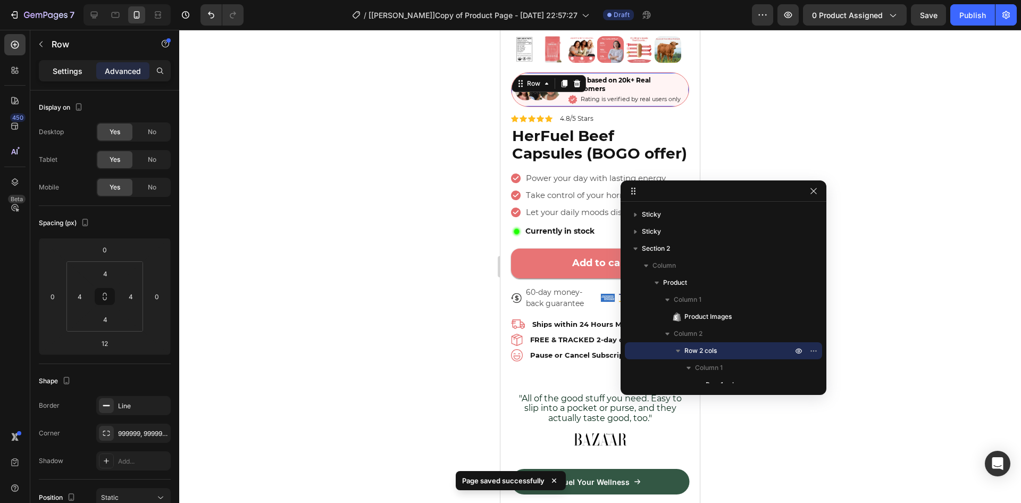
click at [57, 71] on p "Settings" at bounding box center [68, 70] width 30 height 11
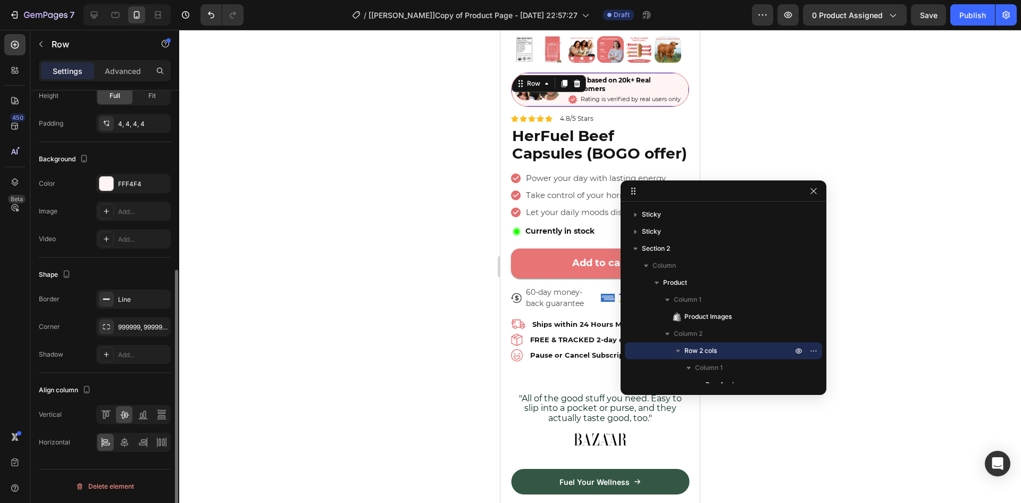
scroll to position [52, 0]
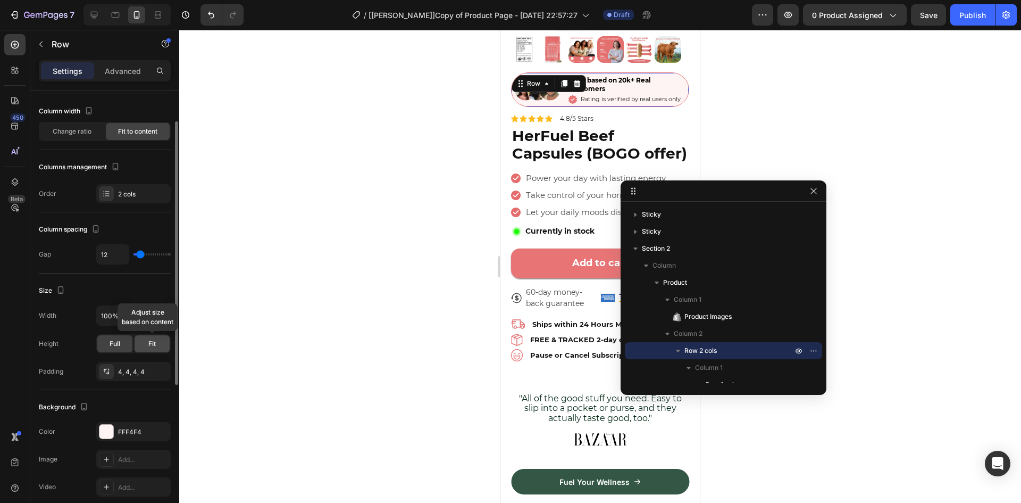
click at [153, 344] on span "Fit" at bounding box center [151, 344] width 7 height 10
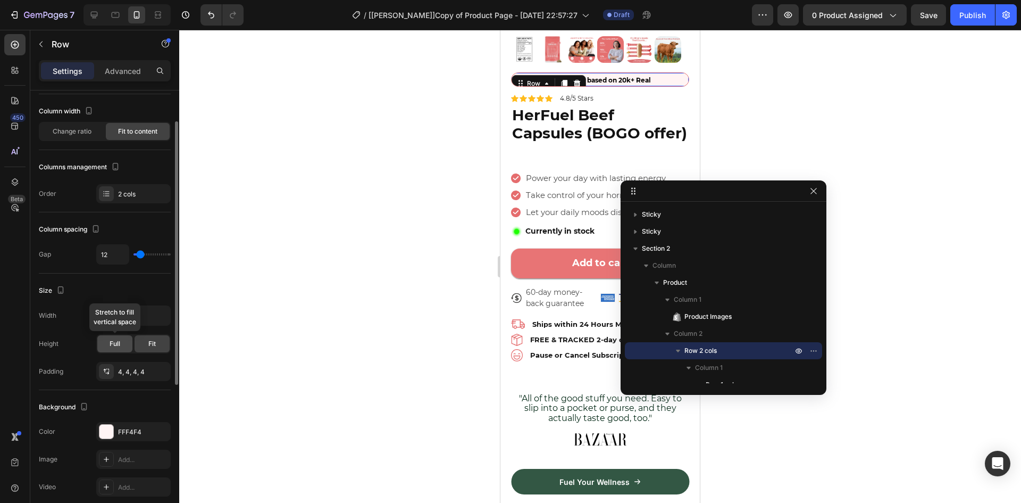
click at [118, 346] on span "Full" at bounding box center [115, 344] width 11 height 10
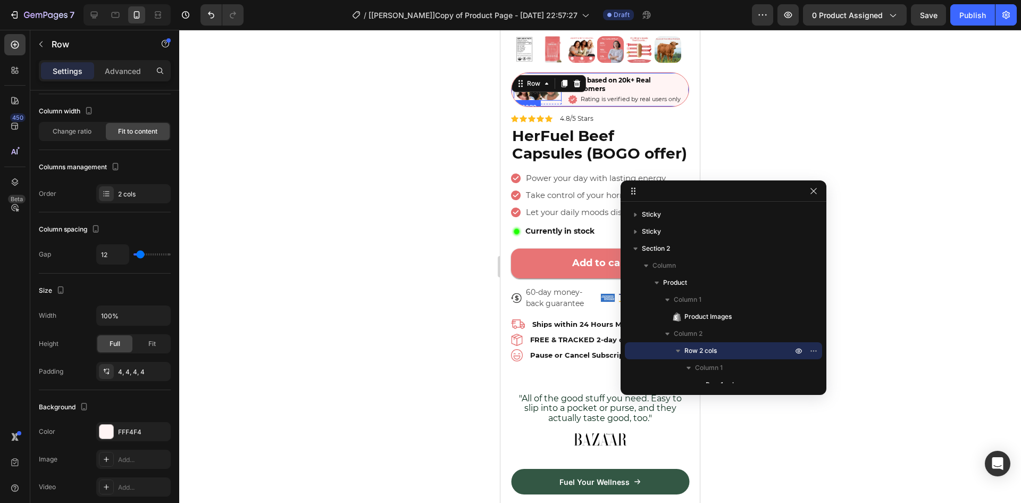
click at [538, 93] on img at bounding box center [538, 89] width 48 height 21
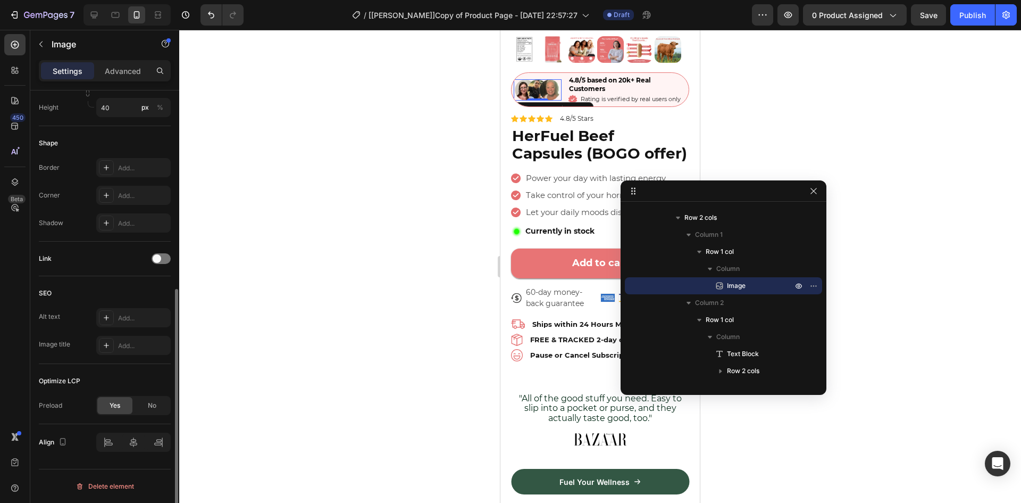
scroll to position [112, 0]
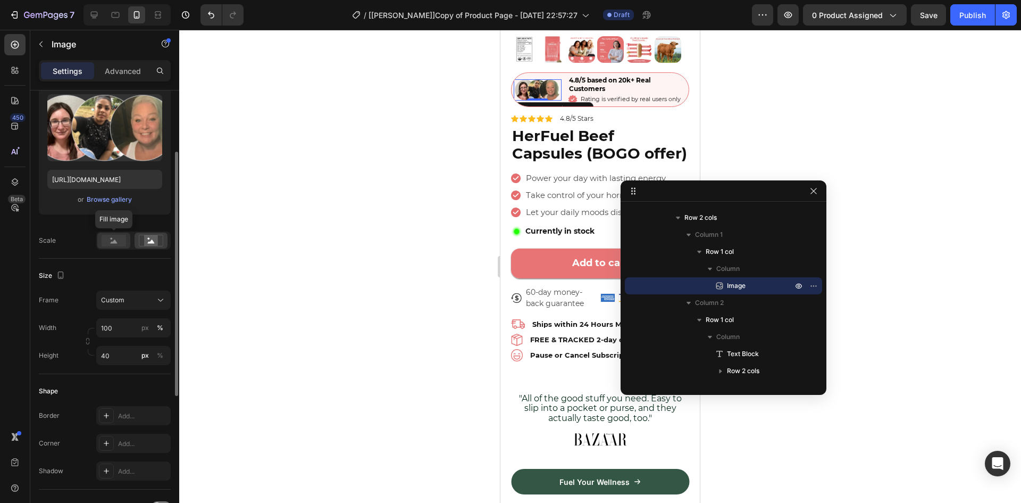
click at [116, 244] on rect at bounding box center [114, 241] width 24 height 12
click at [154, 241] on rect at bounding box center [151, 240] width 14 height 11
click at [134, 272] on div "Size" at bounding box center [105, 275] width 132 height 17
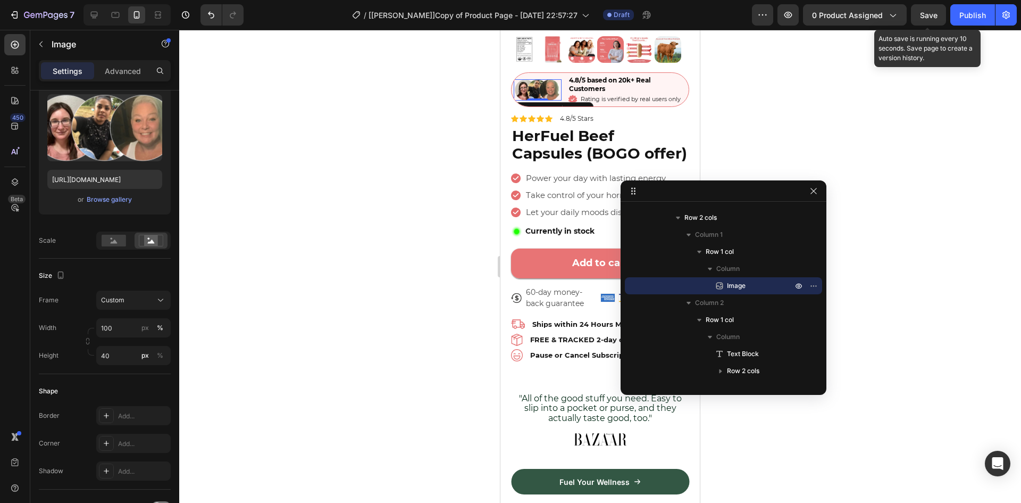
click at [924, 19] on span "Save" at bounding box center [929, 15] width 18 height 9
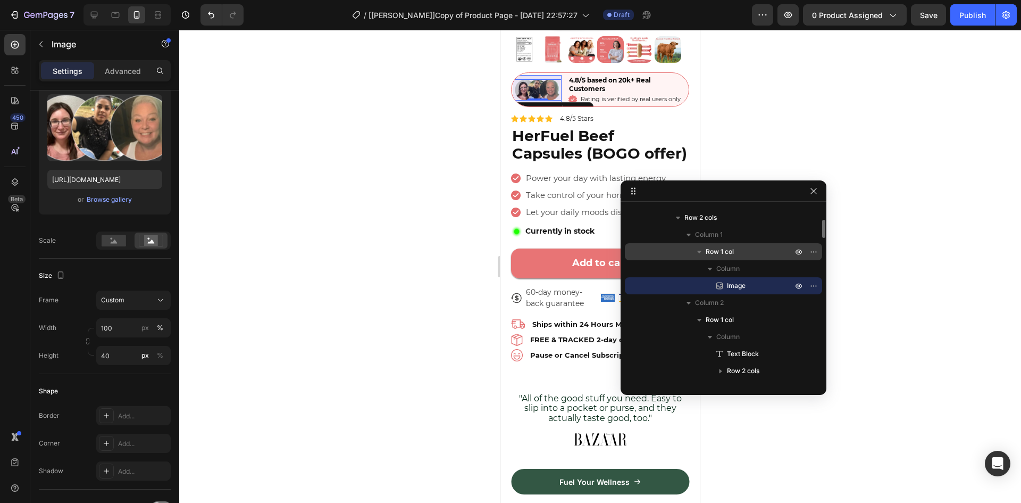
click at [696, 252] on icon "button" at bounding box center [699, 251] width 11 height 11
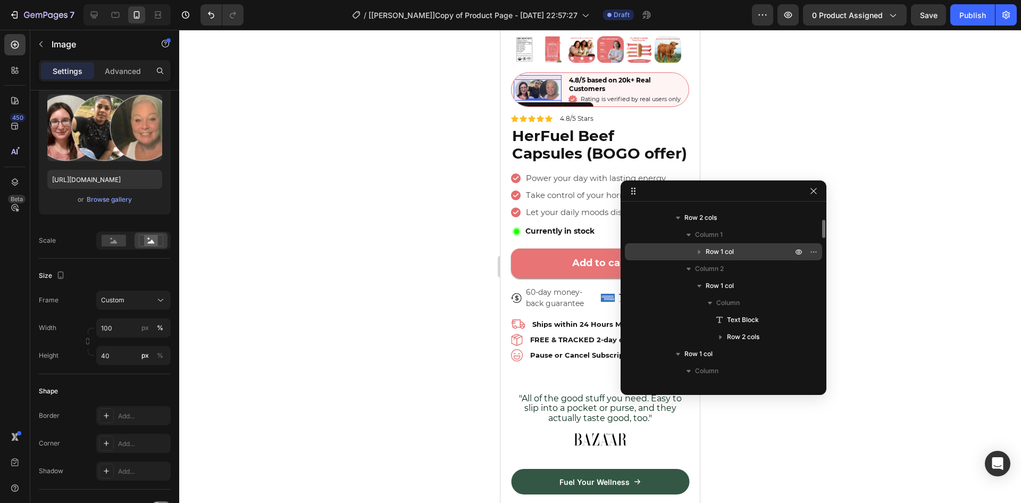
click at [715, 251] on span "Row 1 col" at bounding box center [720, 251] width 28 height 11
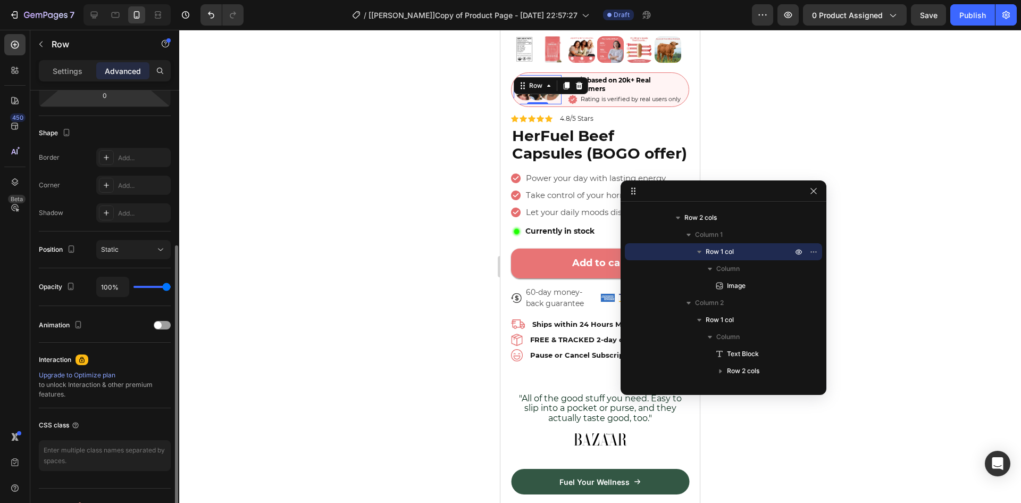
scroll to position [0, 0]
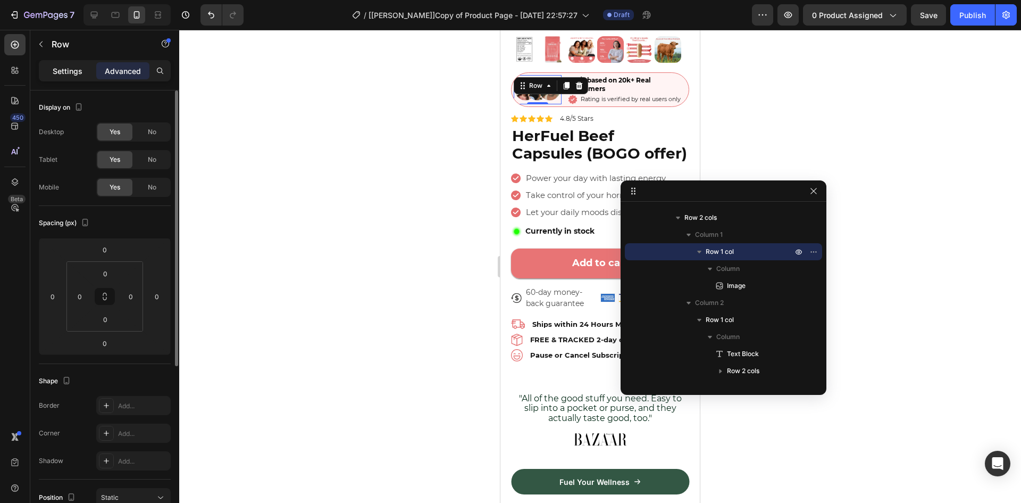
click at [74, 70] on p "Settings" at bounding box center [68, 70] width 30 height 11
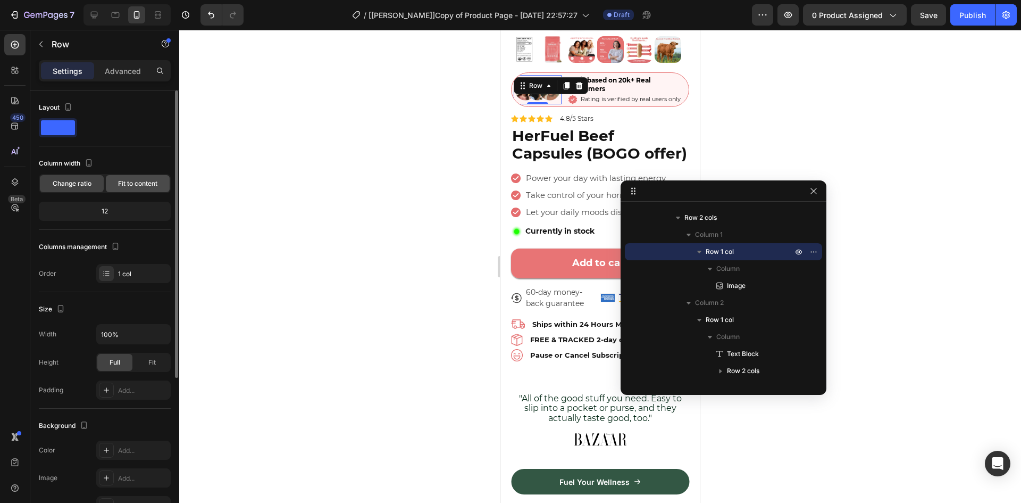
click at [125, 182] on span "Fit to content" at bounding box center [137, 184] width 39 height 10
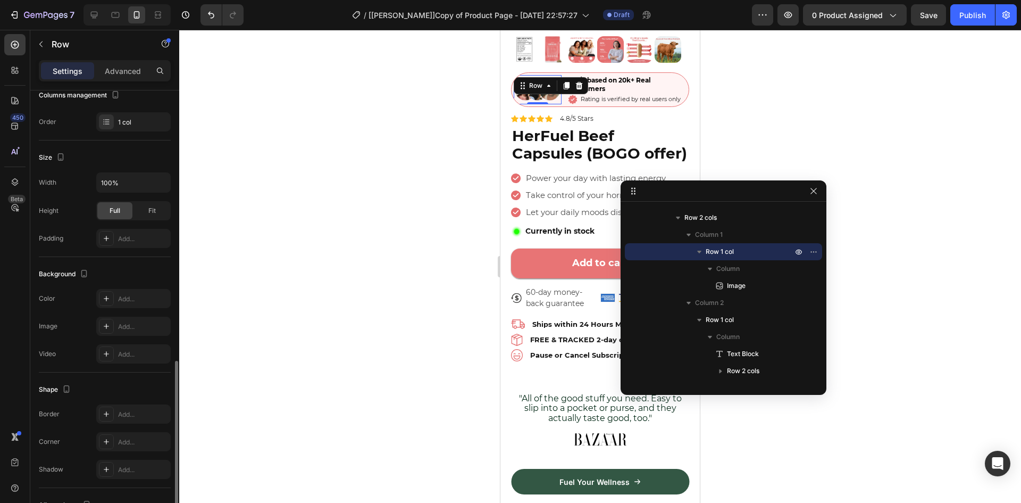
scroll to position [239, 0]
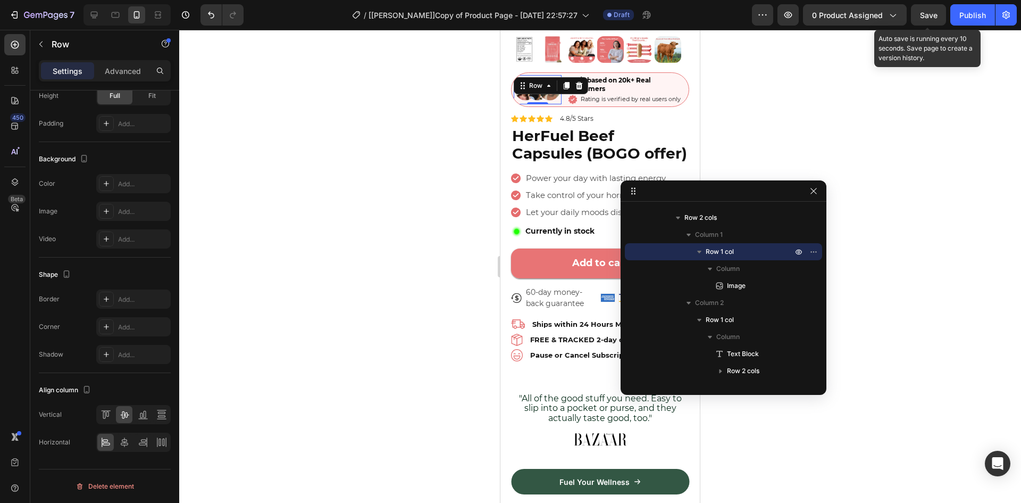
click at [929, 18] on span "Save" at bounding box center [929, 15] width 18 height 9
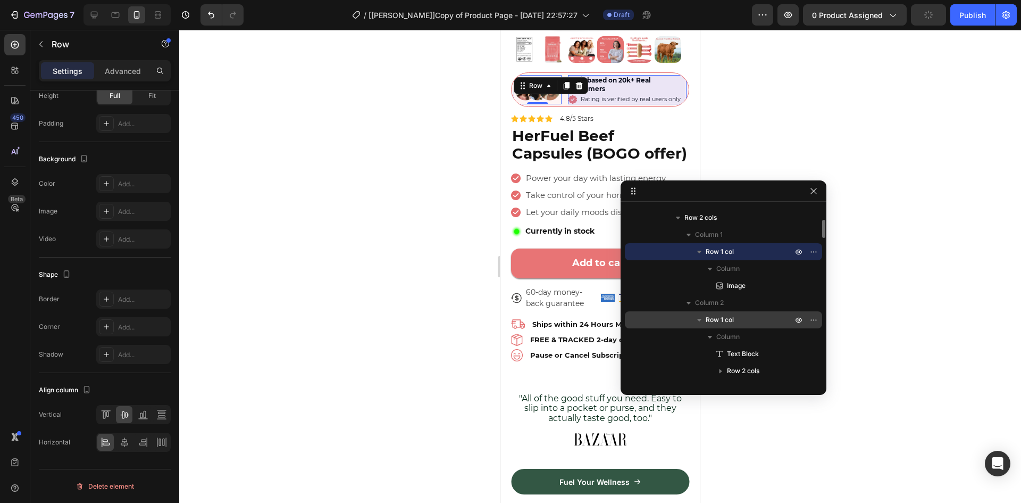
click at [737, 319] on p "Row 1 col" at bounding box center [750, 319] width 89 height 11
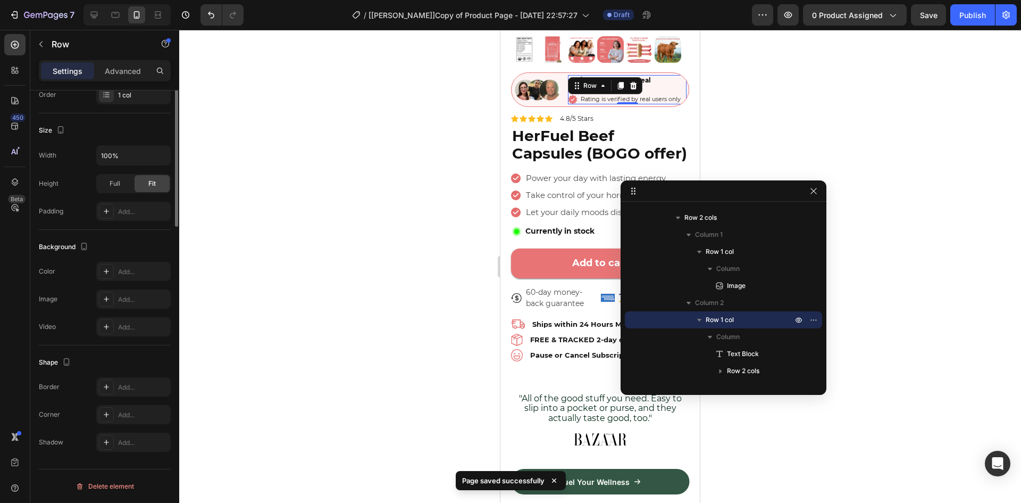
scroll to position [0, 0]
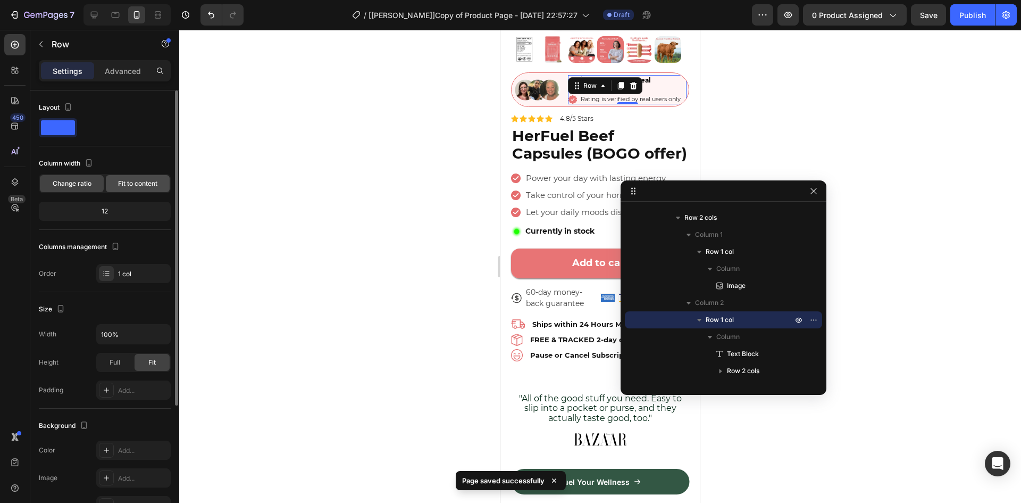
click at [141, 185] on span "Fit to content" at bounding box center [137, 184] width 39 height 10
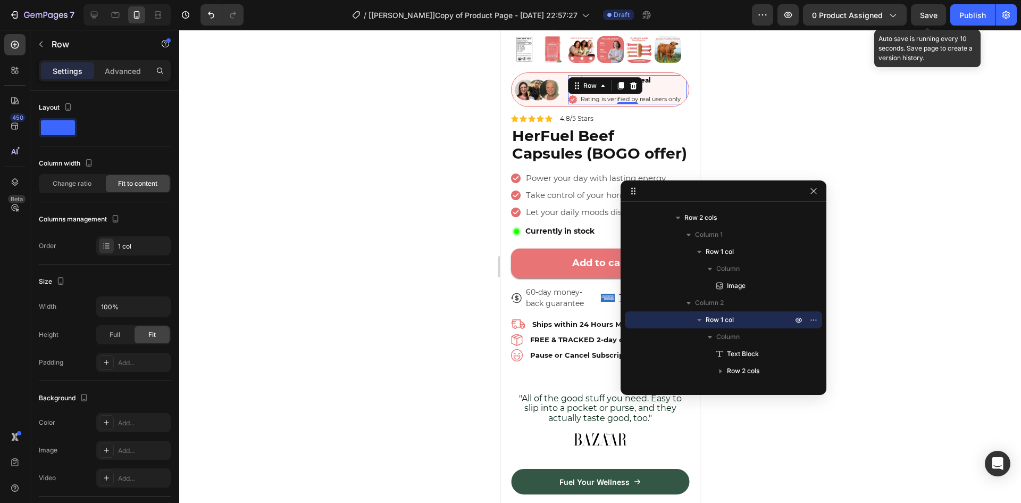
click at [929, 16] on span "Save" at bounding box center [929, 15] width 18 height 9
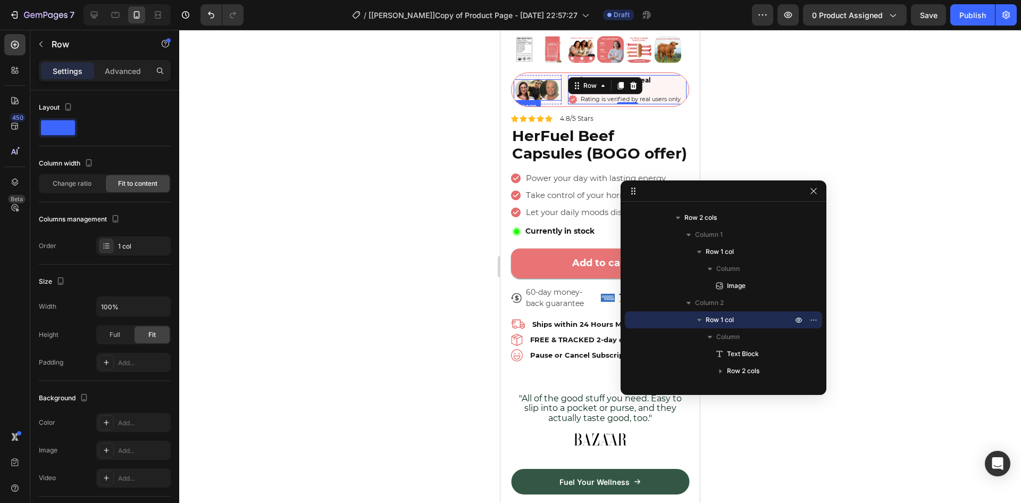
click at [542, 91] on img at bounding box center [538, 89] width 48 height 21
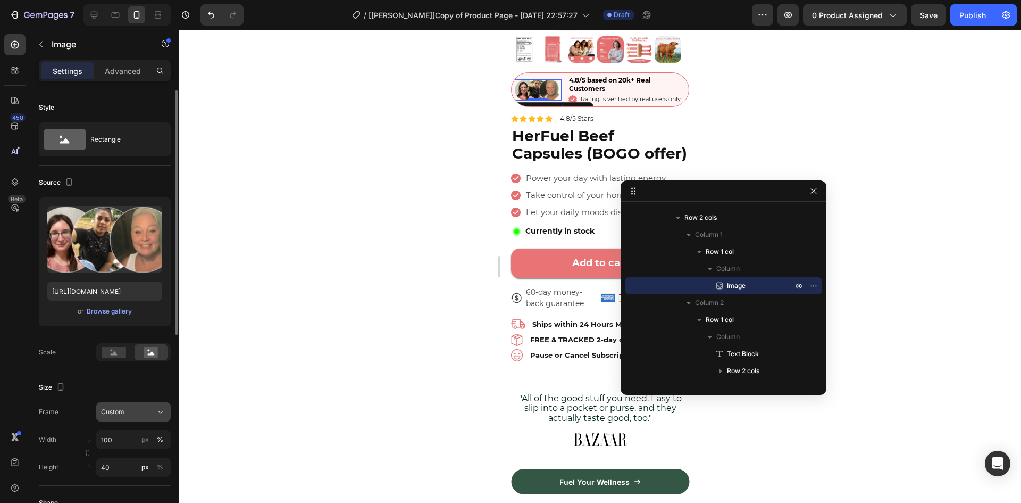
click at [133, 407] on div "Custom" at bounding box center [127, 412] width 52 height 10
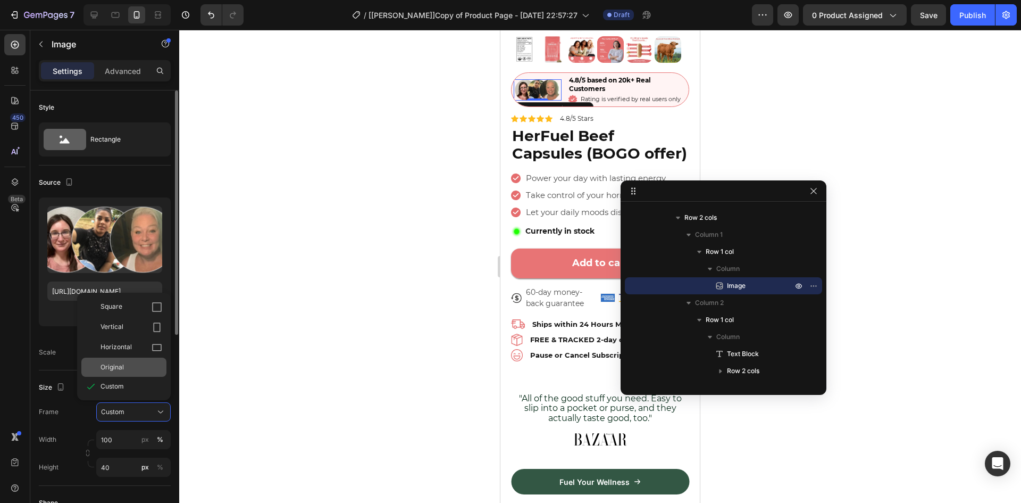
click at [127, 369] on div "Original" at bounding box center [132, 367] width 62 height 10
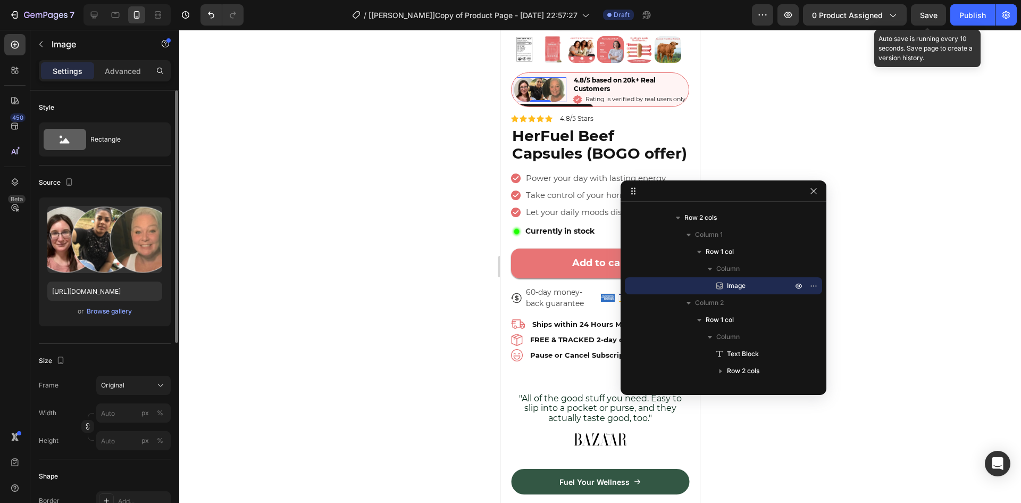
click at [920, 19] on span "Save" at bounding box center [929, 15] width 18 height 9
click at [813, 190] on icon "button" at bounding box center [814, 191] width 6 height 6
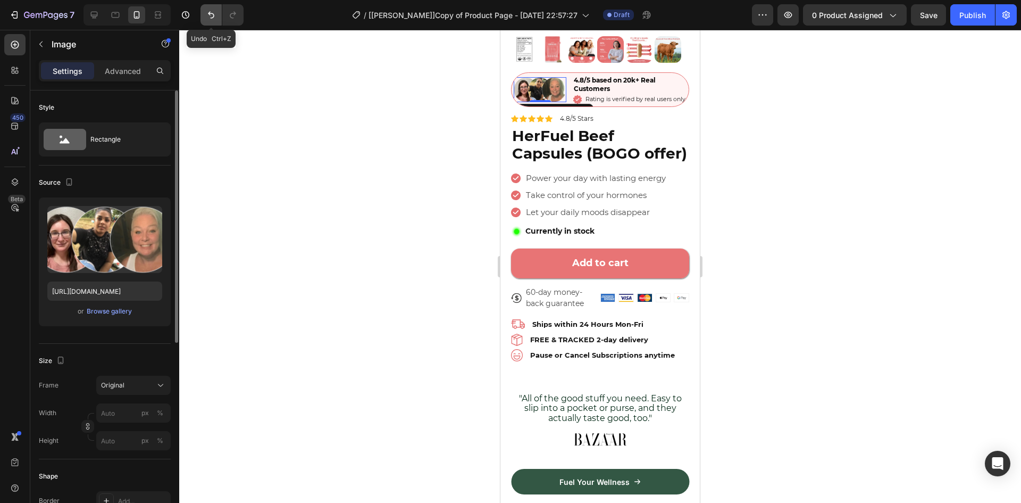
click at [213, 16] on icon "Undo/Redo" at bounding box center [211, 15] width 11 height 11
type input "100"
type input "40"
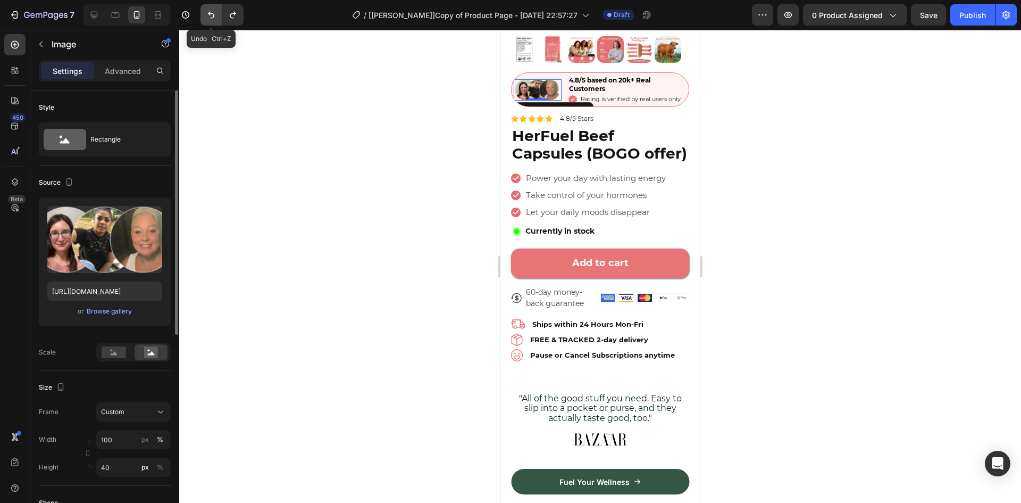
click at [213, 16] on icon "Undo/Redo" at bounding box center [211, 15] width 11 height 11
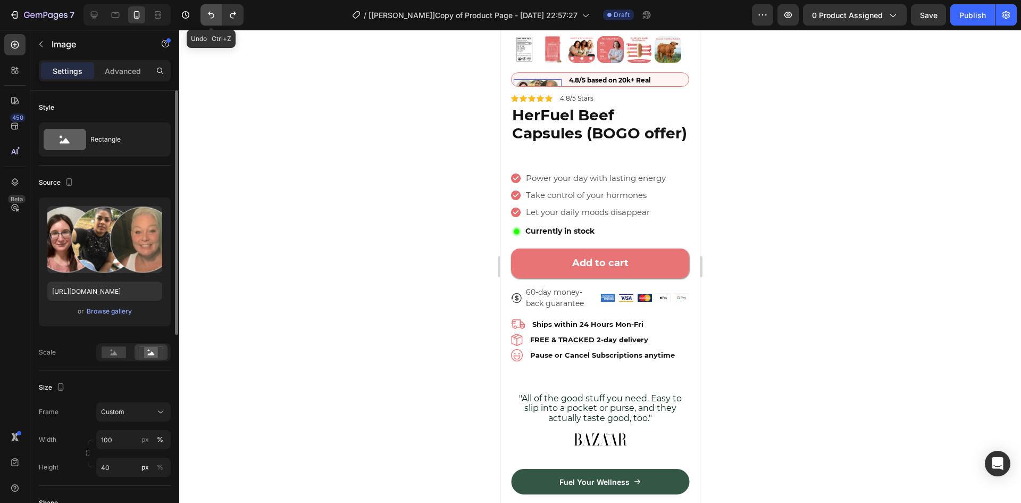
click at [213, 16] on icon "Undo/Redo" at bounding box center [211, 15] width 11 height 11
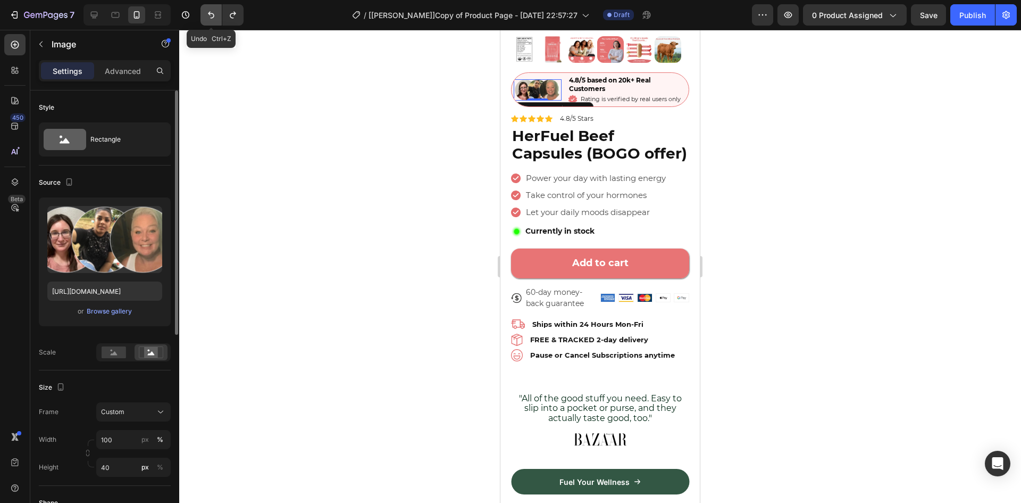
click at [213, 16] on icon "Undo/Redo" at bounding box center [211, 15] width 11 height 11
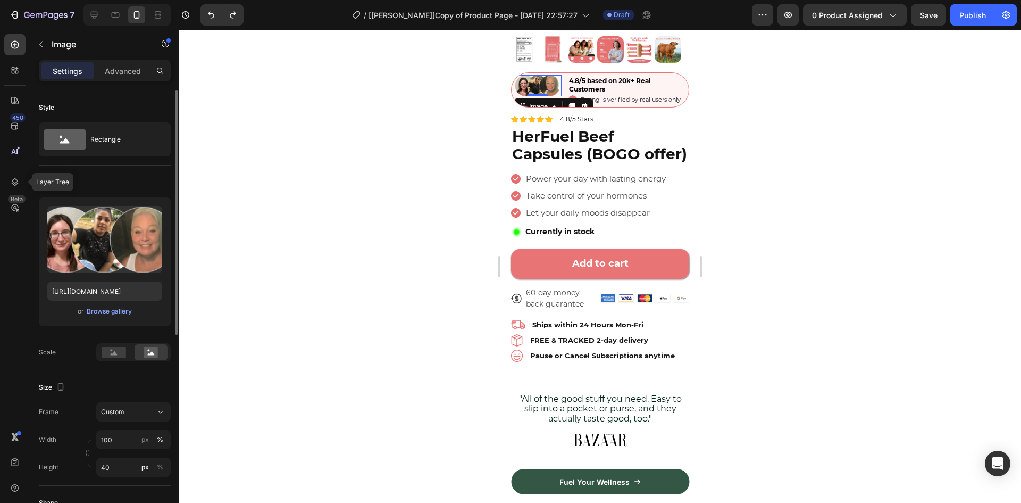
drag, startPoint x: 14, startPoint y: 184, endPoint x: 98, endPoint y: 116, distance: 107.8
click at [14, 185] on icon at bounding box center [15, 181] width 7 height 7
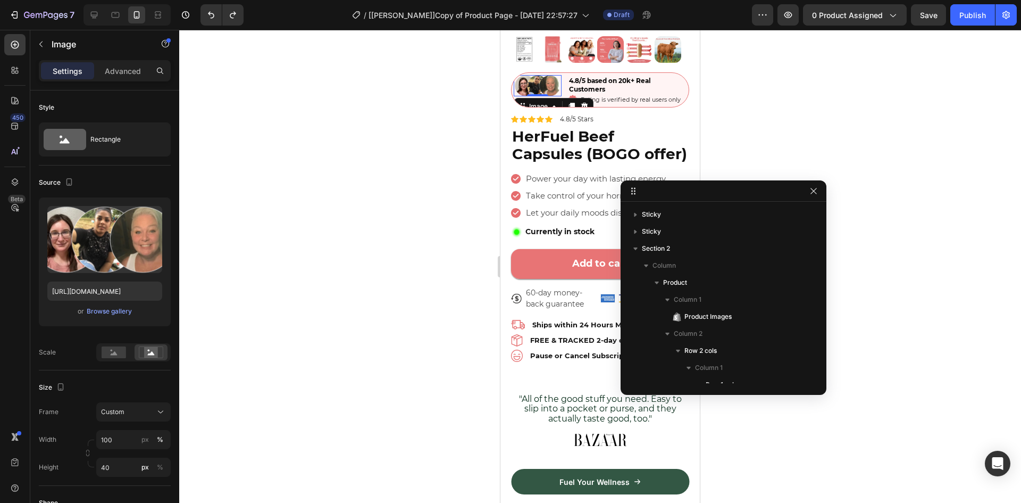
scroll to position [133, 0]
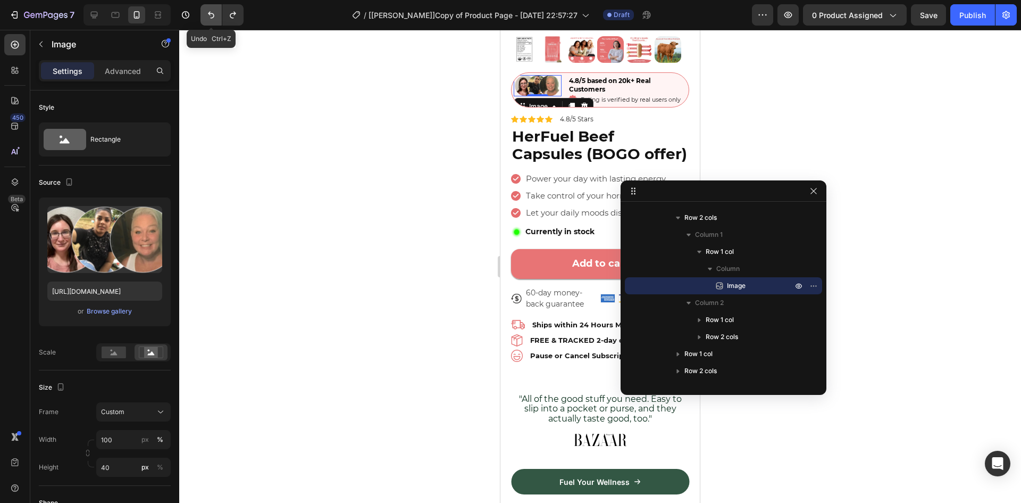
click at [212, 14] on icon "Undo/Redo" at bounding box center [211, 15] width 11 height 11
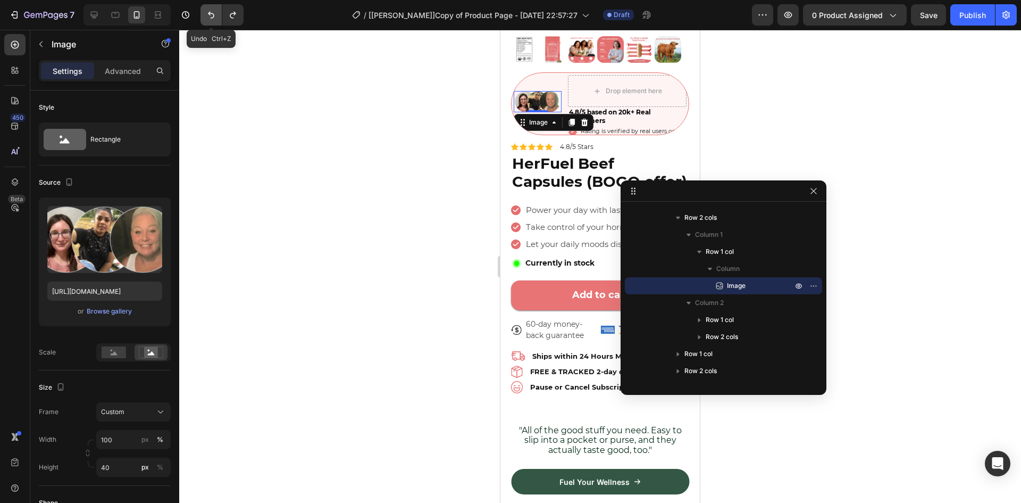
click at [212, 14] on icon "Undo/Redo" at bounding box center [211, 15] width 11 height 11
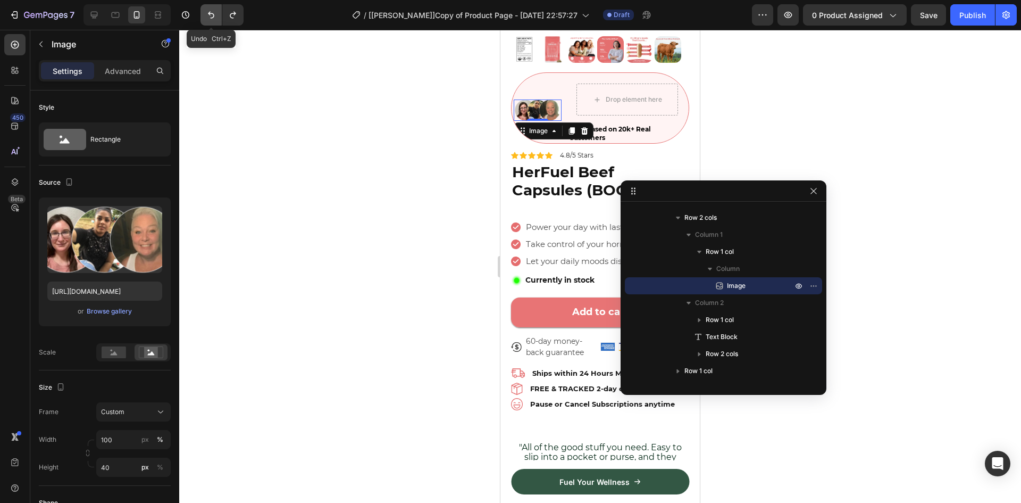
click at [212, 14] on icon "Undo/Redo" at bounding box center [211, 15] width 11 height 11
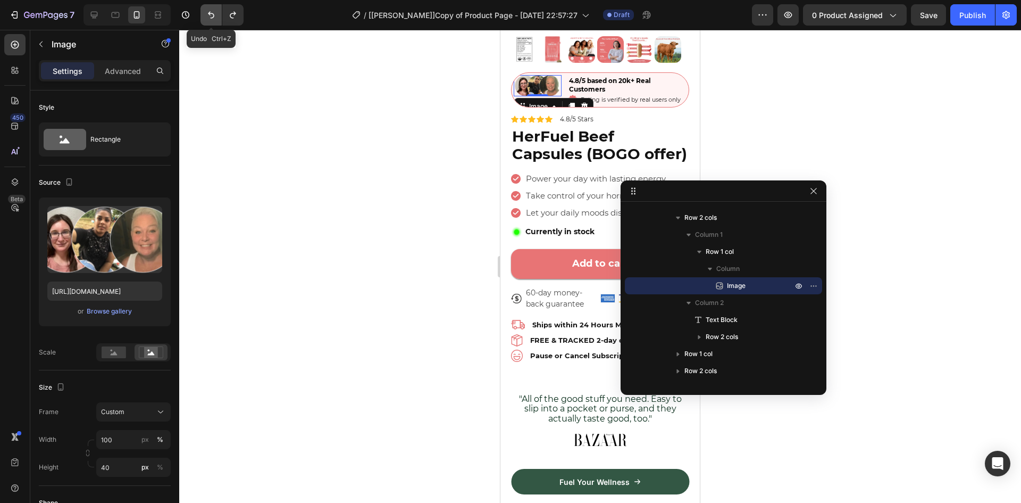
click at [212, 14] on icon "Undo/Redo" at bounding box center [211, 15] width 11 height 11
click at [95, 13] on icon at bounding box center [94, 15] width 11 height 11
type input "99"
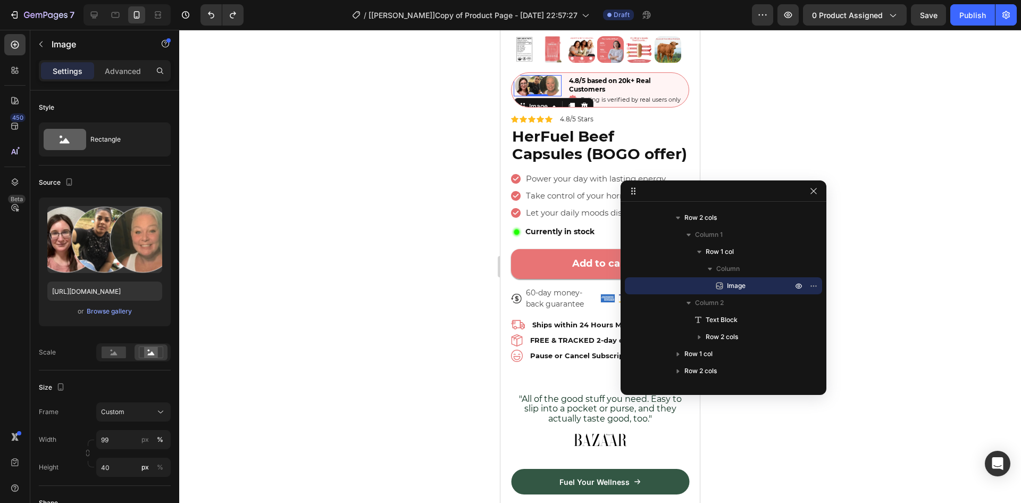
type input "44"
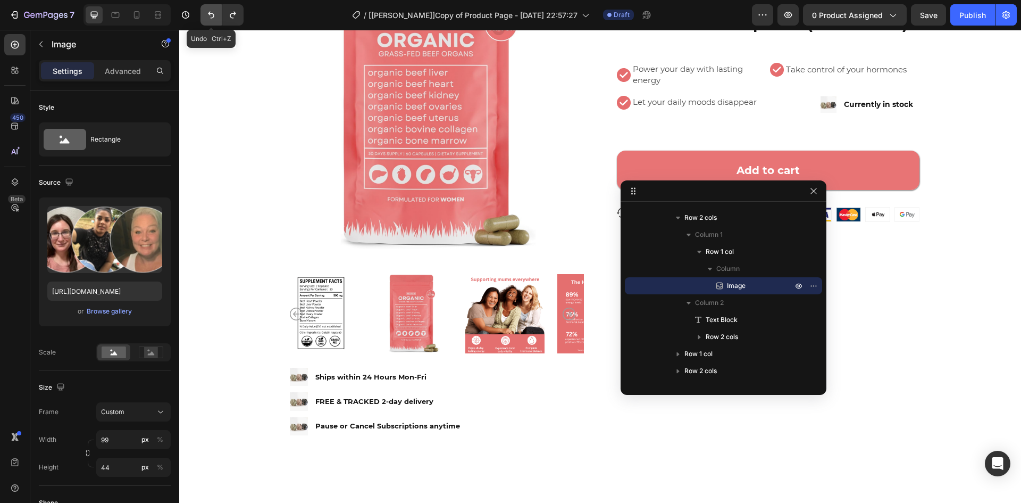
scroll to position [35, 0]
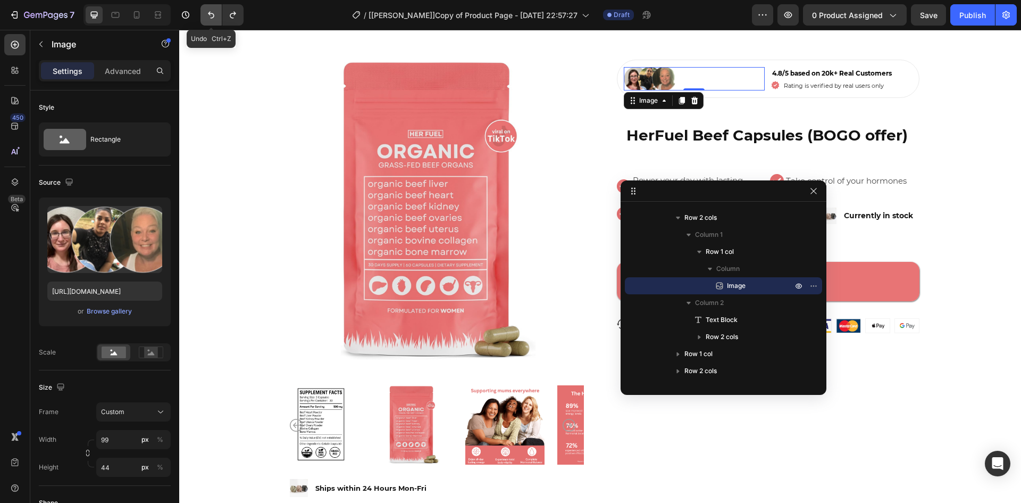
click at [216, 19] on icon "Undo/Redo" at bounding box center [211, 15] width 11 height 11
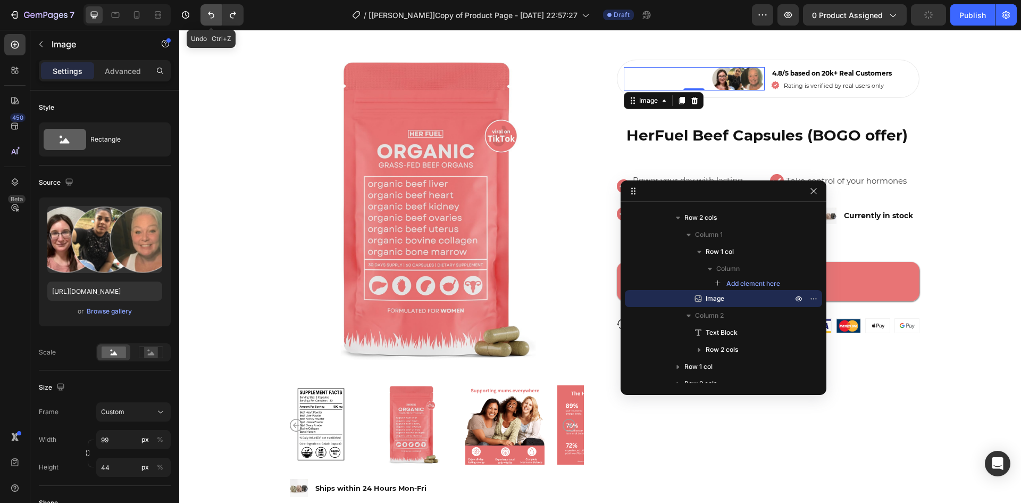
click at [216, 19] on icon "Undo/Redo" at bounding box center [211, 15] width 11 height 11
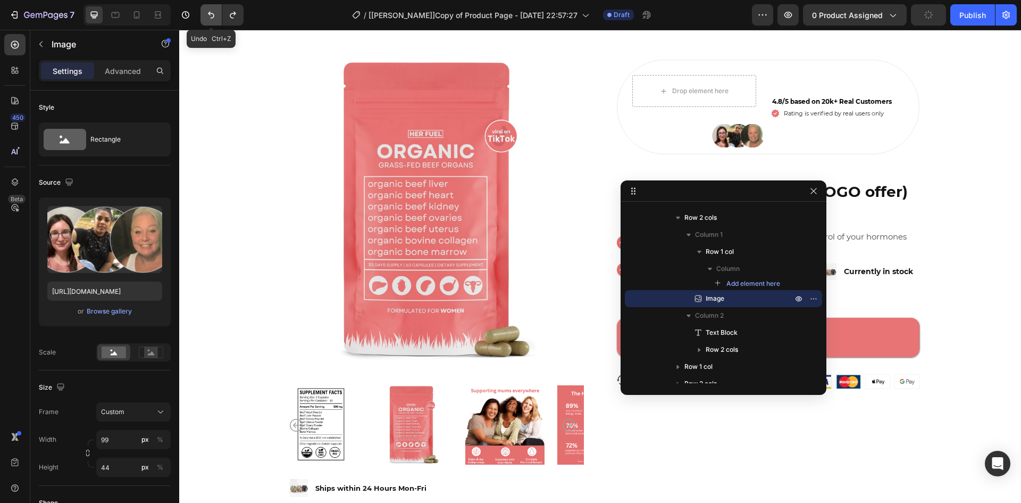
click at [216, 19] on icon "Undo/Redo" at bounding box center [211, 15] width 11 height 11
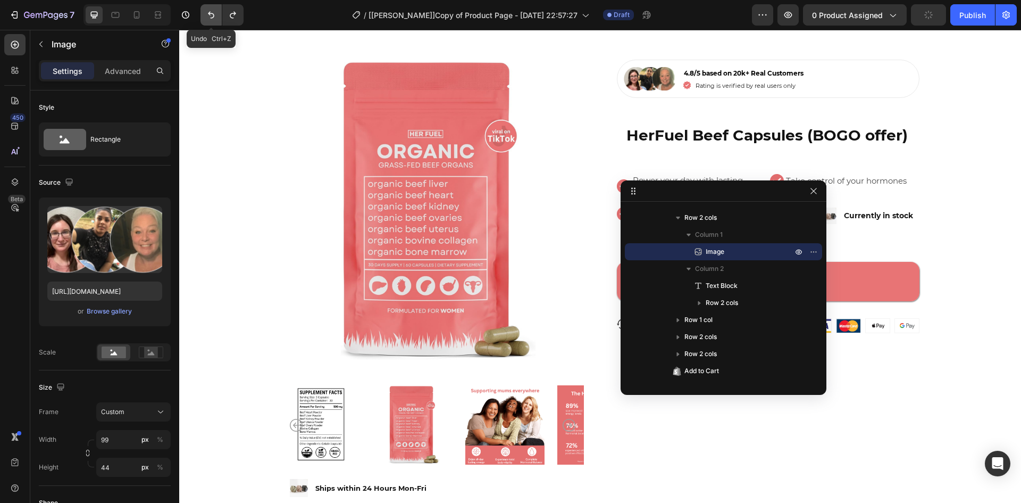
click at [216, 19] on icon "Undo/Redo" at bounding box center [211, 15] width 11 height 11
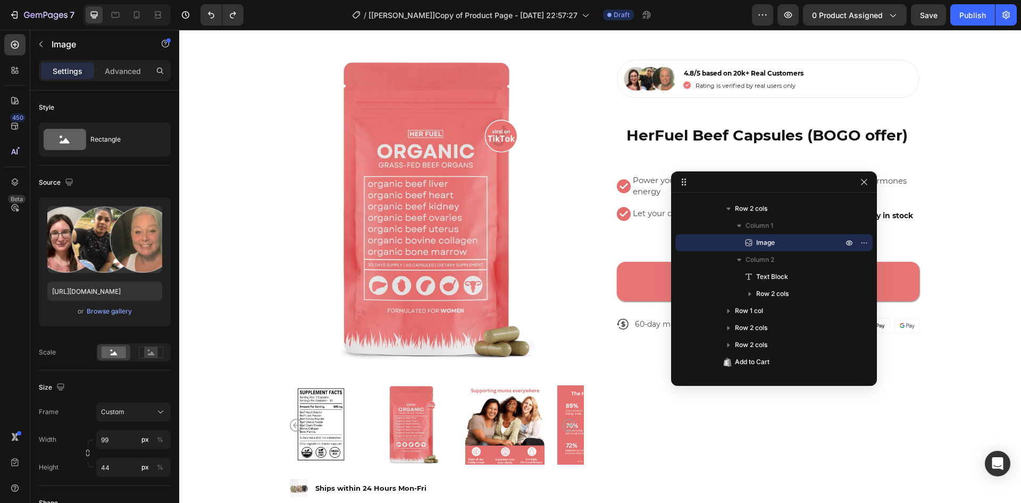
drag, startPoint x: 751, startPoint y: 195, endPoint x: 754, endPoint y: 211, distance: 16.8
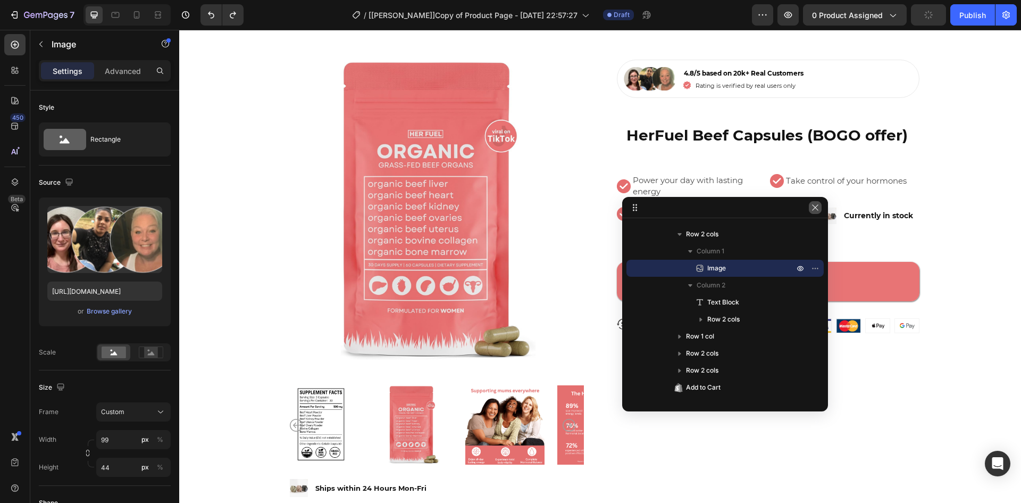
click at [812, 207] on icon "button" at bounding box center [815, 207] width 9 height 9
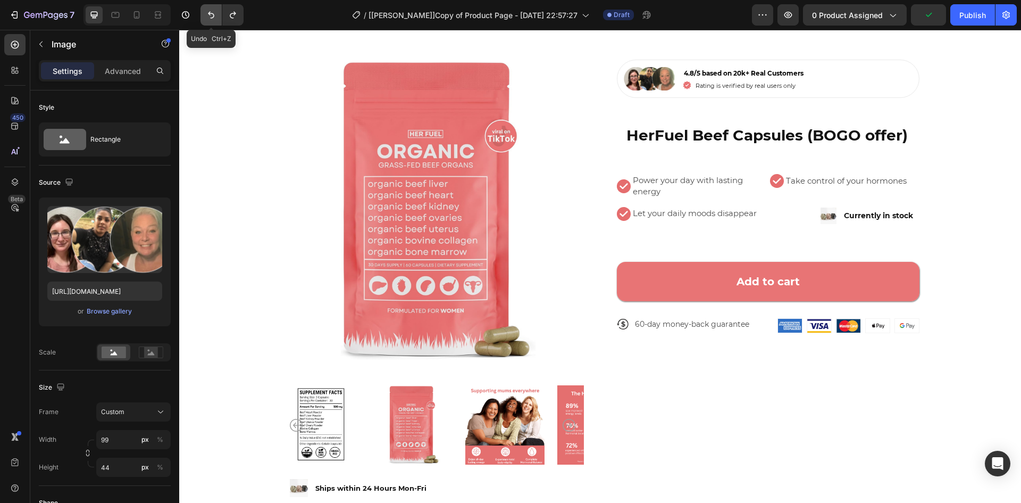
click at [210, 14] on icon "Undo/Redo" at bounding box center [211, 15] width 6 height 7
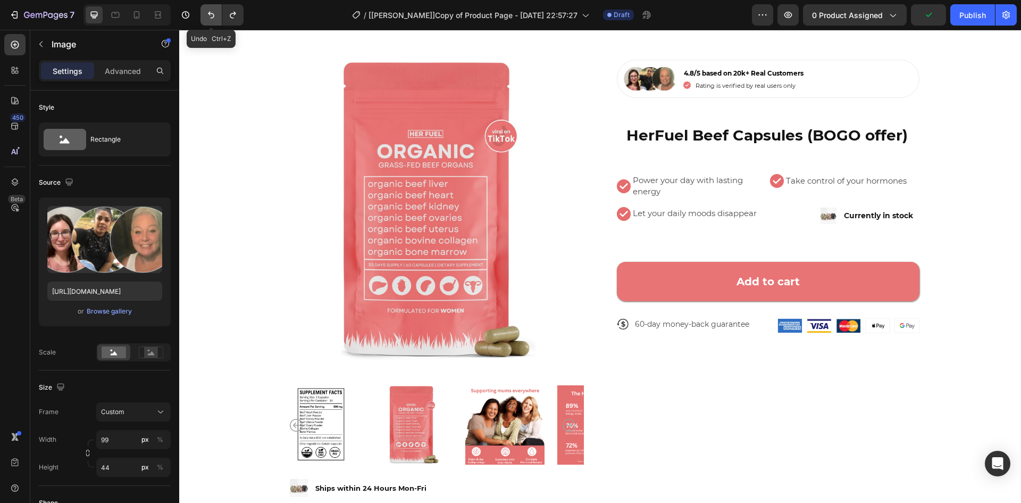
click at [210, 14] on icon "Undo/Redo" at bounding box center [211, 15] width 6 height 7
click at [662, 79] on img at bounding box center [650, 78] width 53 height 23
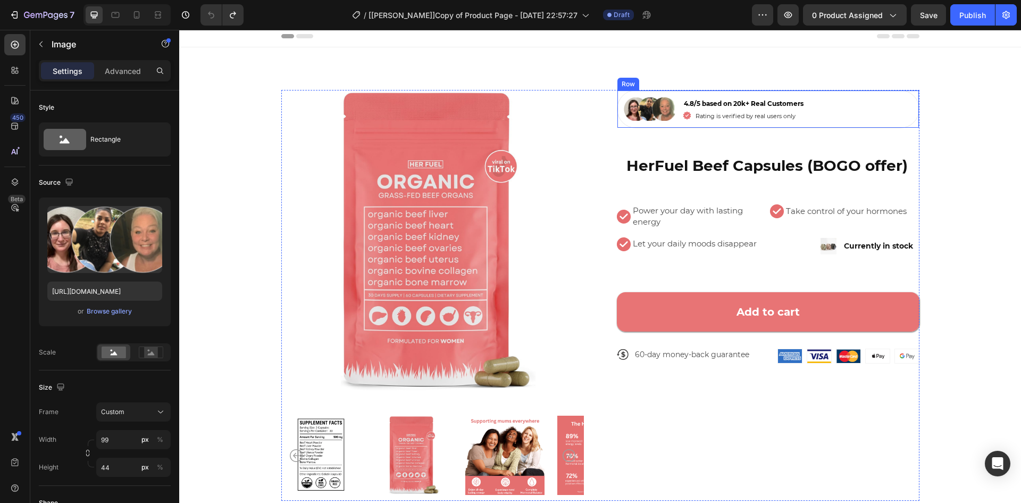
scroll to position [0, 0]
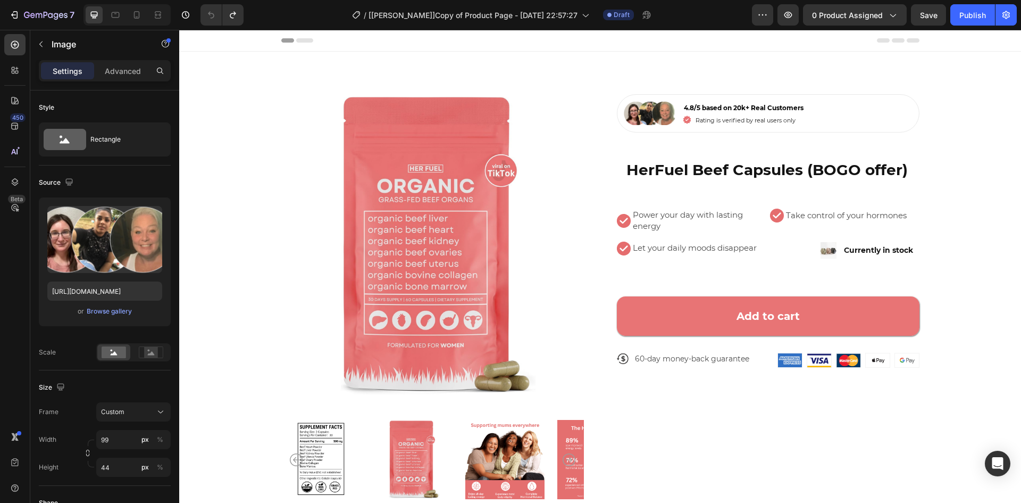
click at [647, 116] on img at bounding box center [650, 113] width 53 height 23
click at [767, 116] on span "Rating is verified by real users only" at bounding box center [746, 119] width 100 height 7
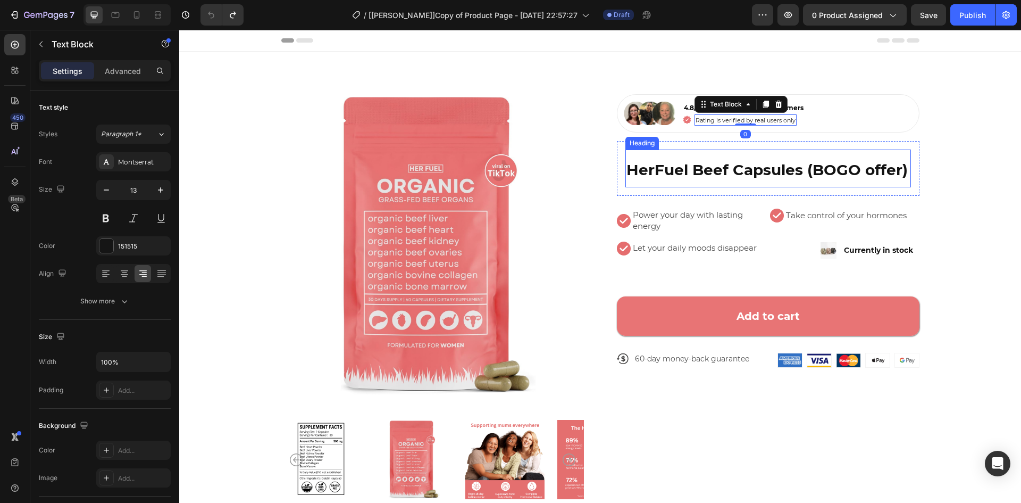
click at [726, 182] on h2 "HerFuel Beef Capsules (BOGO offer)" at bounding box center [769, 168] width 286 height 38
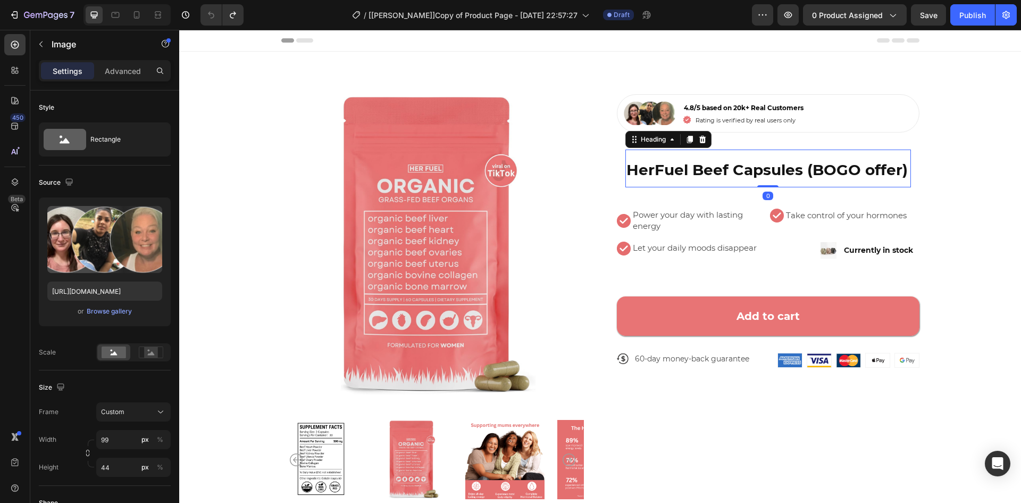
click at [660, 115] on img at bounding box center [650, 113] width 53 height 23
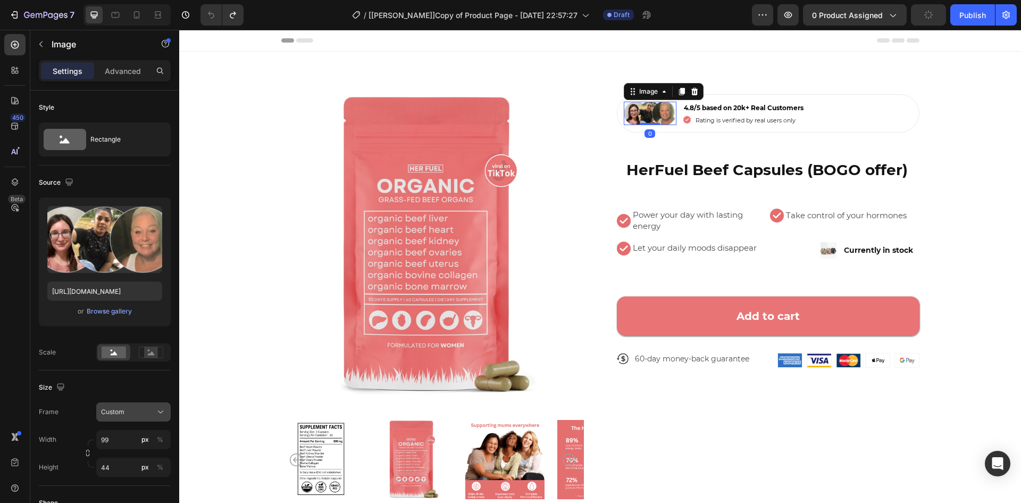
click at [139, 418] on button "Custom" at bounding box center [133, 411] width 74 height 19
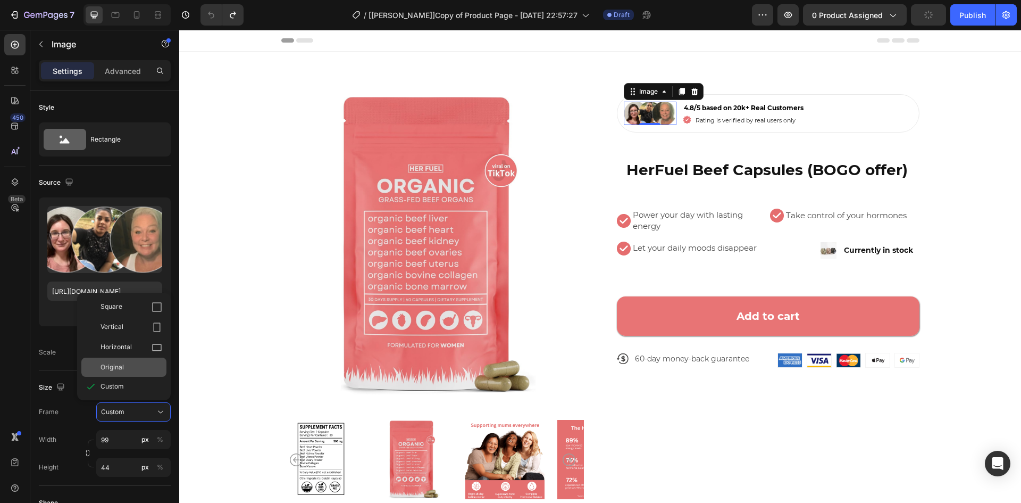
click at [128, 364] on div "Original" at bounding box center [132, 367] width 62 height 10
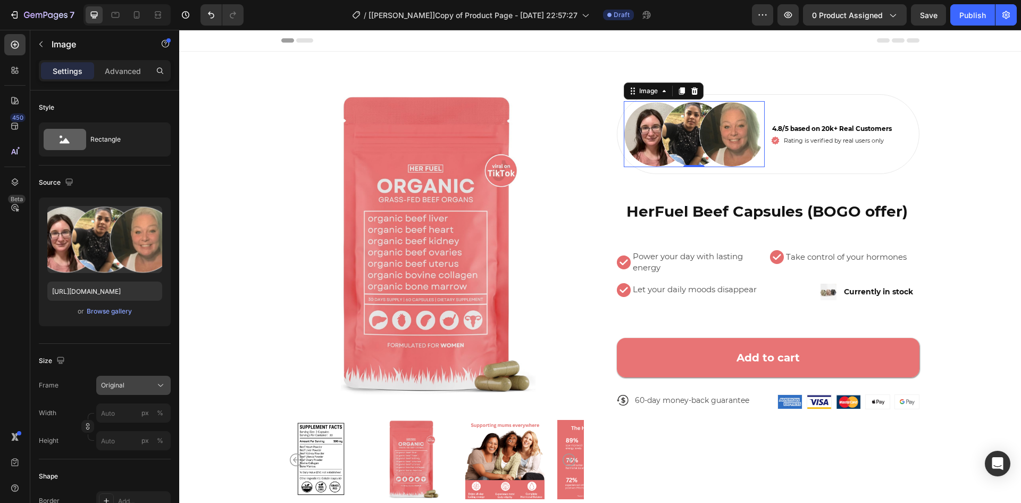
click at [121, 379] on button "Original" at bounding box center [133, 385] width 74 height 19
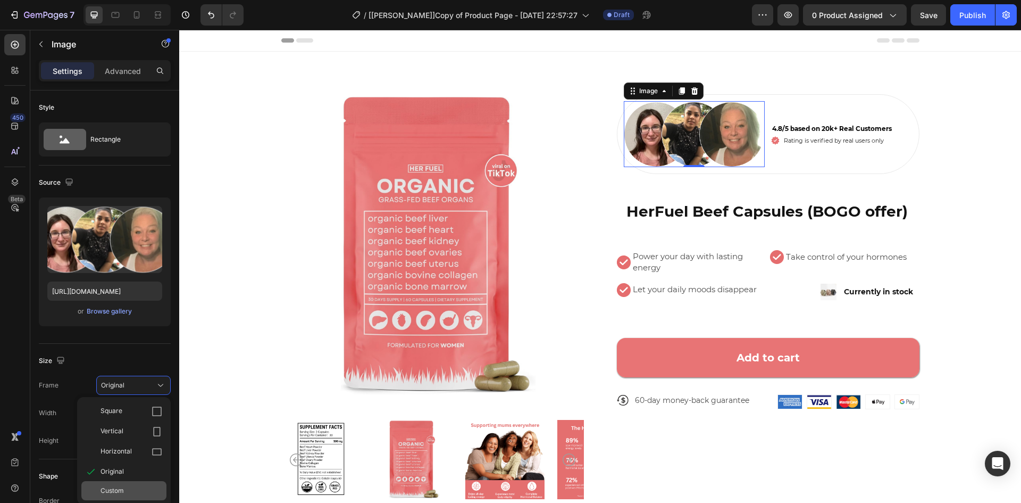
click at [120, 488] on span "Custom" at bounding box center [112, 491] width 23 height 10
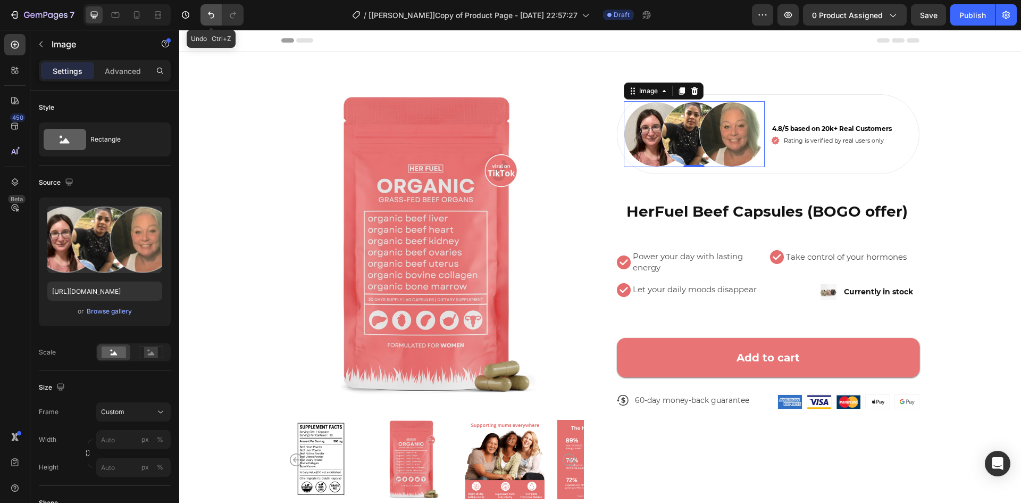
click at [212, 17] on icon "Undo/Redo" at bounding box center [211, 15] width 11 height 11
type input "99"
type input "44"
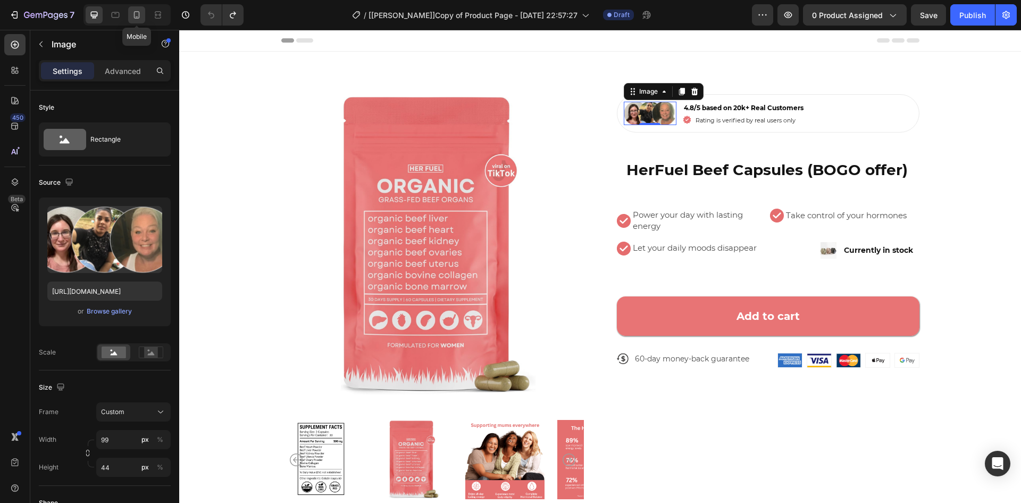
click at [141, 14] on icon at bounding box center [136, 15] width 11 height 11
type input "100"
type input "40"
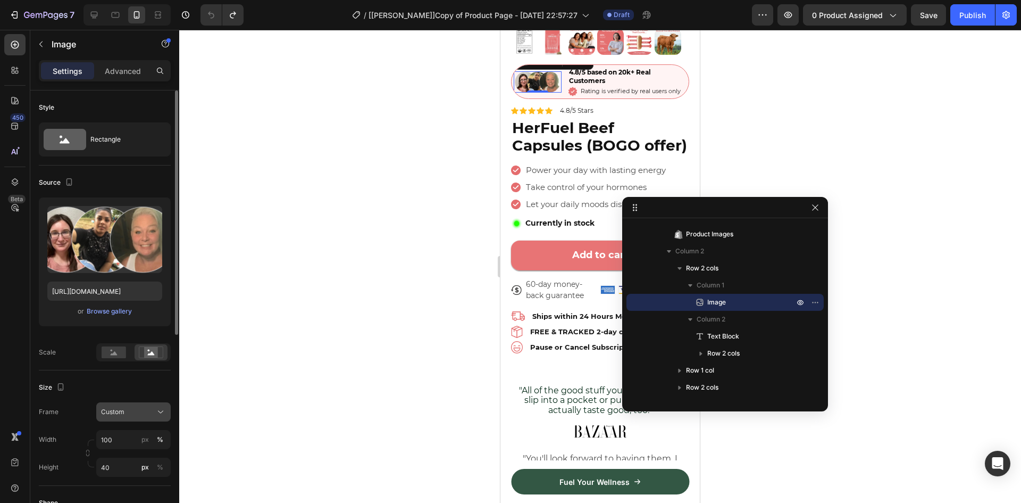
click at [159, 412] on icon at bounding box center [160, 411] width 11 height 11
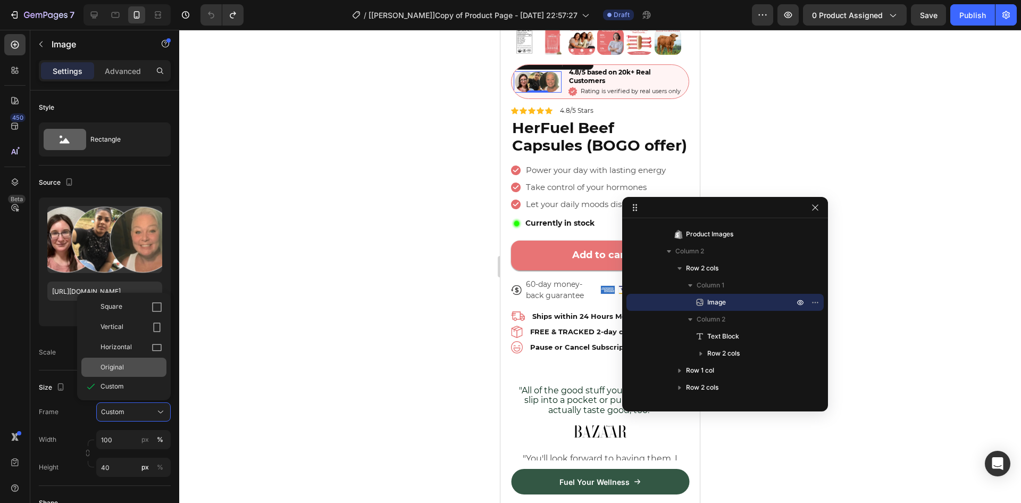
click at [139, 365] on div "Original" at bounding box center [132, 367] width 62 height 10
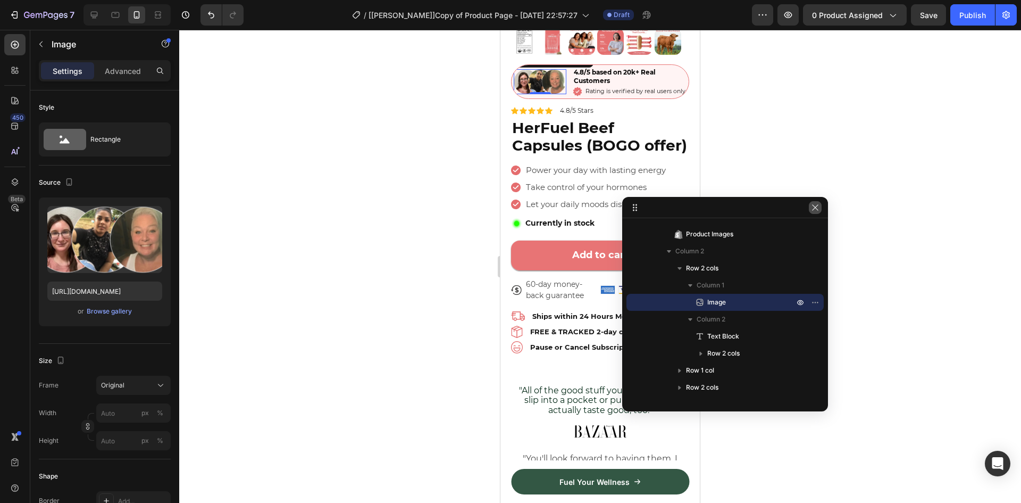
click at [815, 210] on icon "button" at bounding box center [815, 207] width 9 height 9
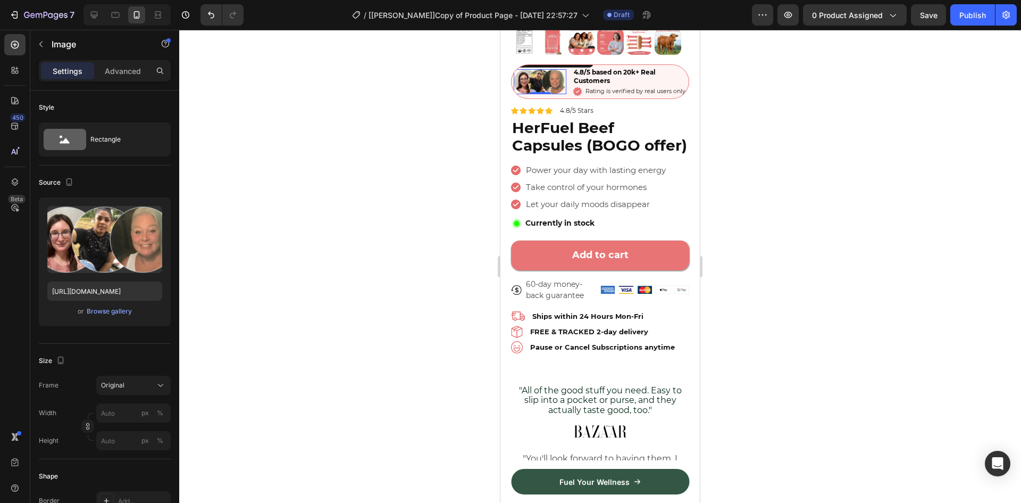
click at [543, 82] on img at bounding box center [540, 81] width 53 height 24
click at [12, 172] on div at bounding box center [14, 181] width 21 height 21
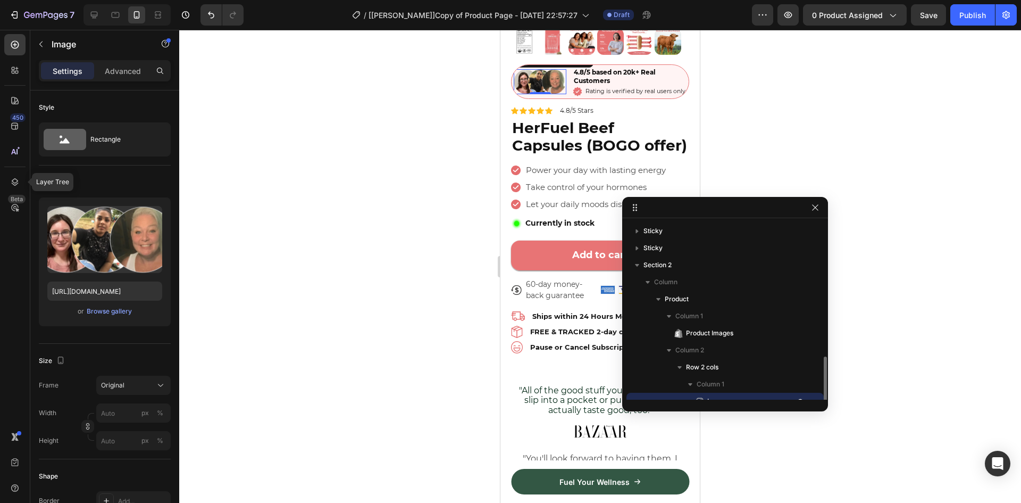
scroll to position [99, 0]
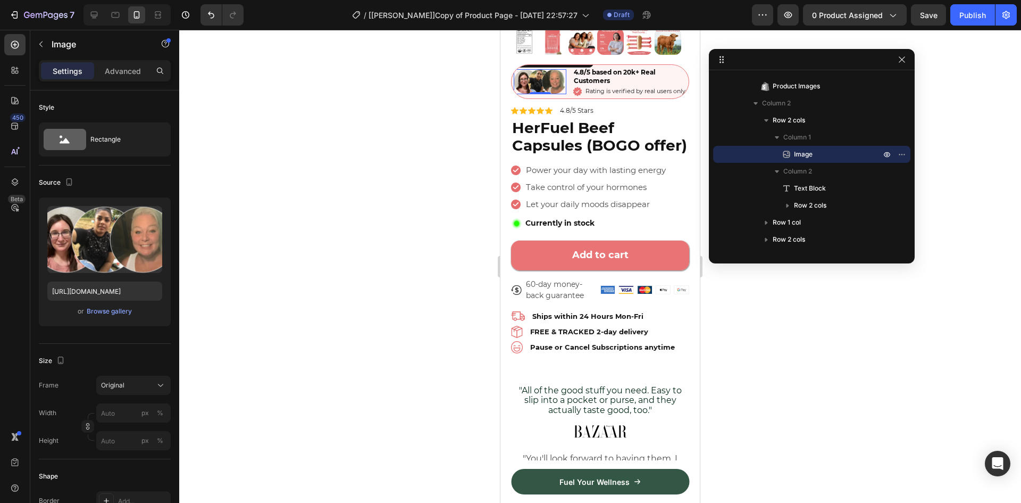
drag, startPoint x: 744, startPoint y: 210, endPoint x: 829, endPoint y: 55, distance: 176.6
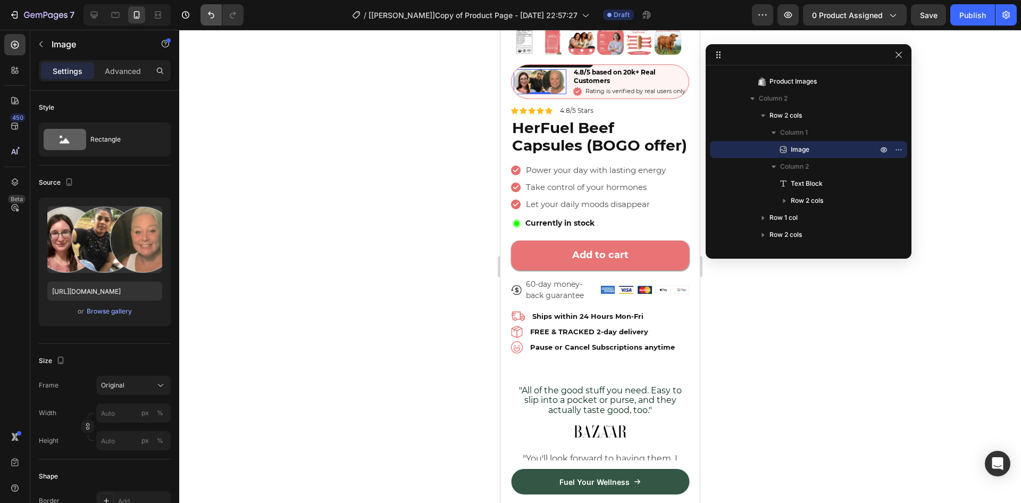
click at [204, 16] on button "Undo/Redo" at bounding box center [211, 14] width 21 height 21
type input "100"
type input "40"
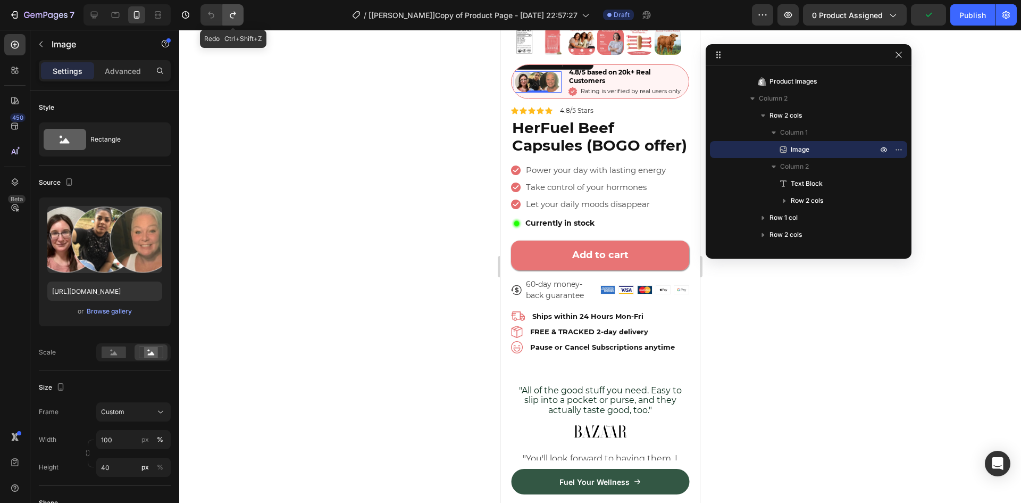
click at [235, 19] on icon "Undo/Redo" at bounding box center [233, 15] width 11 height 11
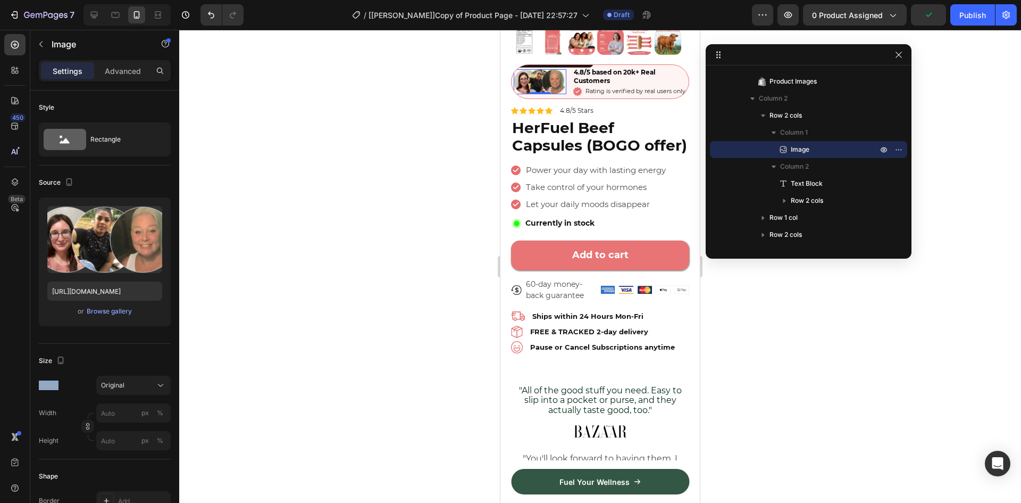
drag, startPoint x: 59, startPoint y: 386, endPoint x: 38, endPoint y: 386, distance: 20.8
click at [38, 386] on div "Style Rectangle Source Upload Image [URL][DOMAIN_NAME] or Browse gallery Size F…" at bounding box center [104, 478] width 149 height 776
copy label "Frame"
